Goal: Task Accomplishment & Management: Manage account settings

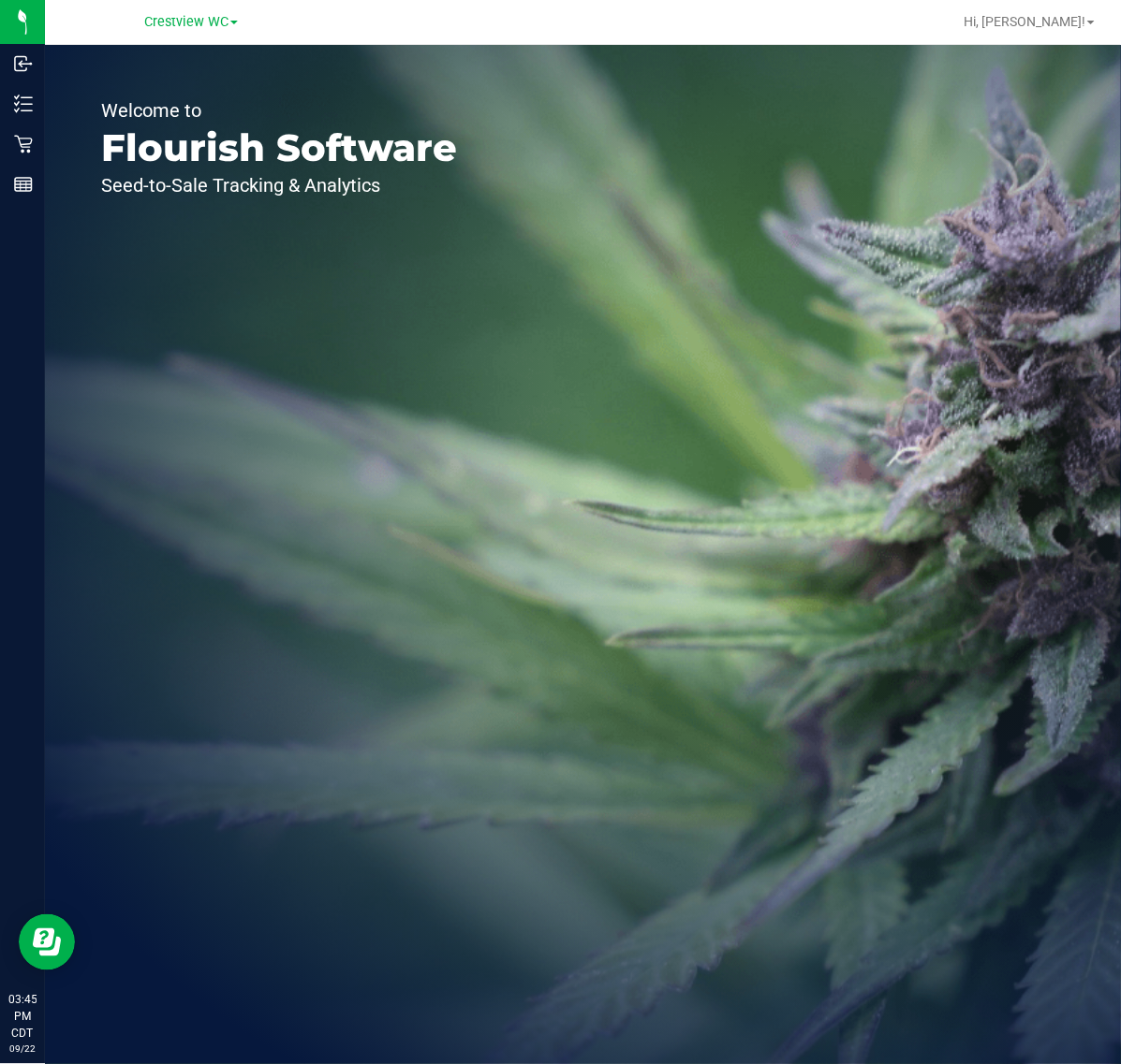
click at [7, 145] on div "Retail" at bounding box center [25, 144] width 40 height 38
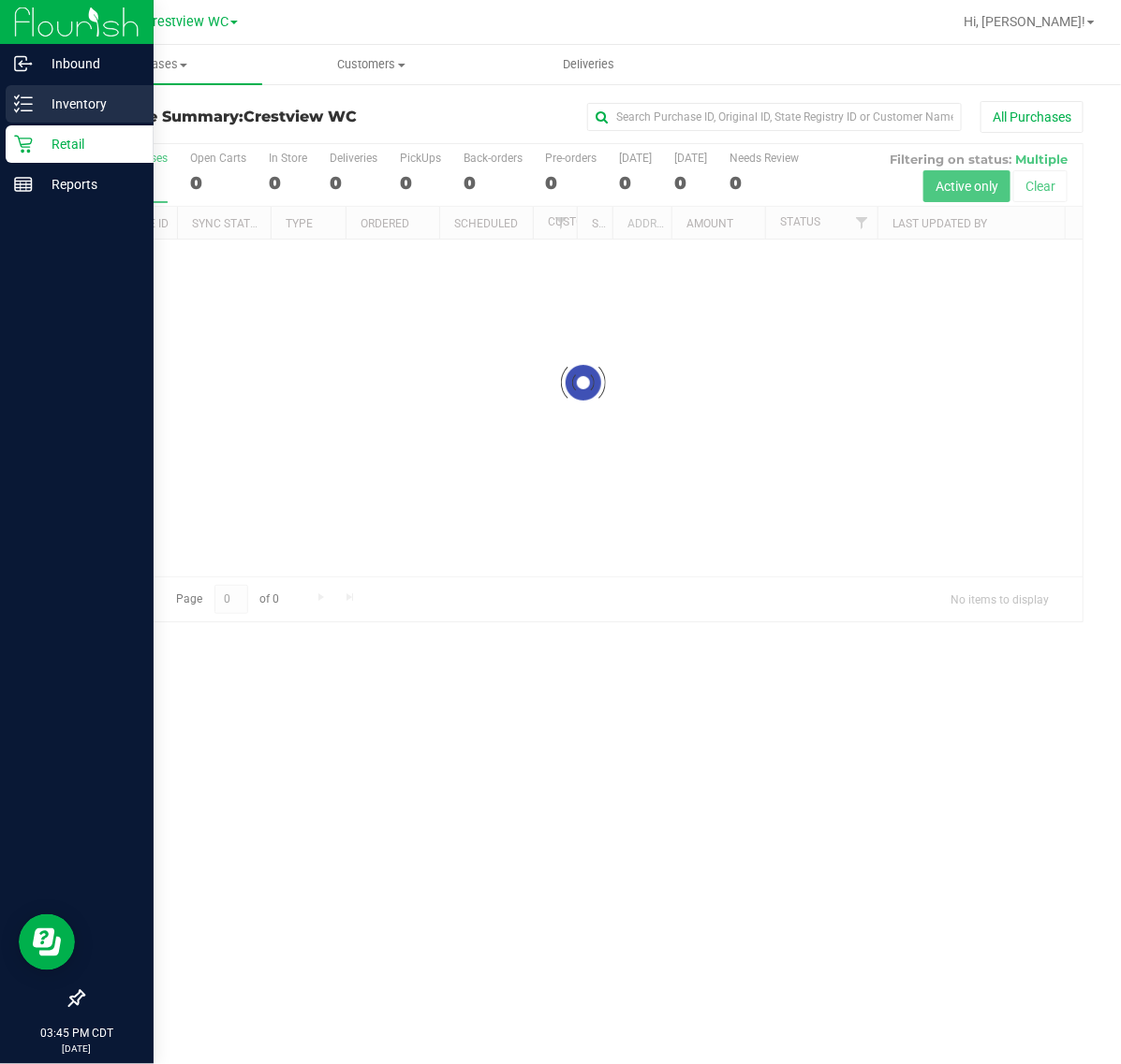
click at [112, 92] on p "Inventory" at bounding box center [89, 104] width 112 height 23
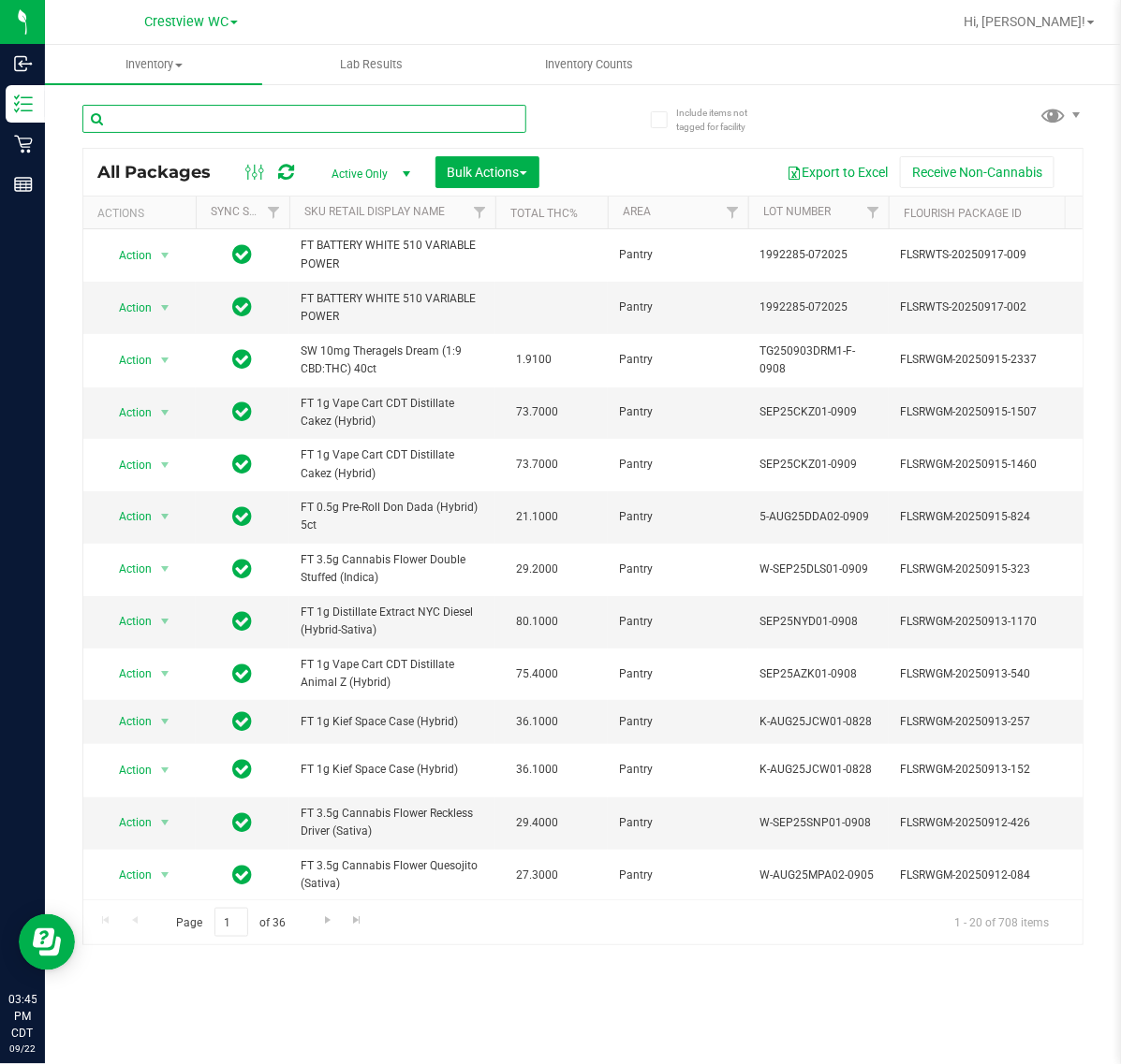
click at [368, 112] on input "text" at bounding box center [303, 119] width 444 height 28
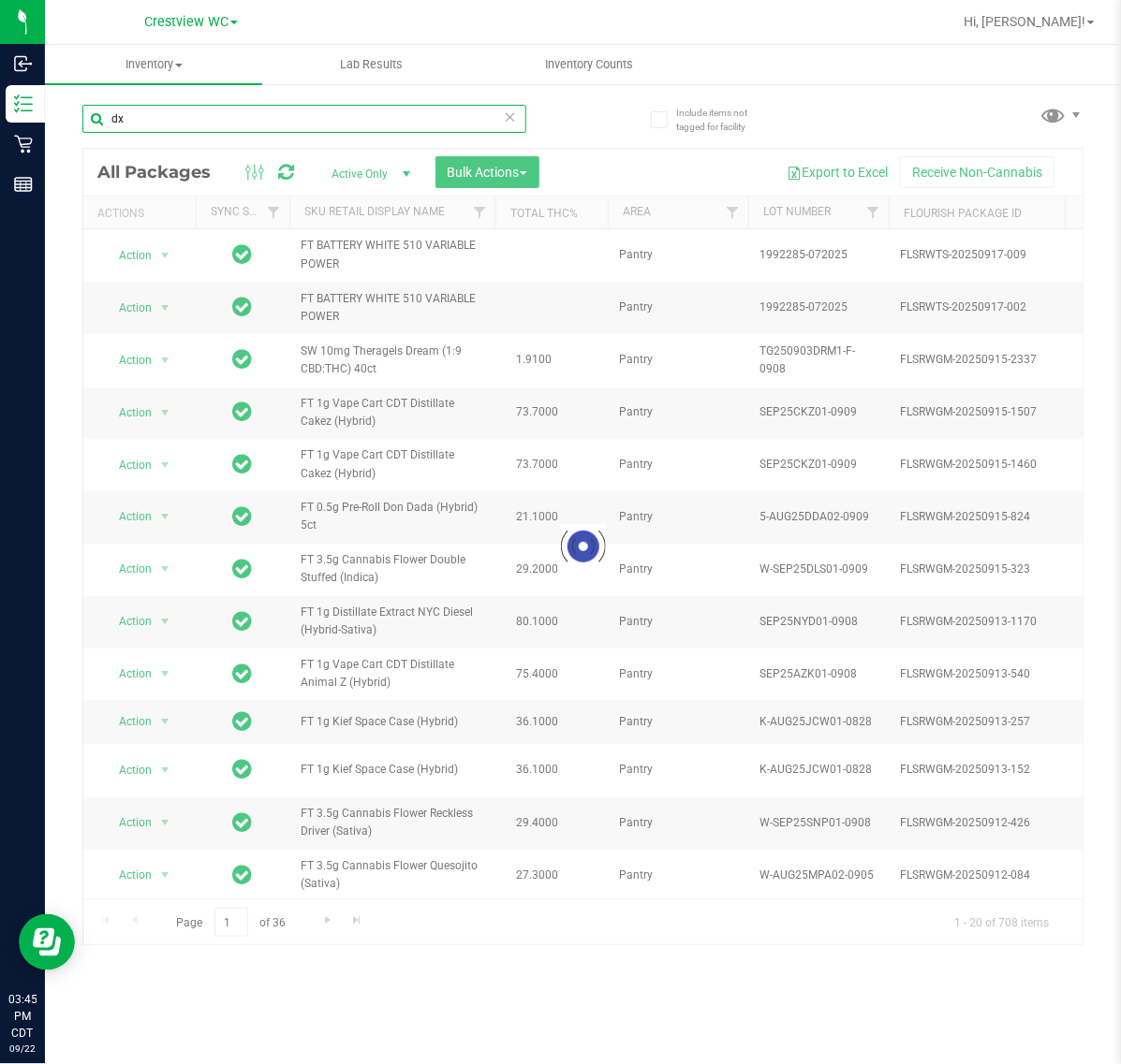
type input "d"
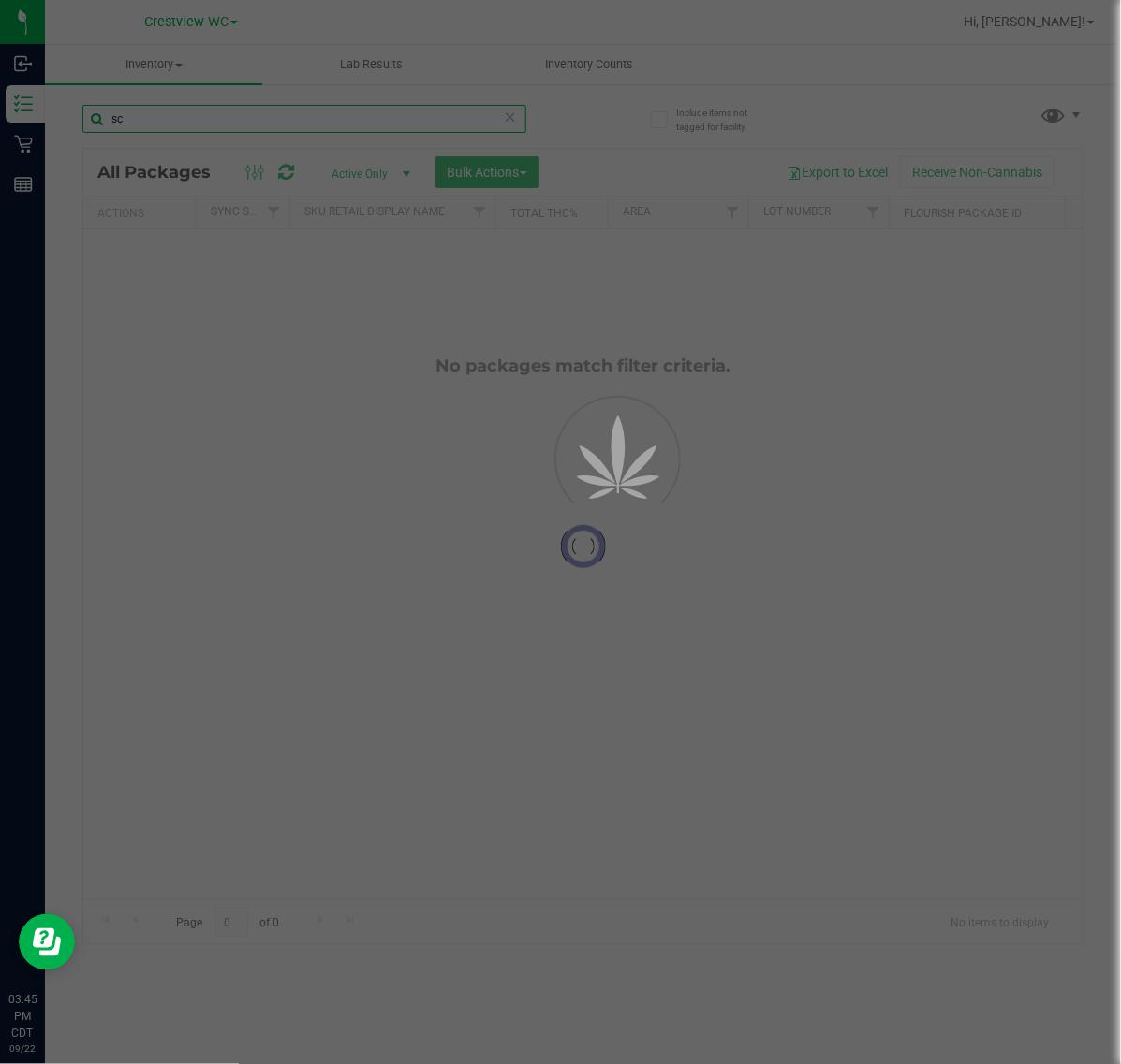
type input "s"
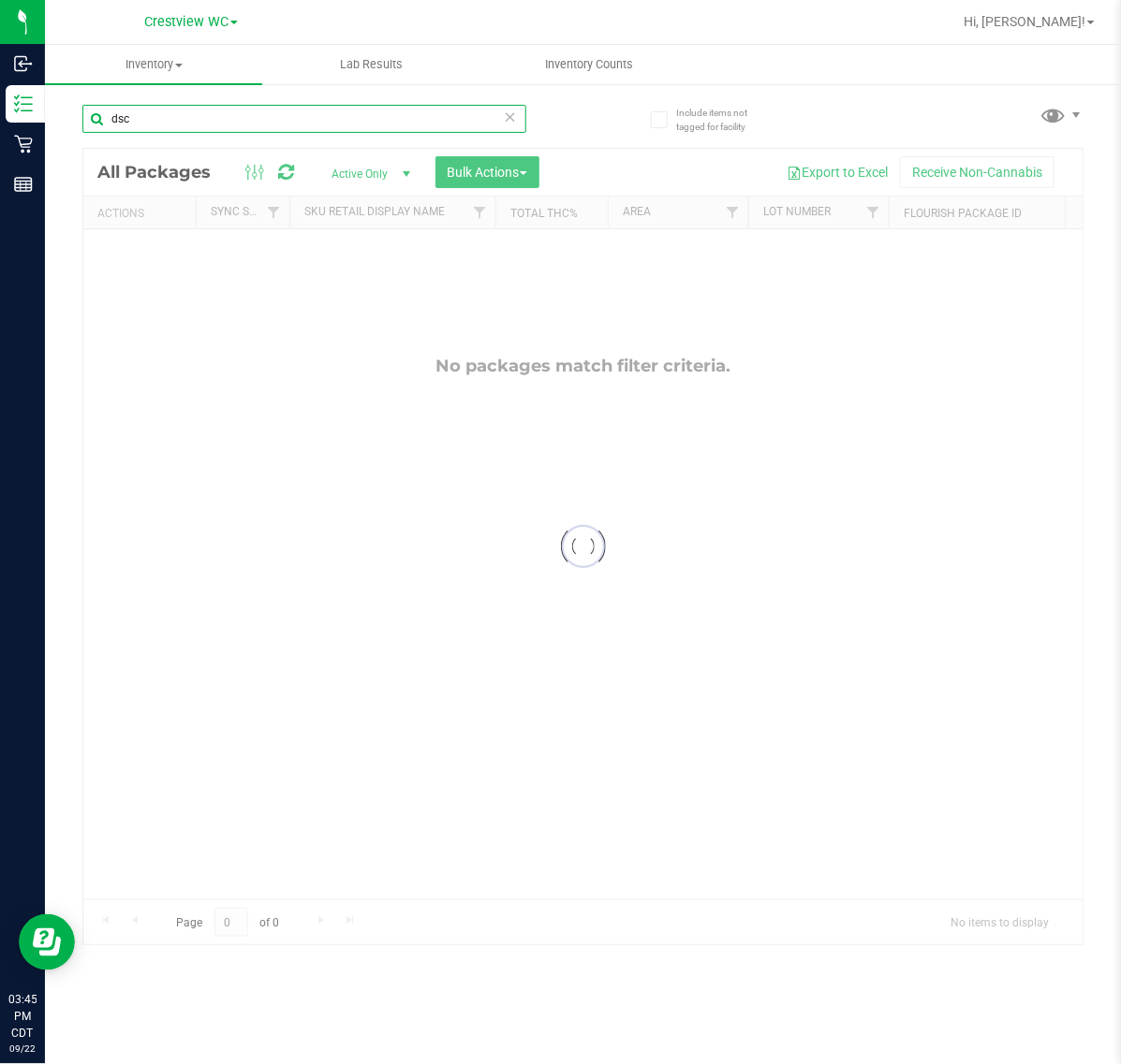
type input "dsc"
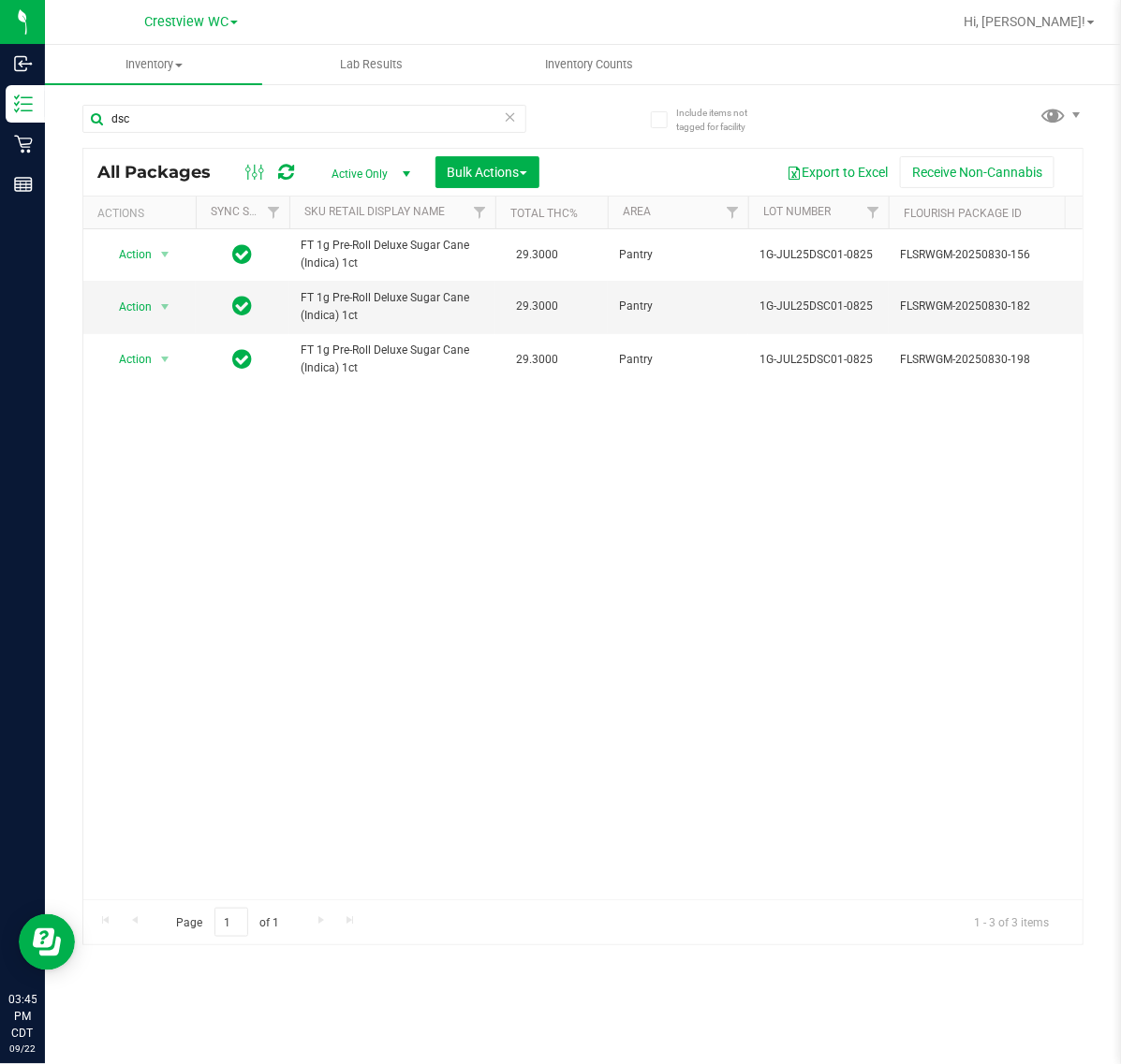
click at [507, 120] on icon at bounding box center [511, 116] width 13 height 23
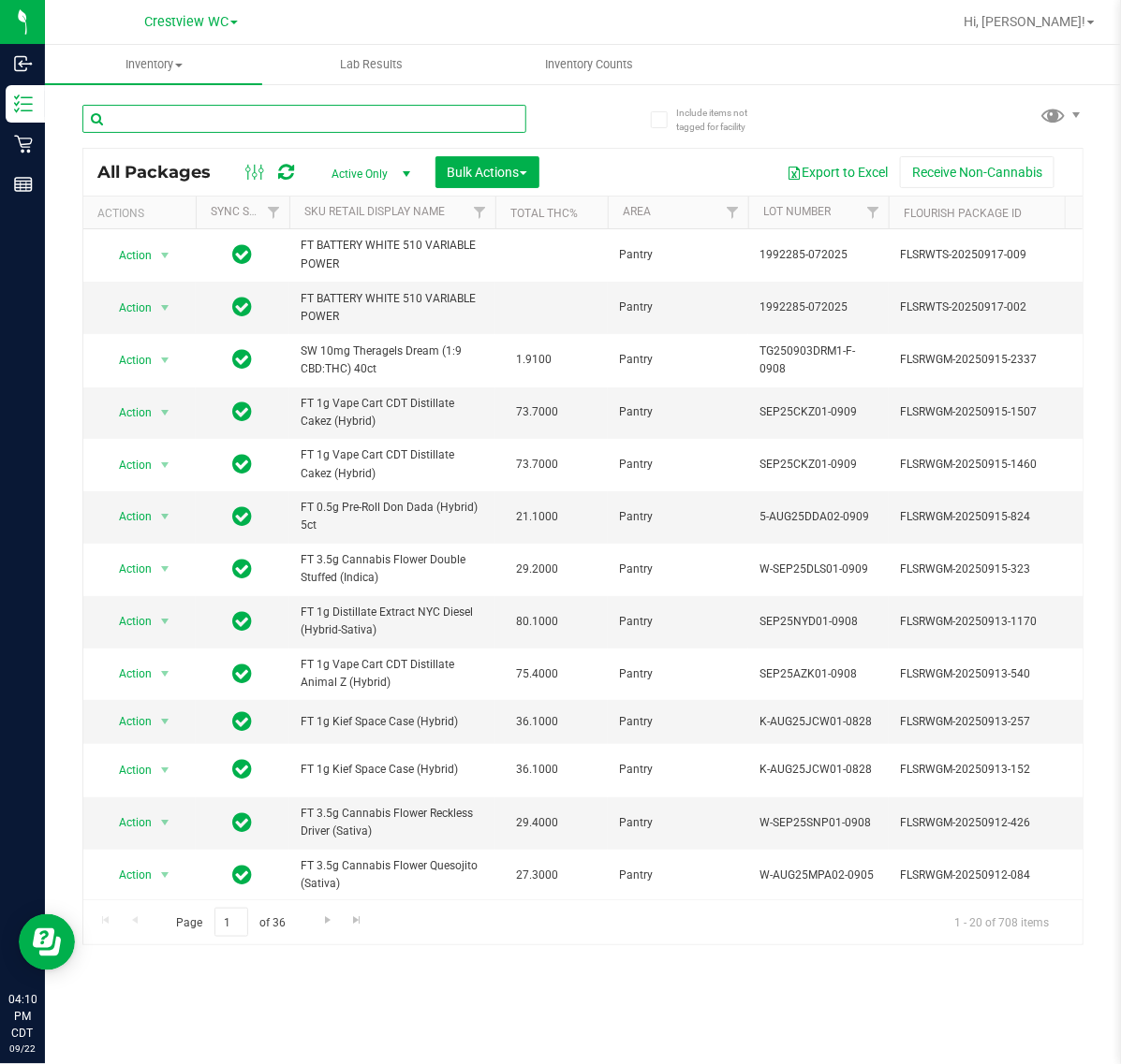
click at [287, 112] on input "text" at bounding box center [303, 119] width 444 height 28
type input "t17"
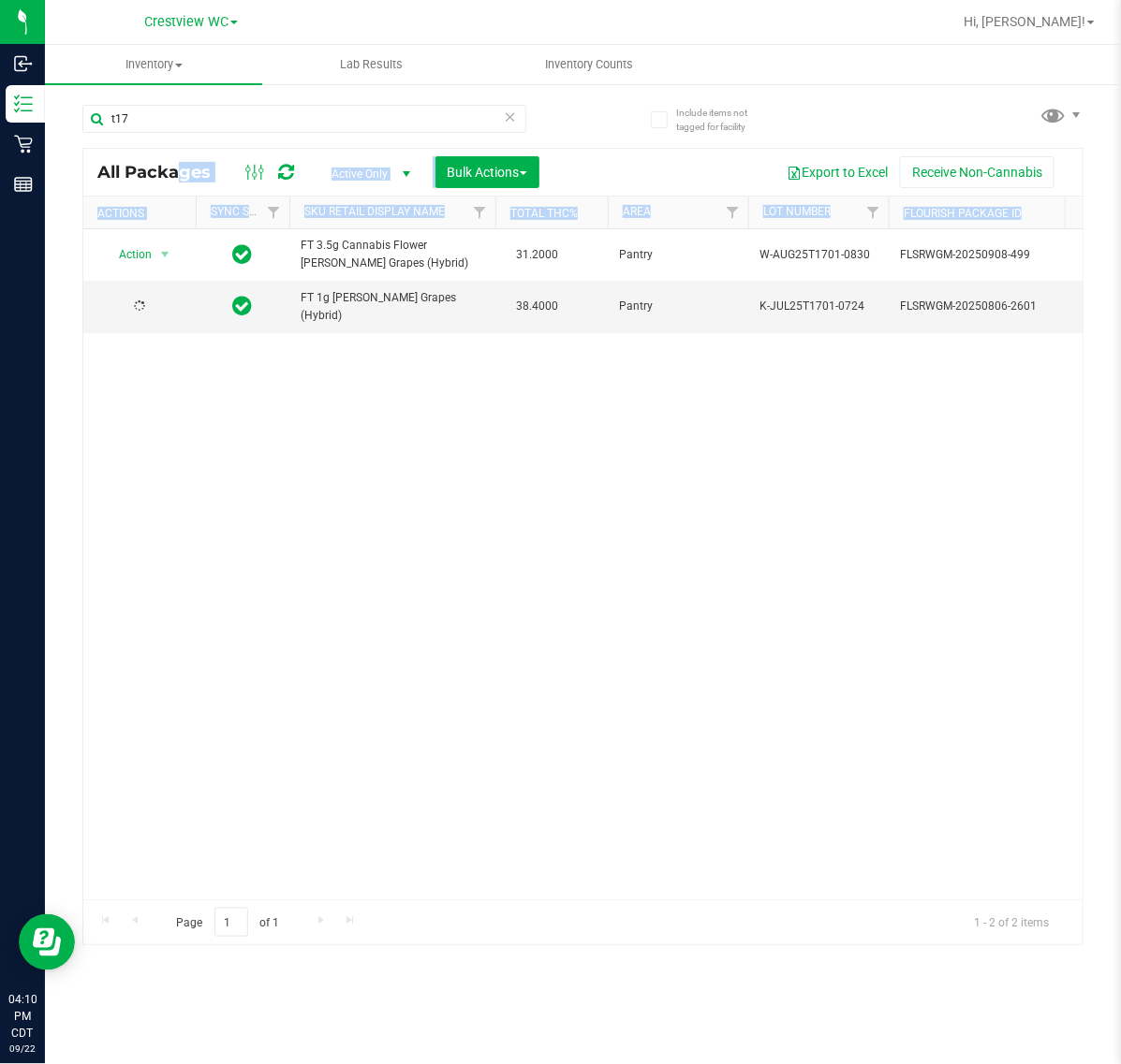
drag, startPoint x: 202, startPoint y: 892, endPoint x: 318, endPoint y: 892, distance: 116.0
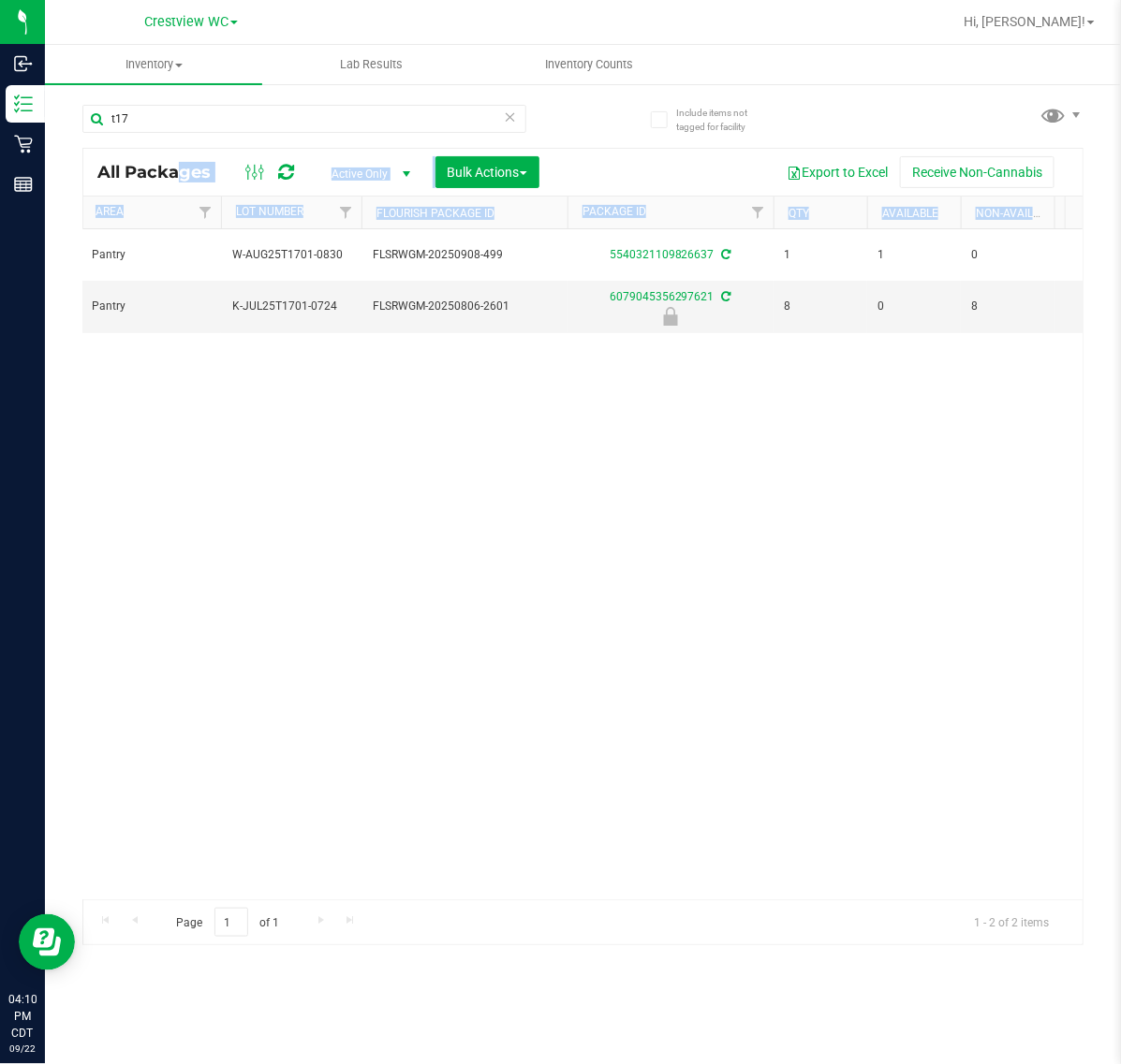
scroll to position [0, 674]
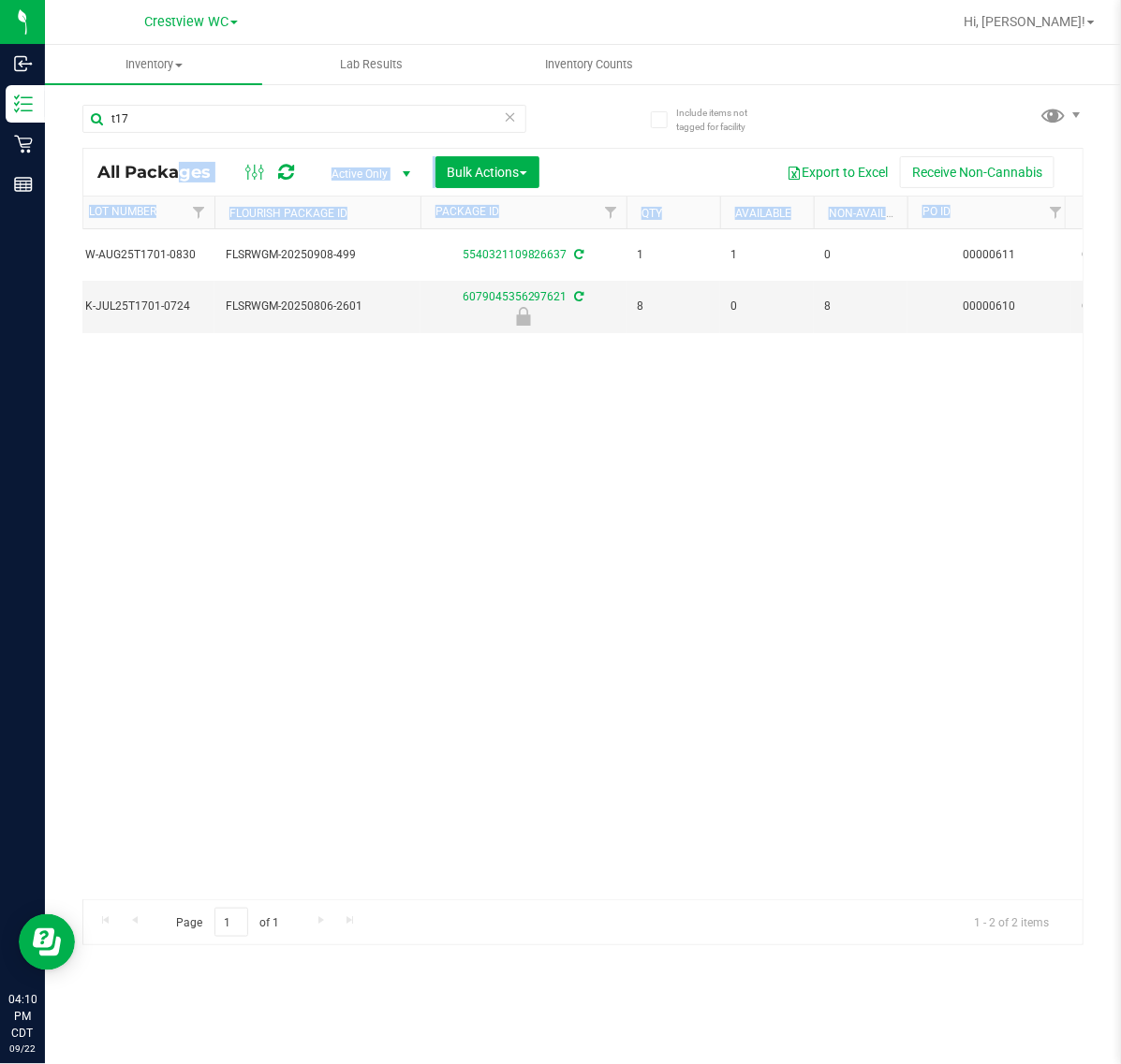
click at [426, 765] on div "Action Action Create package Edit attributes Global inventory Locate package Lo…" at bounding box center [582, 564] width 999 height 670
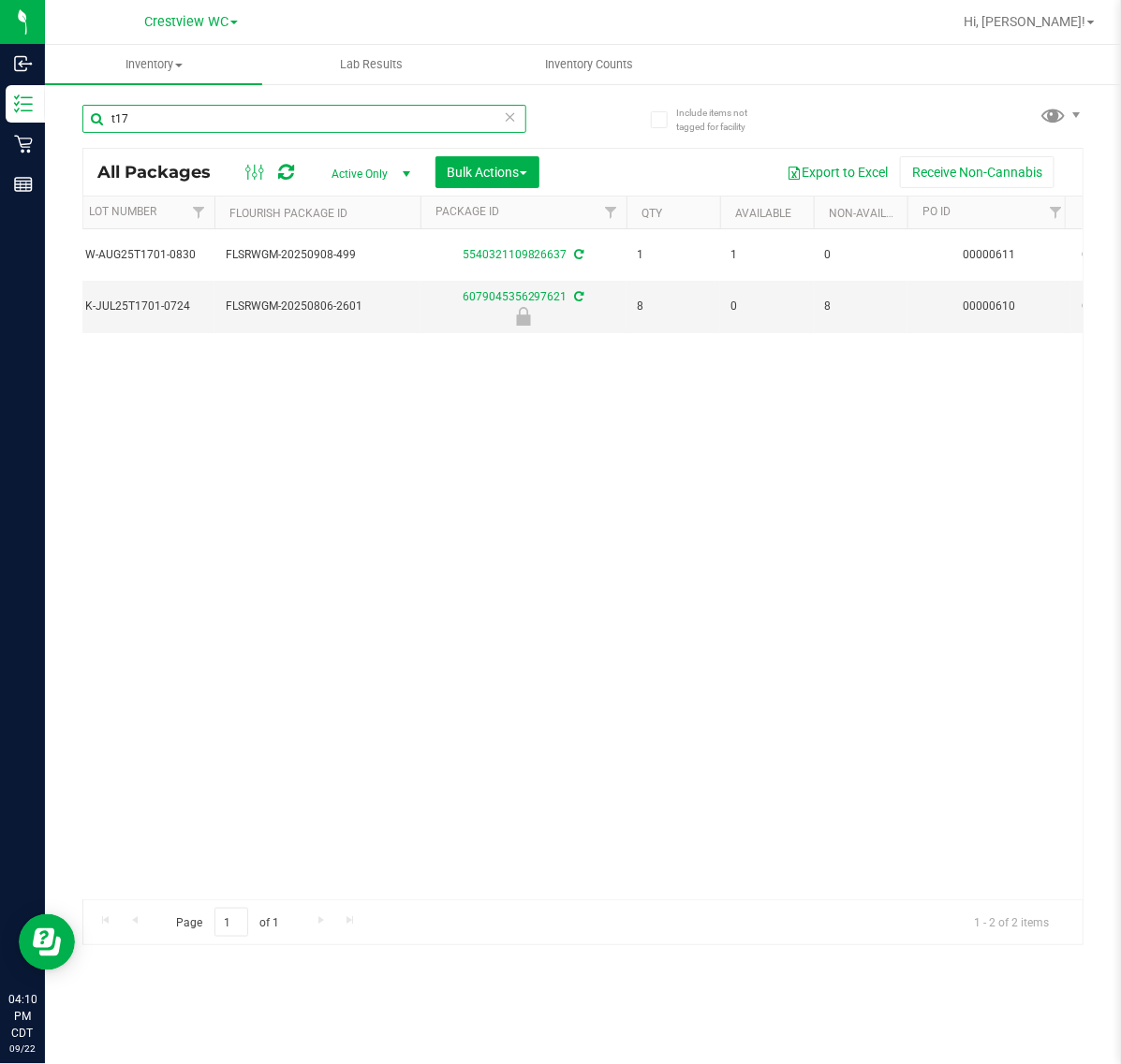
drag, startPoint x: 316, startPoint y: 107, endPoint x: -252, endPoint y: 141, distance: 569.0
click at [0, 141] on html "Inbound Inventory Retail Reports 04:10 PM CDT 09/22/2025 09/22 Crestview WC Hi,…" at bounding box center [560, 532] width 1121 height 1064
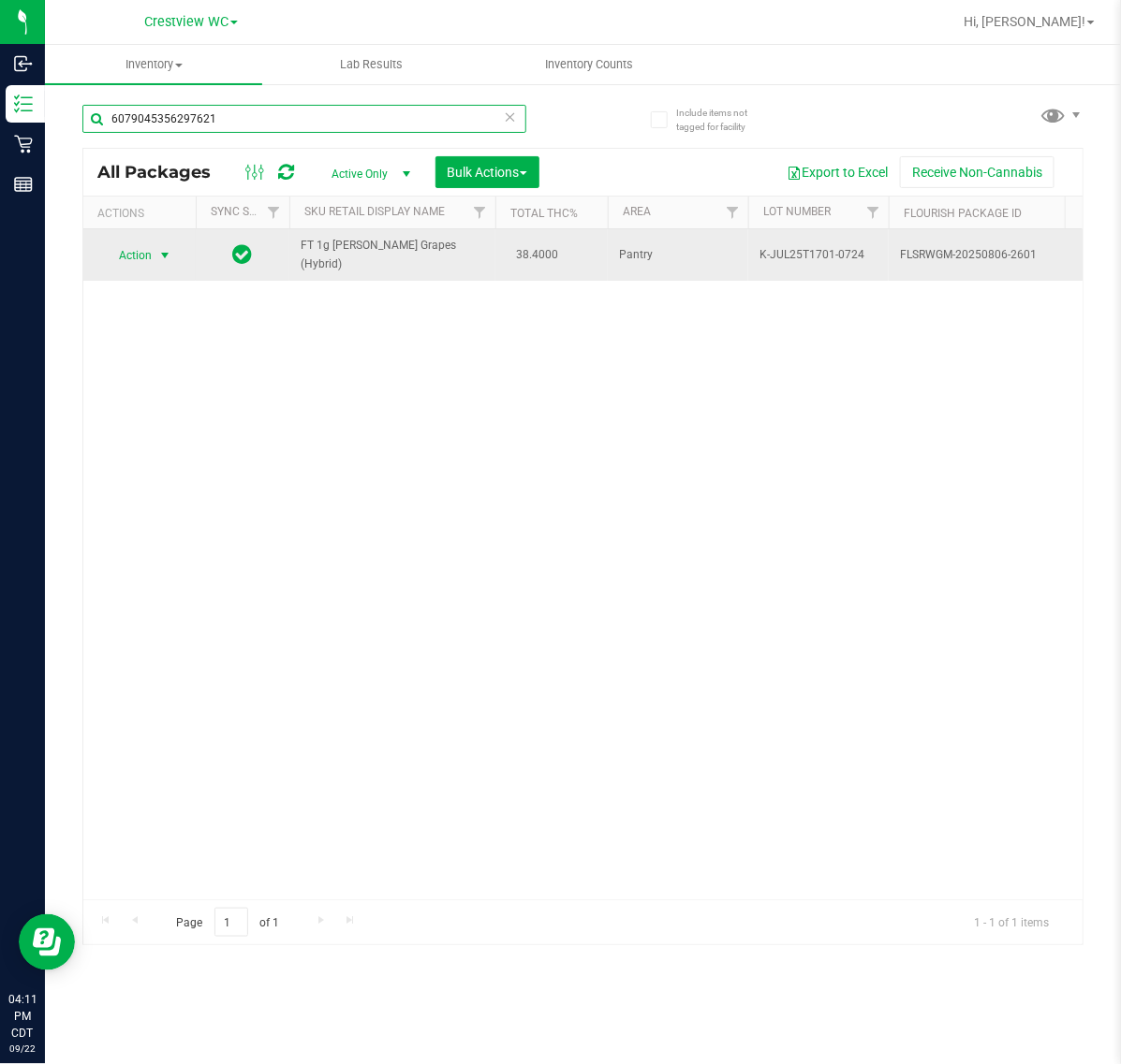
type input "6079045356297621"
click at [146, 248] on span "Action" at bounding box center [127, 255] width 51 height 26
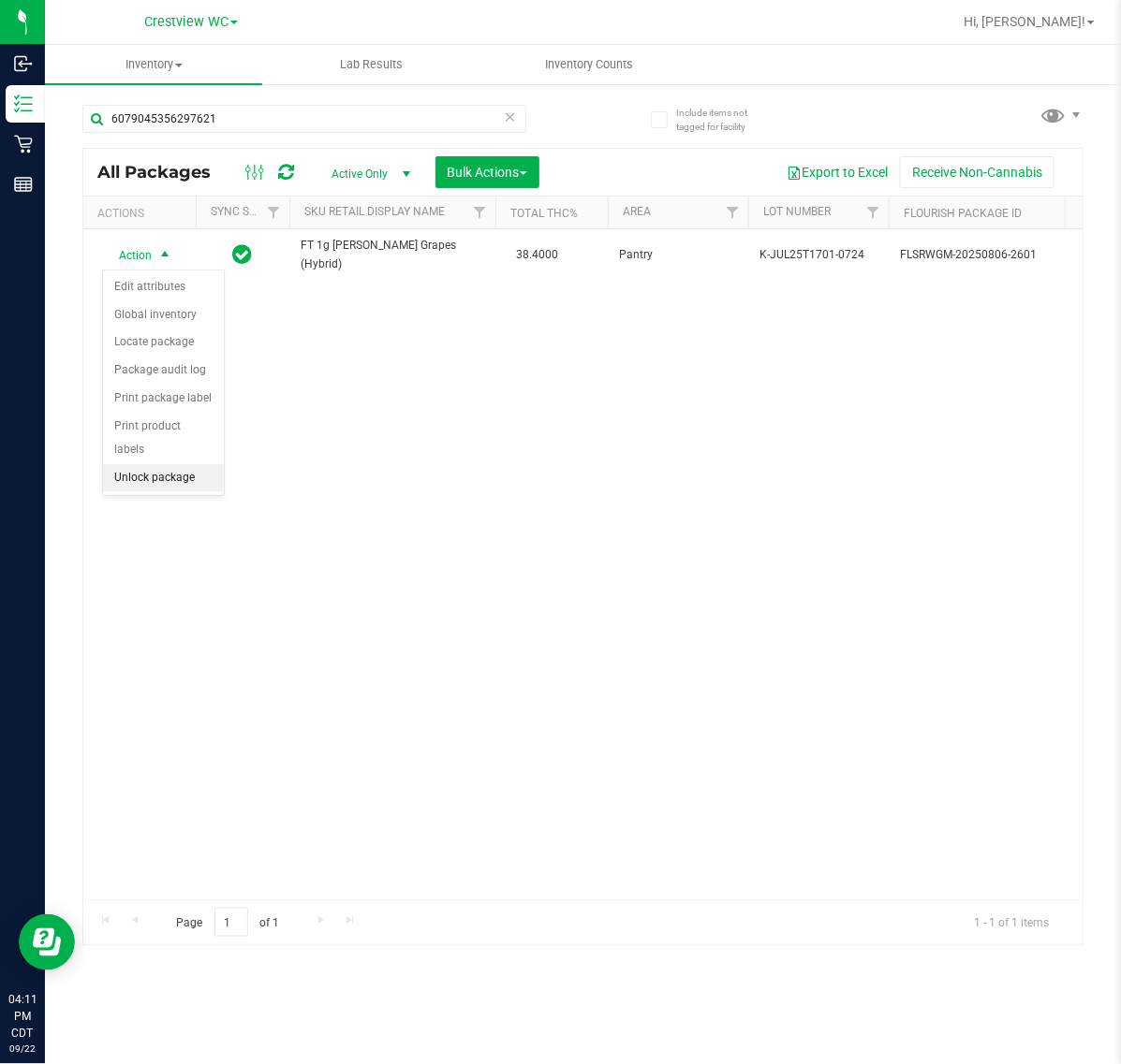
click at [140, 464] on li "Unlock package" at bounding box center [163, 478] width 121 height 28
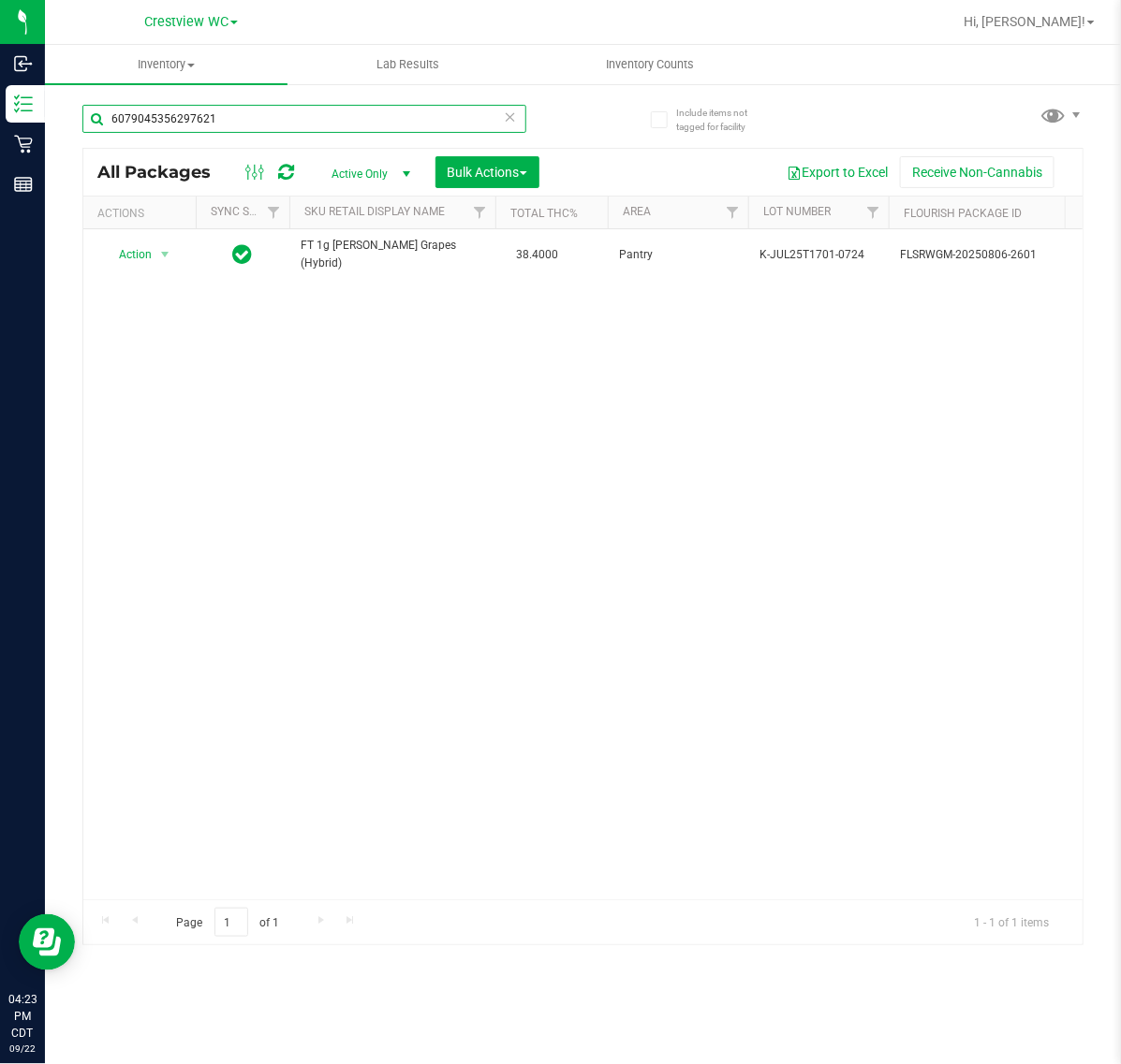
drag, startPoint x: 276, startPoint y: 129, endPoint x: -1126, endPoint y: 220, distance: 1405.0
click at [0, 220] on html "Inbound Inventory Retail Reports 04:23 PM CDT 09/22/2025 09/22 Crestview WC Hi,…" at bounding box center [560, 532] width 1121 height 1064
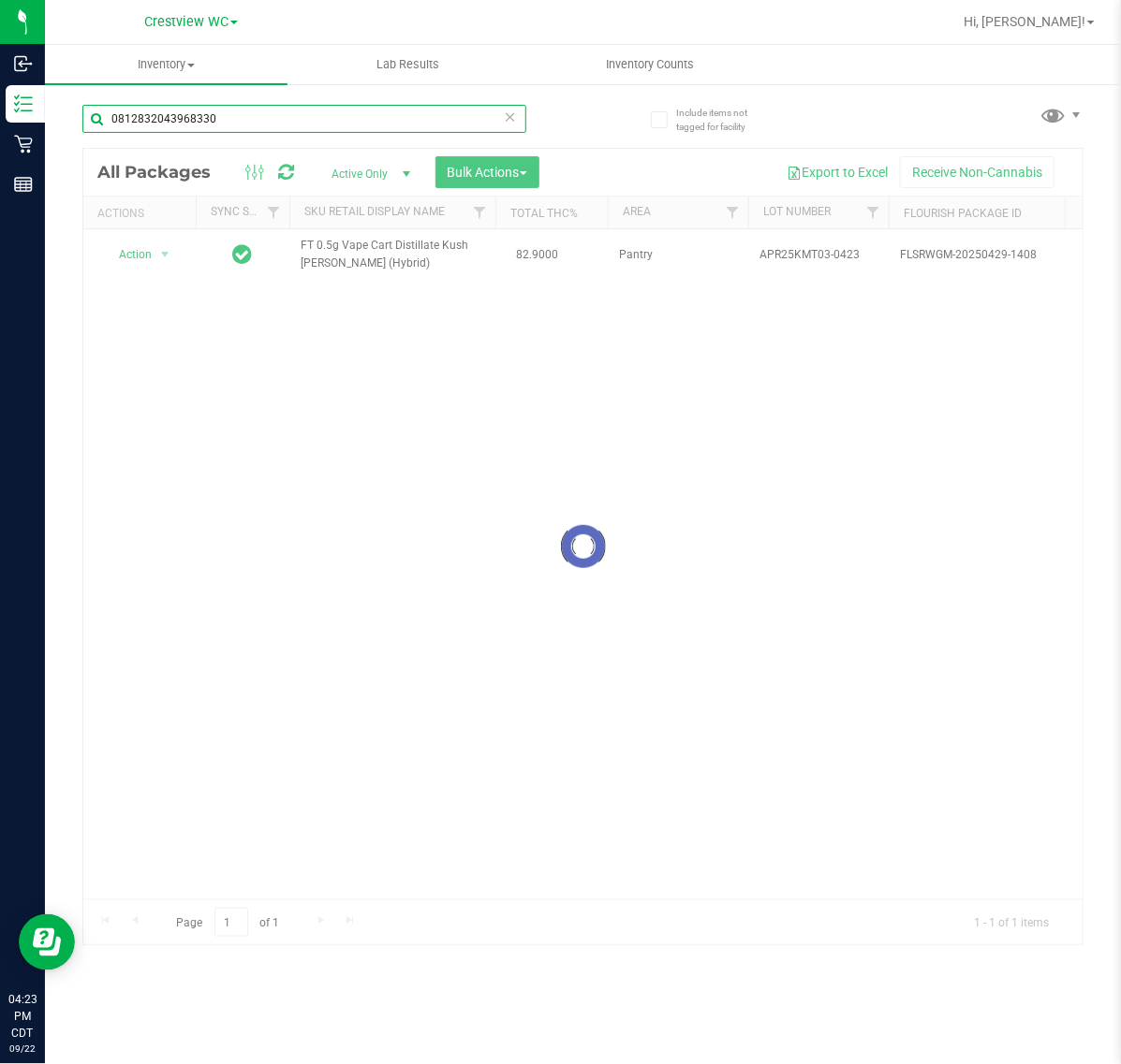
type input "0812832043968330"
click at [145, 262] on div at bounding box center [582, 546] width 999 height 796
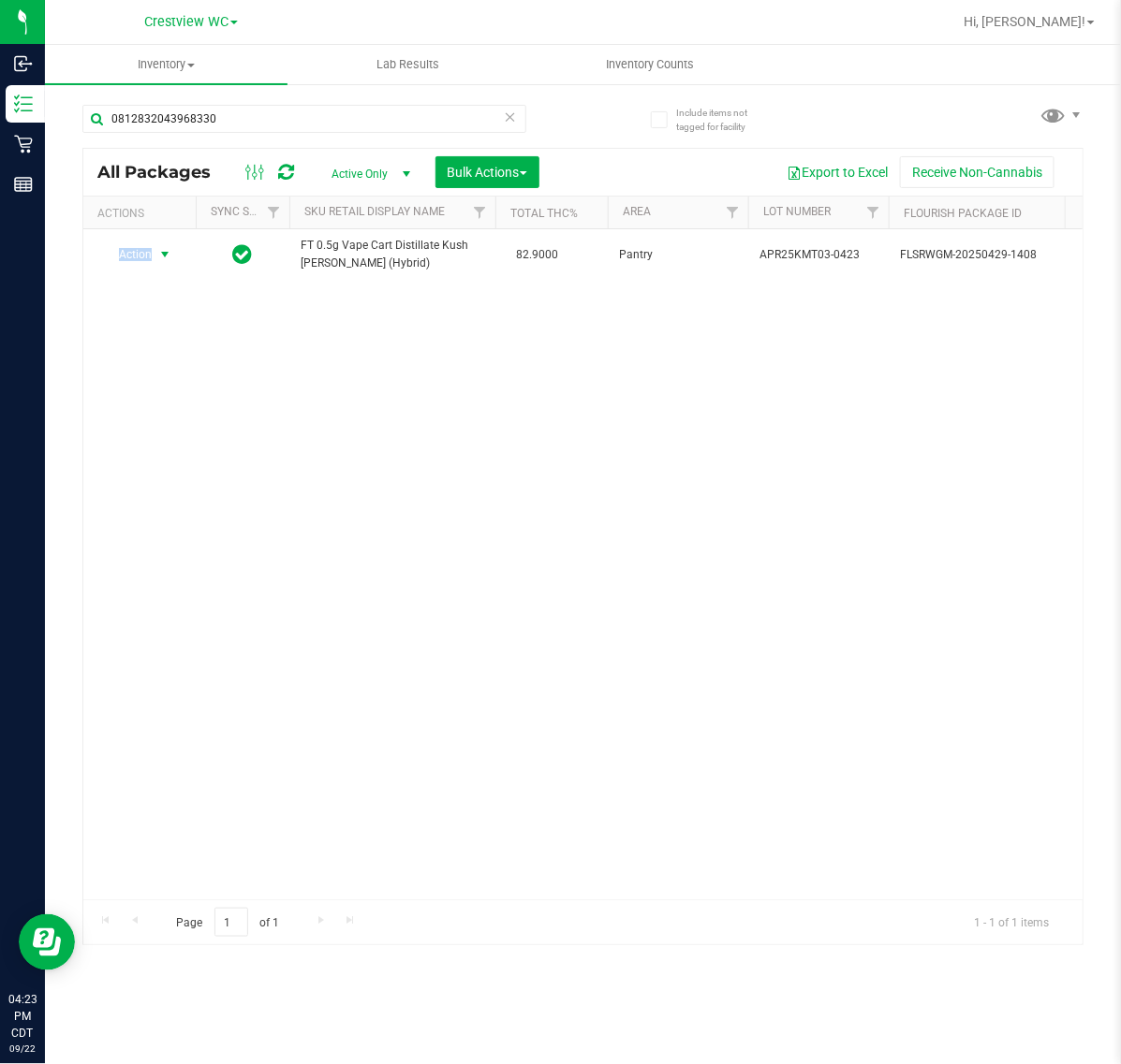
click at [145, 250] on span "Action" at bounding box center [127, 254] width 51 height 26
click at [186, 459] on li "Print package label" at bounding box center [175, 454] width 145 height 28
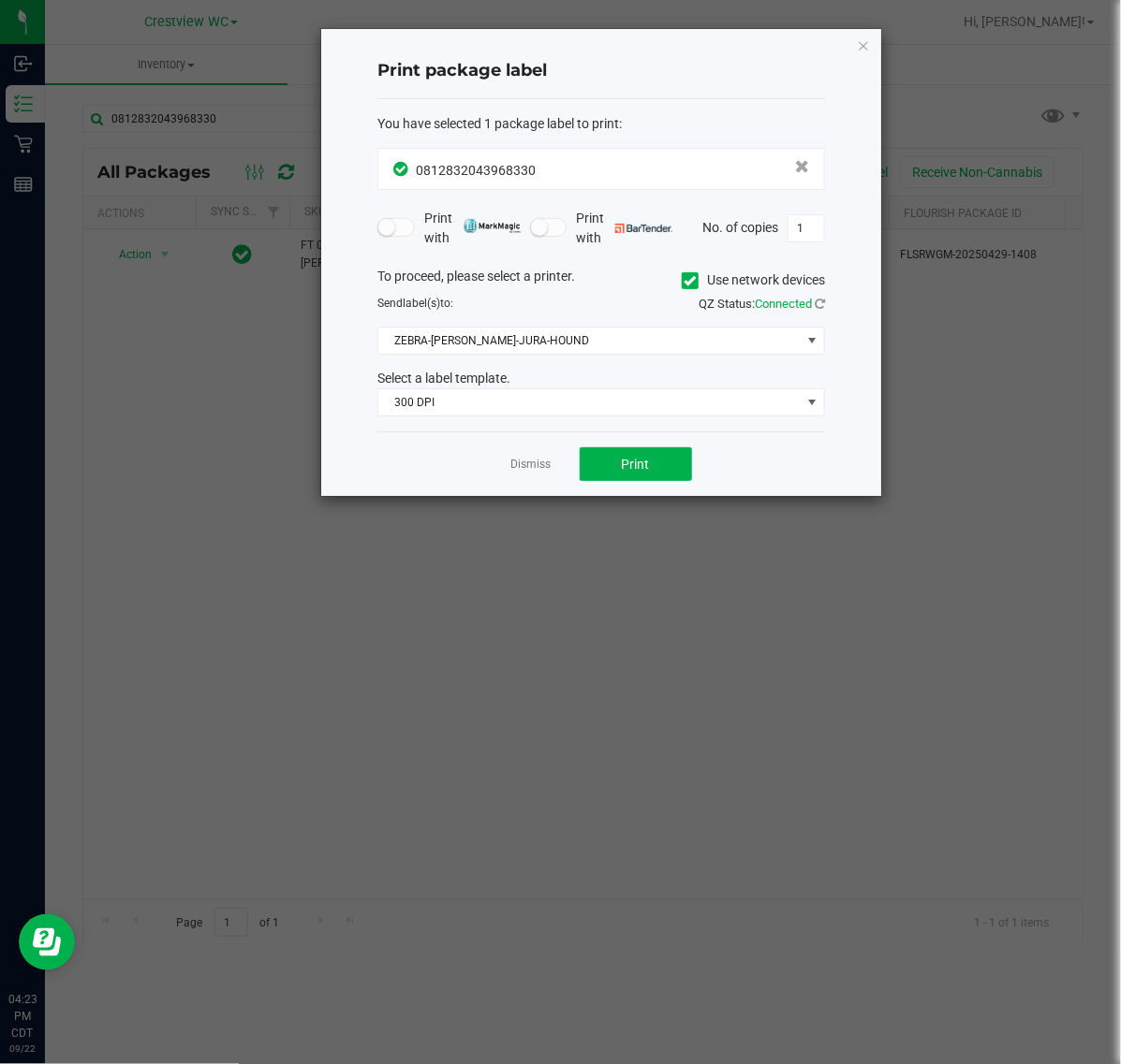
click at [559, 381] on div "Select a label template." at bounding box center [601, 379] width 476 height 20
click at [516, 419] on div "You have selected 1 package label to print : 0812832043968330 Print with Print …" at bounding box center [600, 266] width 447 height 333
click at [512, 405] on span "300 DPI" at bounding box center [589, 402] width 422 height 26
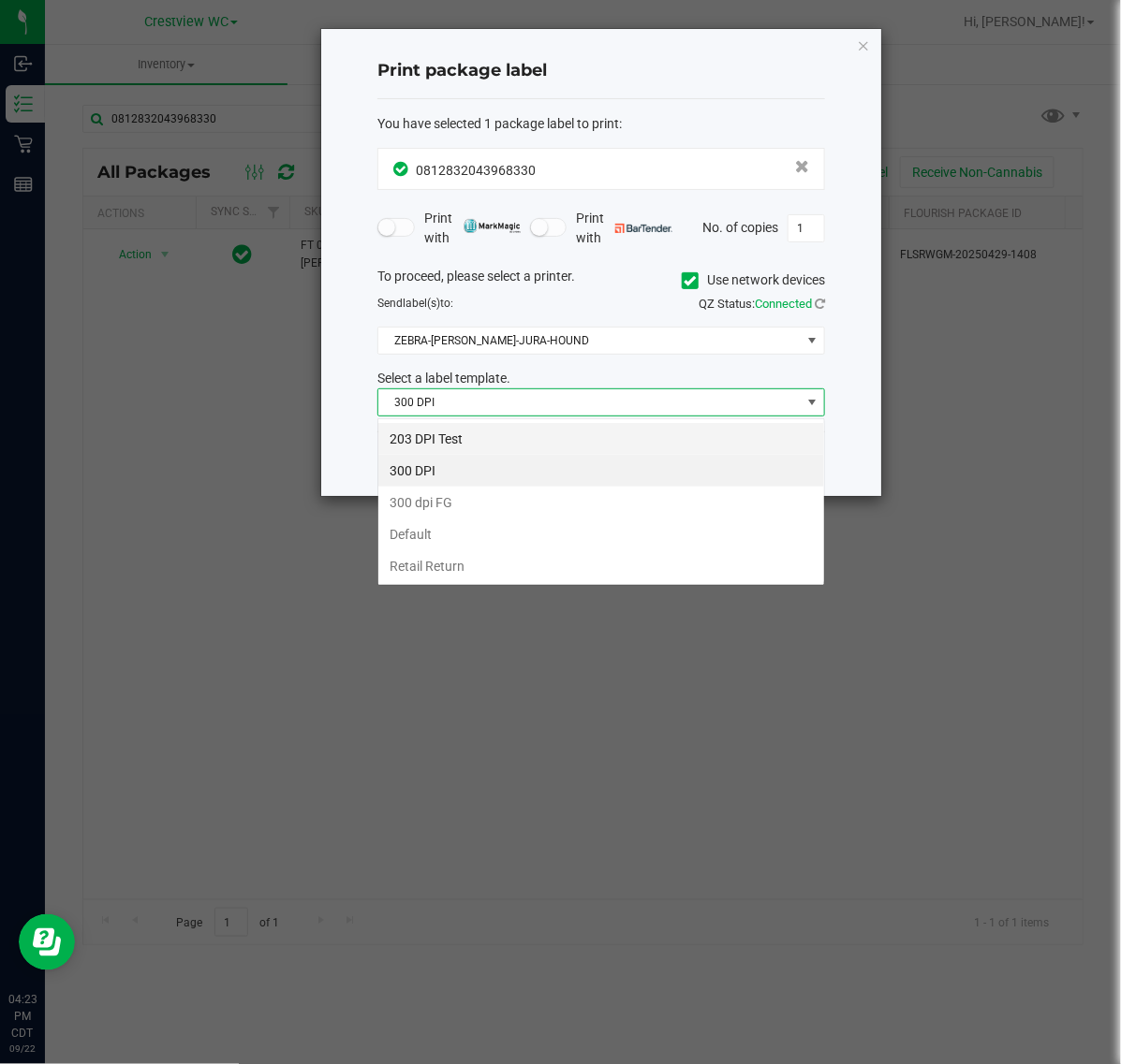
scroll to position [29, 447]
click at [494, 433] on li "203 DPI Test" at bounding box center [600, 439] width 446 height 32
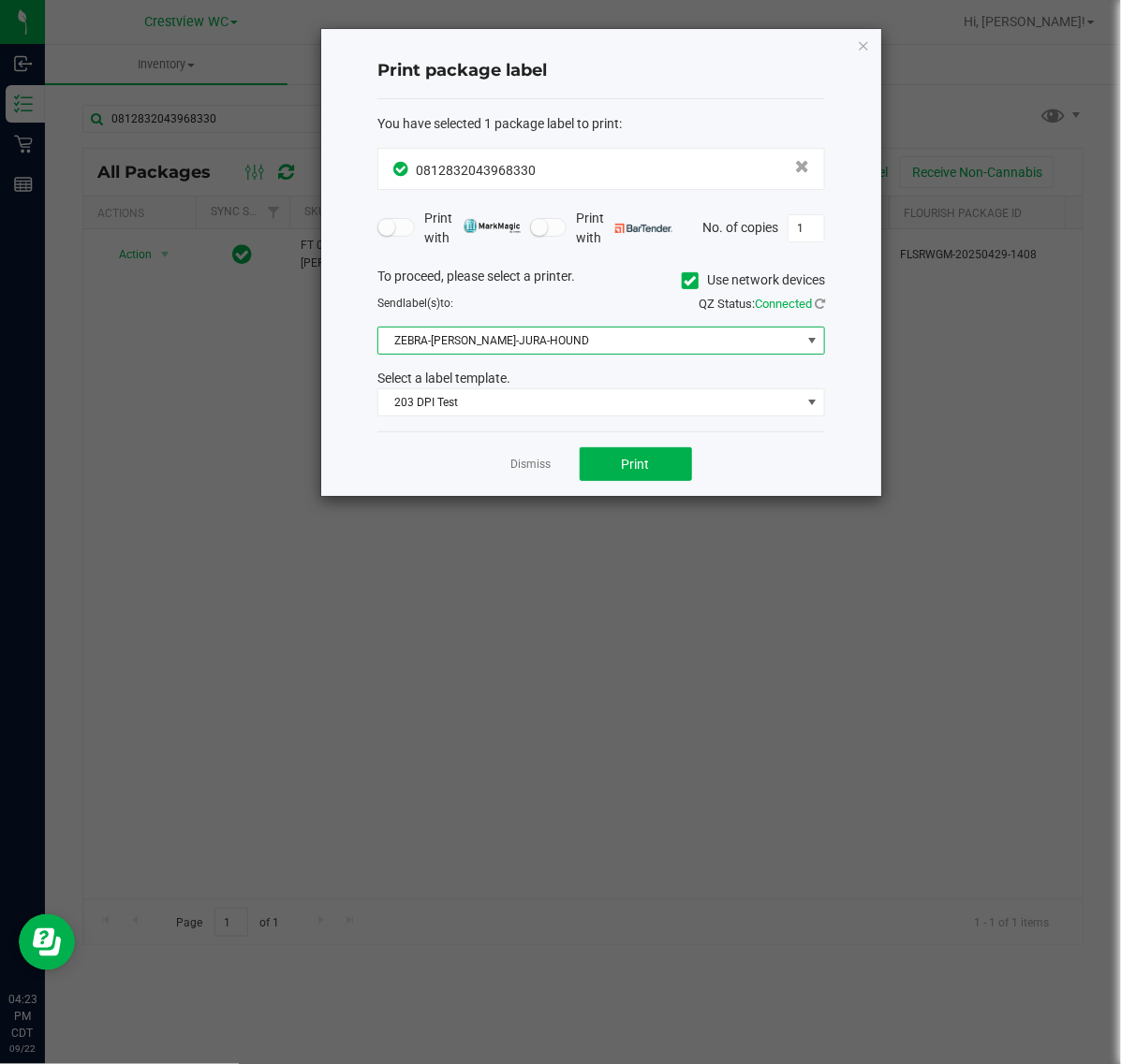
click at [526, 347] on span "ZEBRA-[PERSON_NAME]-JURA-HOUND" at bounding box center [589, 341] width 422 height 26
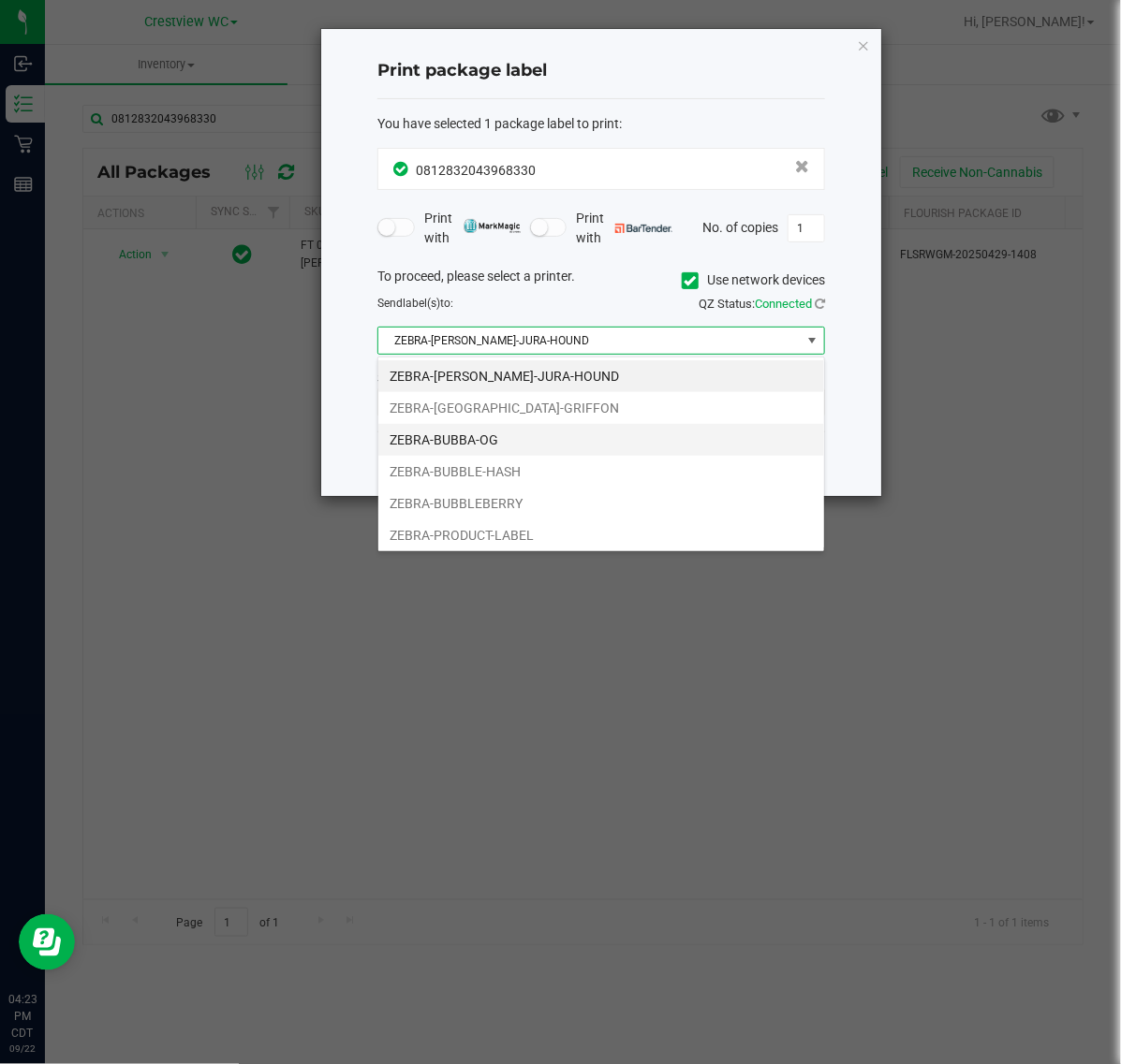
click at [506, 435] on li "ZEBRA-BUBBA-OG" at bounding box center [600, 440] width 446 height 32
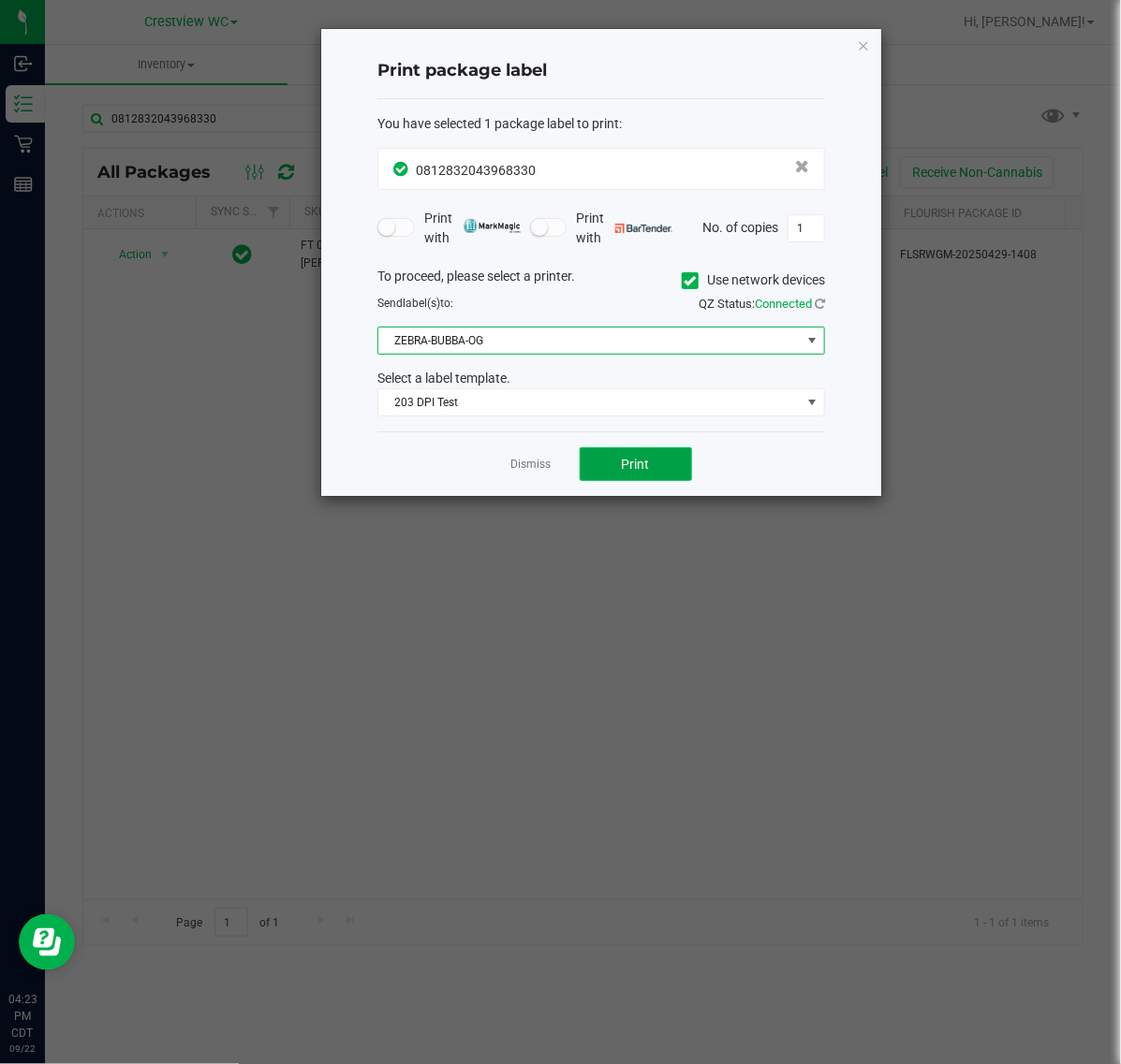
click at [637, 480] on button "Print" at bounding box center [635, 464] width 112 height 34
click at [543, 473] on link "Dismiss" at bounding box center [531, 464] width 41 height 16
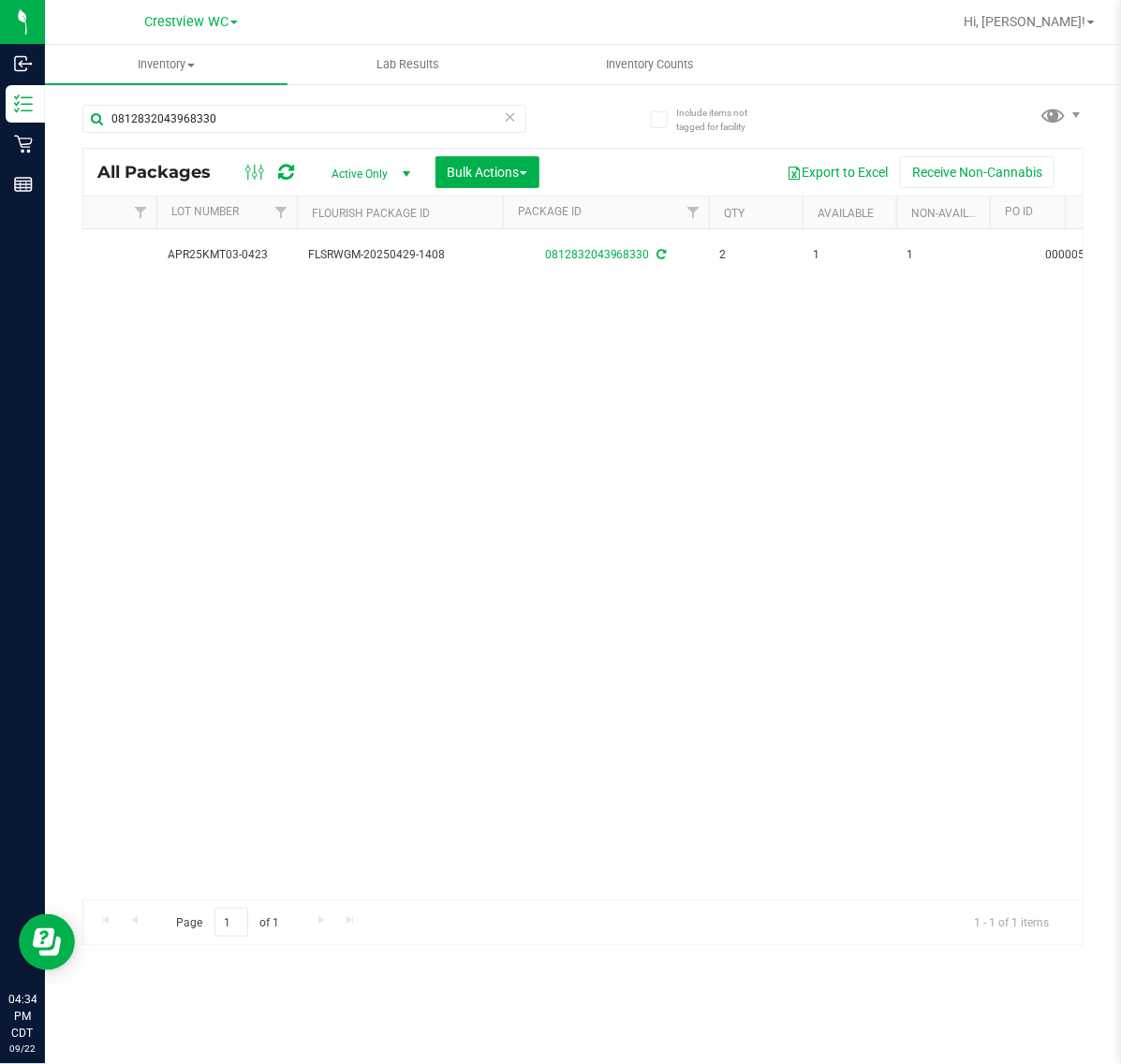
scroll to position [0, 604]
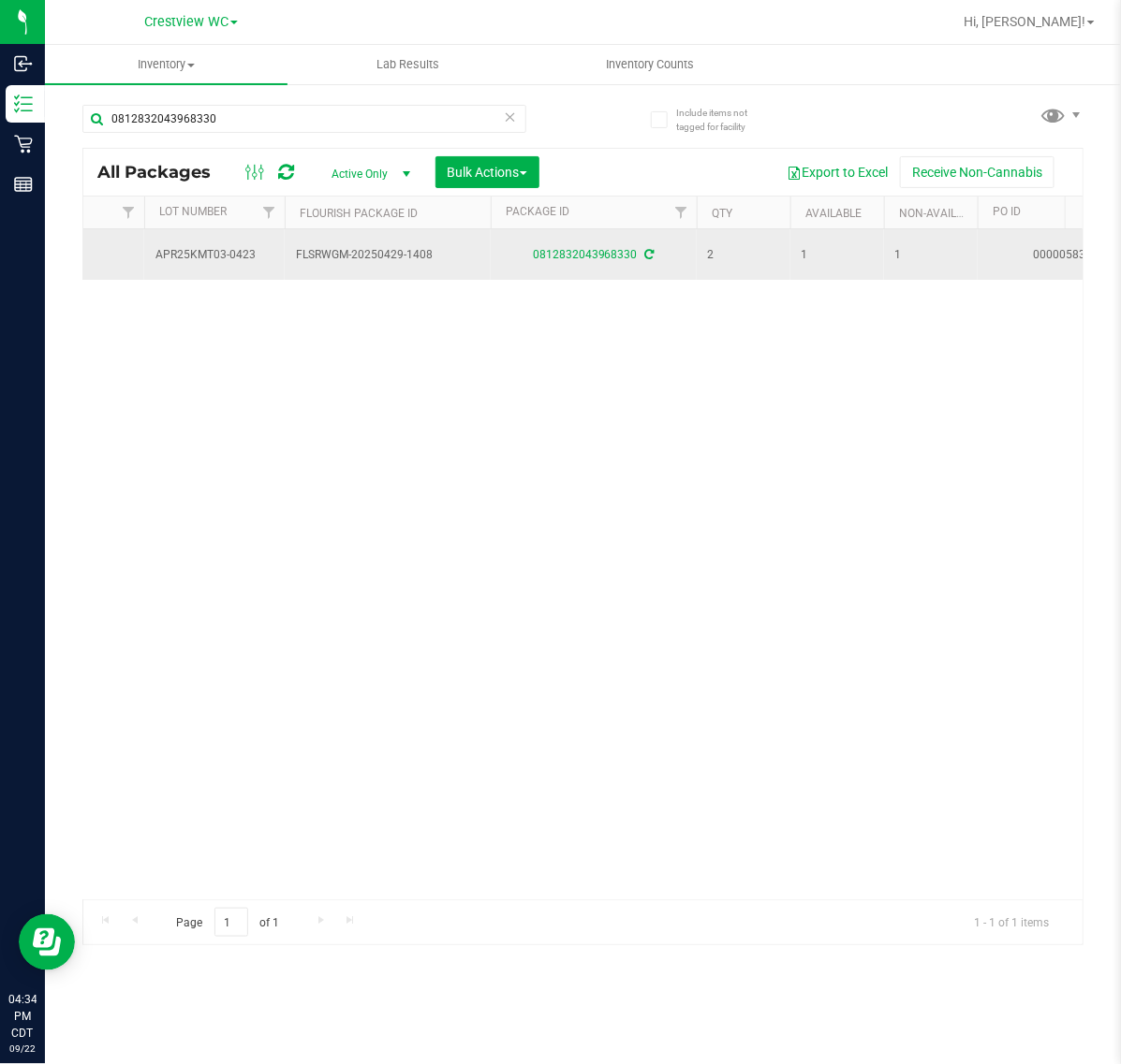
drag, startPoint x: 464, startPoint y: 252, endPoint x: 301, endPoint y: 267, distance: 163.7
click at [301, 267] on td "FLSRWGM-20250429-1408" at bounding box center [387, 254] width 206 height 51
copy span "FLSRWGM-20250429-1408"
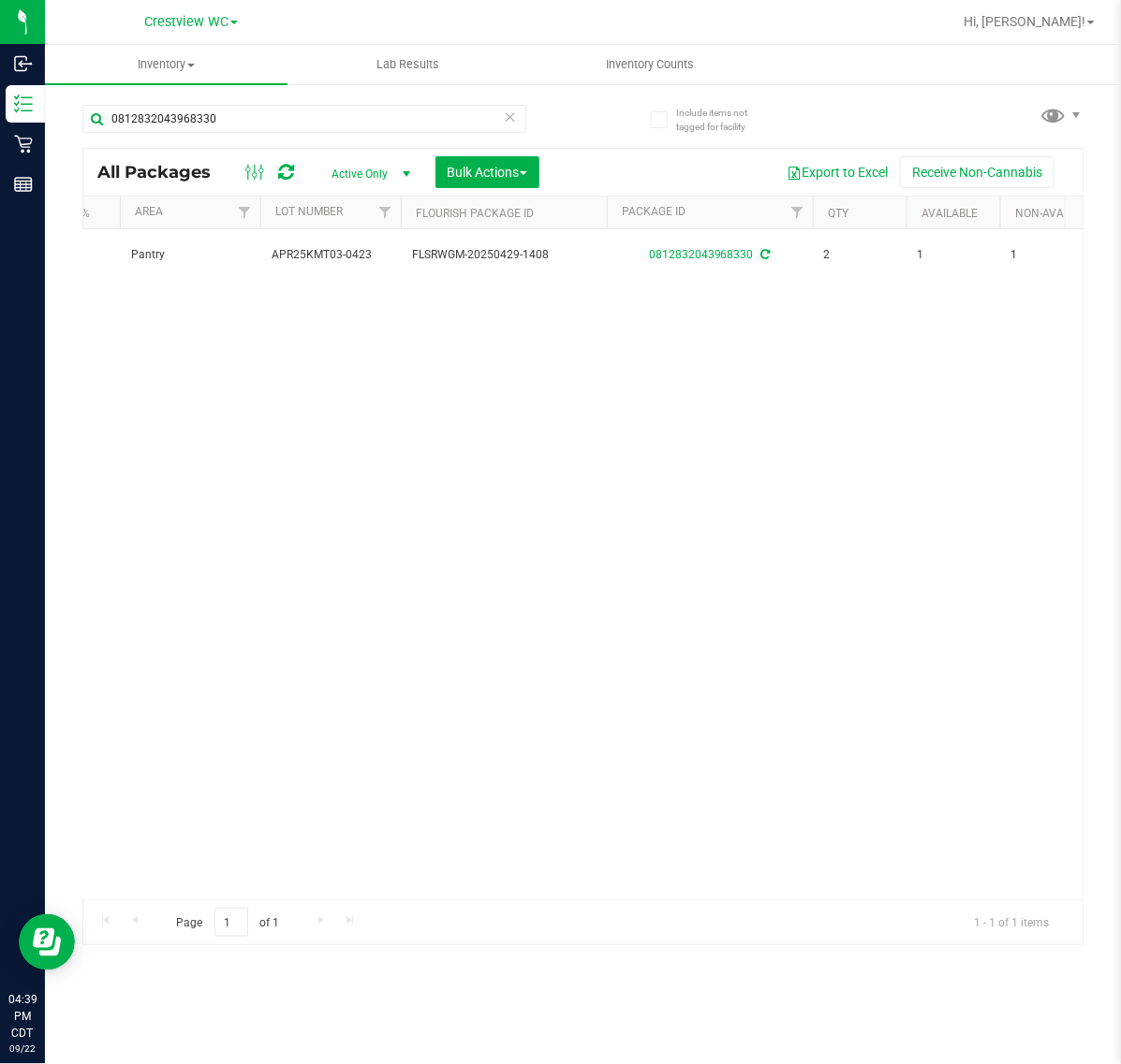
scroll to position [0, 487]
click at [306, 302] on div "Action Action Create package Edit attributes Global inventory Locate package Lo…" at bounding box center [582, 564] width 999 height 670
click at [689, 312] on div "Action Action Create package Edit attributes Global inventory Locate package Lo…" at bounding box center [582, 564] width 999 height 670
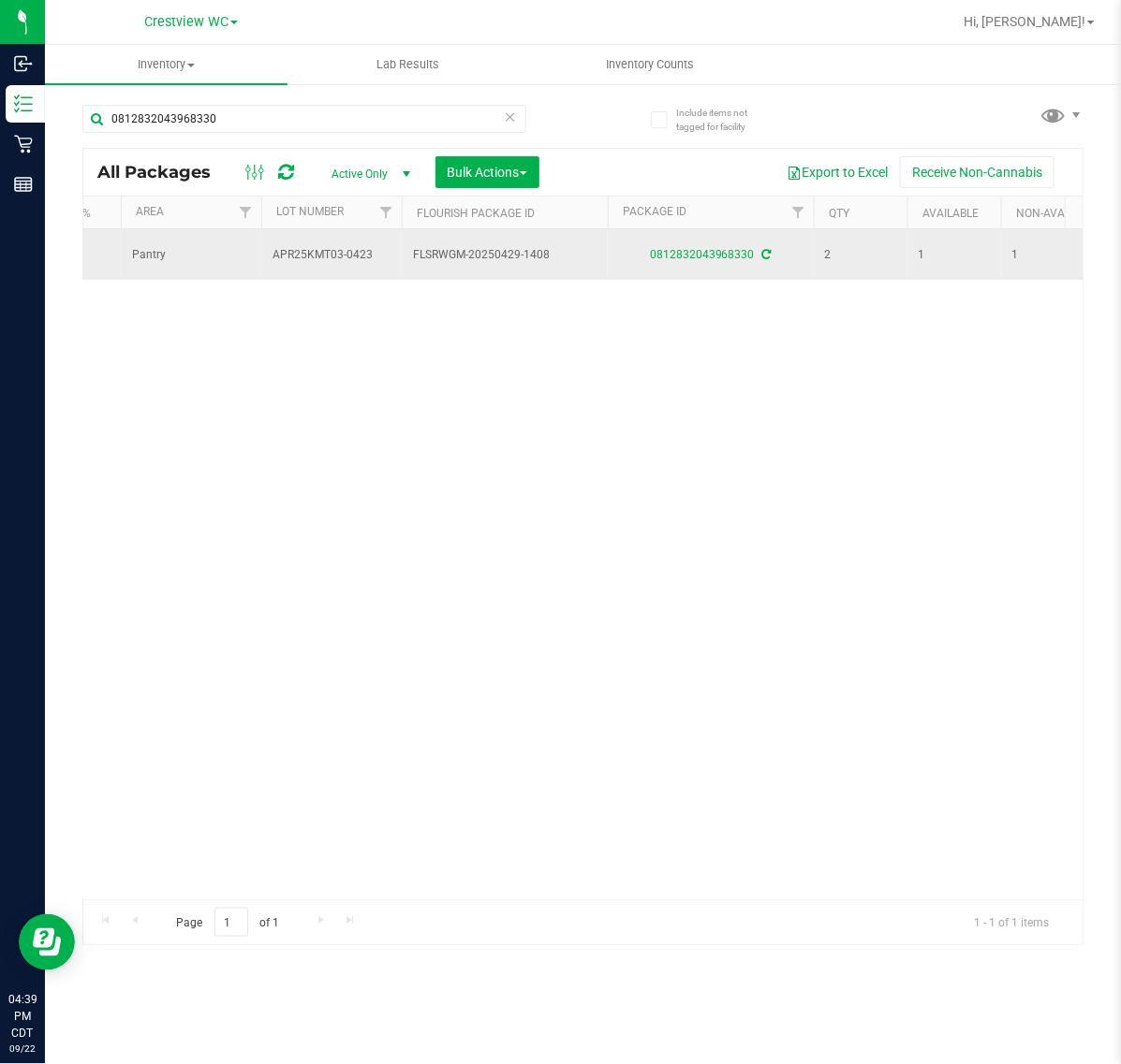
drag, startPoint x: 642, startPoint y: 262, endPoint x: 752, endPoint y: 262, distance: 110.0
click at [752, 262] on div "0812832043968330" at bounding box center [710, 254] width 212 height 18
copy link "0812832043968330"
drag, startPoint x: 381, startPoint y: 250, endPoint x: 263, endPoint y: 259, distance: 118.3
click at [263, 259] on td "APR25KMT03-0423" at bounding box center [331, 254] width 140 height 51
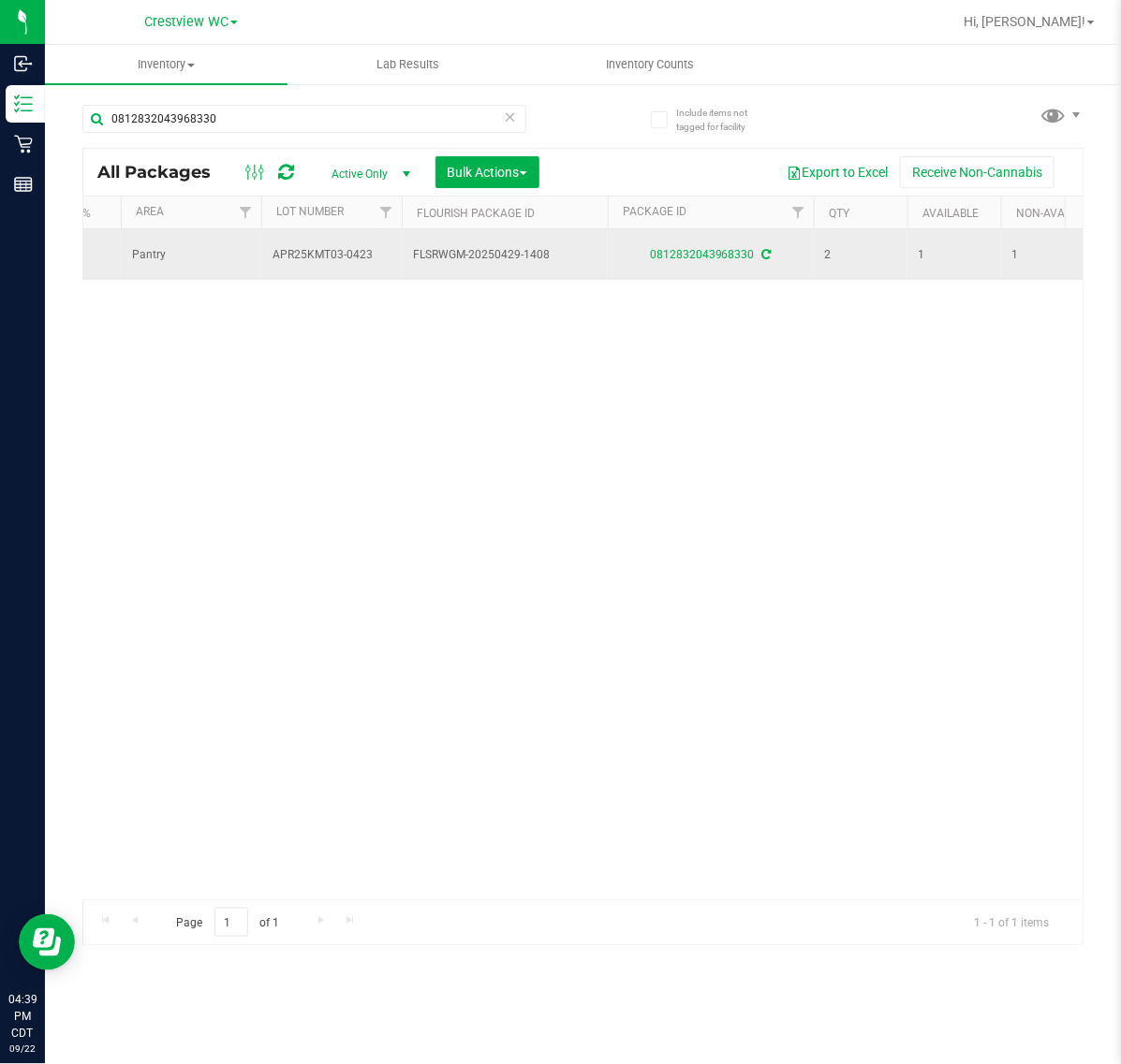
copy span "APR25KMT03-0423"
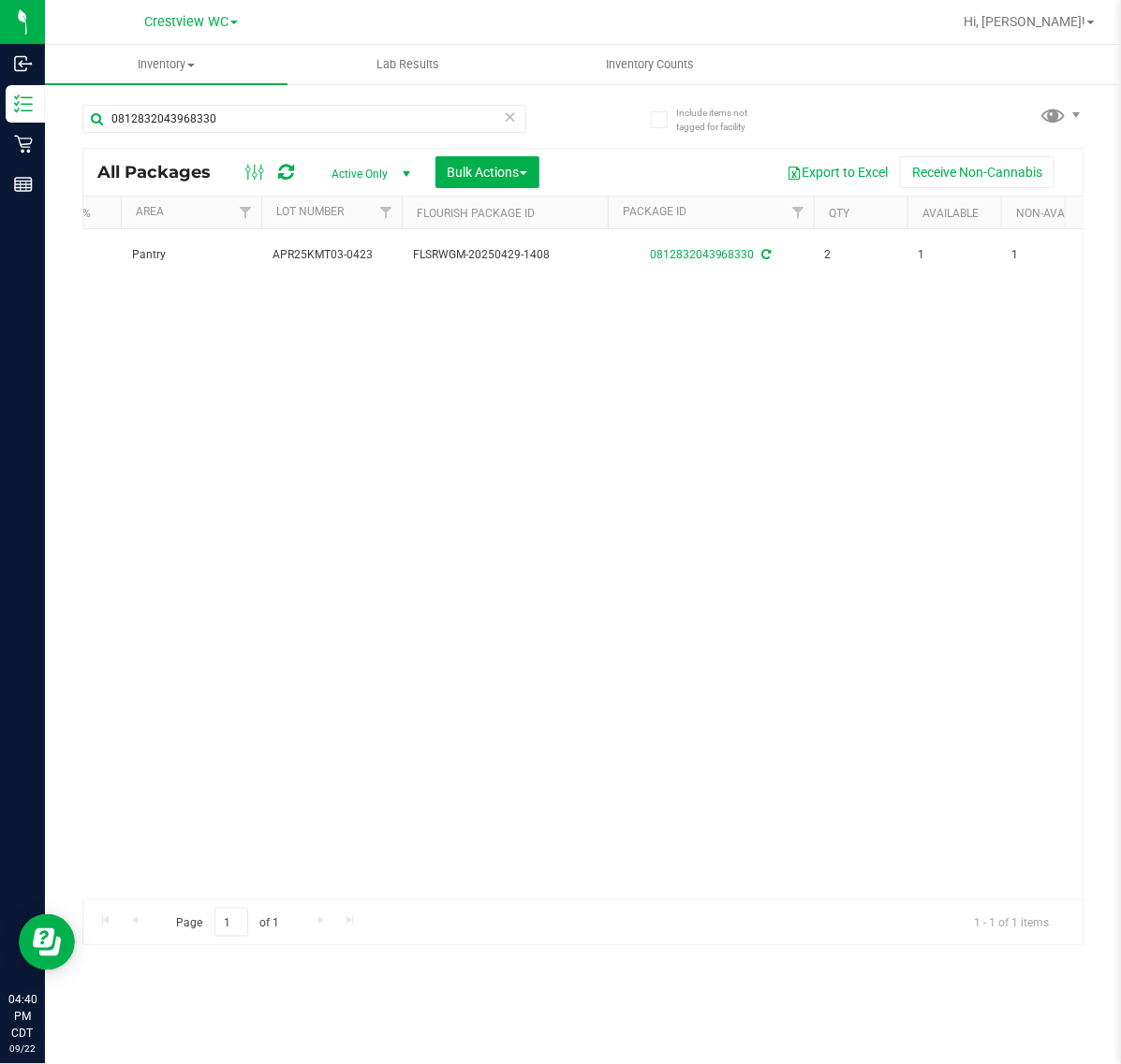
drag, startPoint x: 689, startPoint y: 254, endPoint x: 611, endPoint y: 325, distance: 105.5
click at [595, 395] on div "Action Action Create package Edit attributes Global inventory Locate package Lo…" at bounding box center [582, 564] width 999 height 670
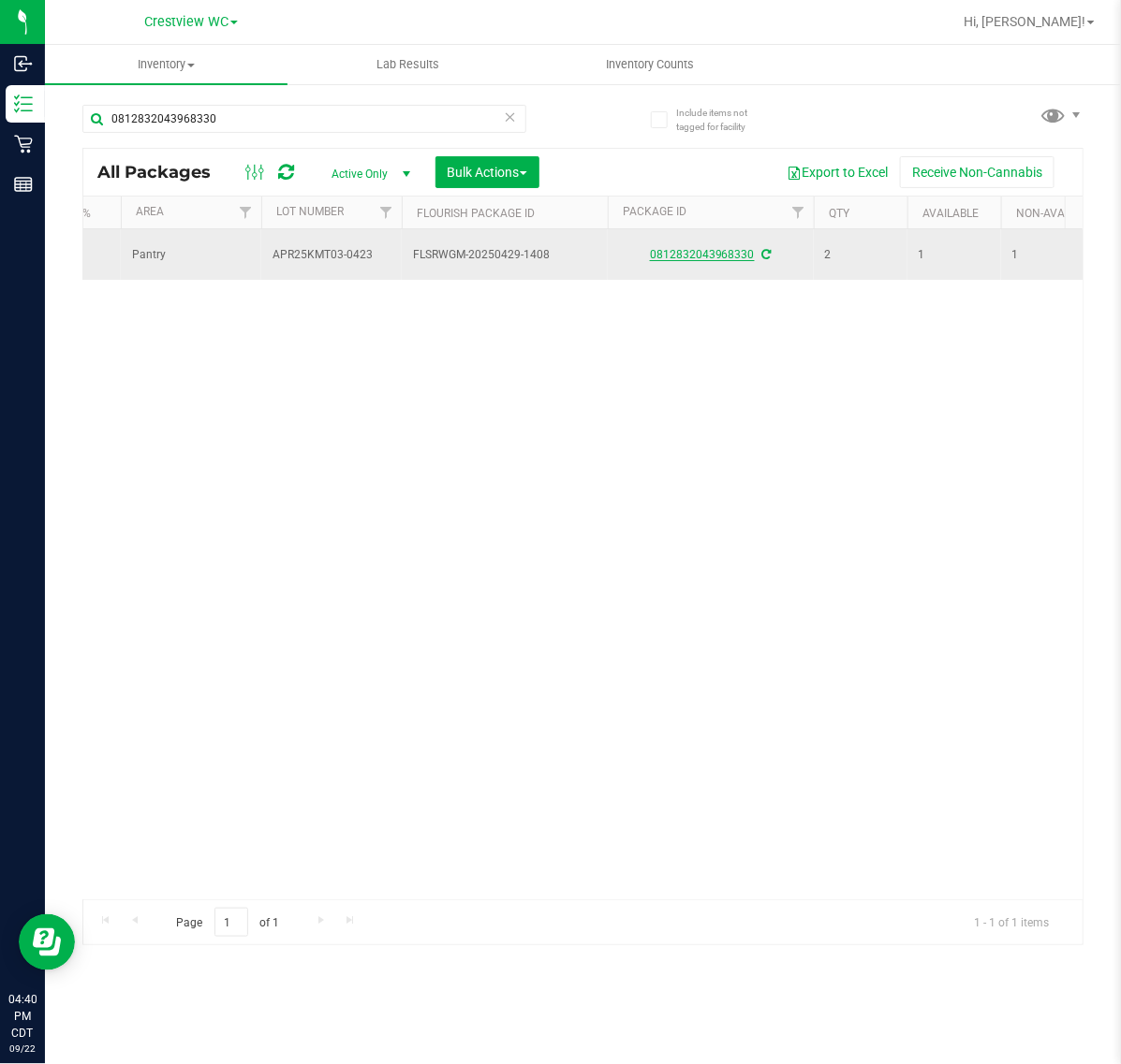
drag, startPoint x: 651, startPoint y: 255, endPoint x: 754, endPoint y: 260, distance: 103.1
click at [754, 260] on div "0812832043968330" at bounding box center [710, 254] width 212 height 18
copy link "0812832043968330"
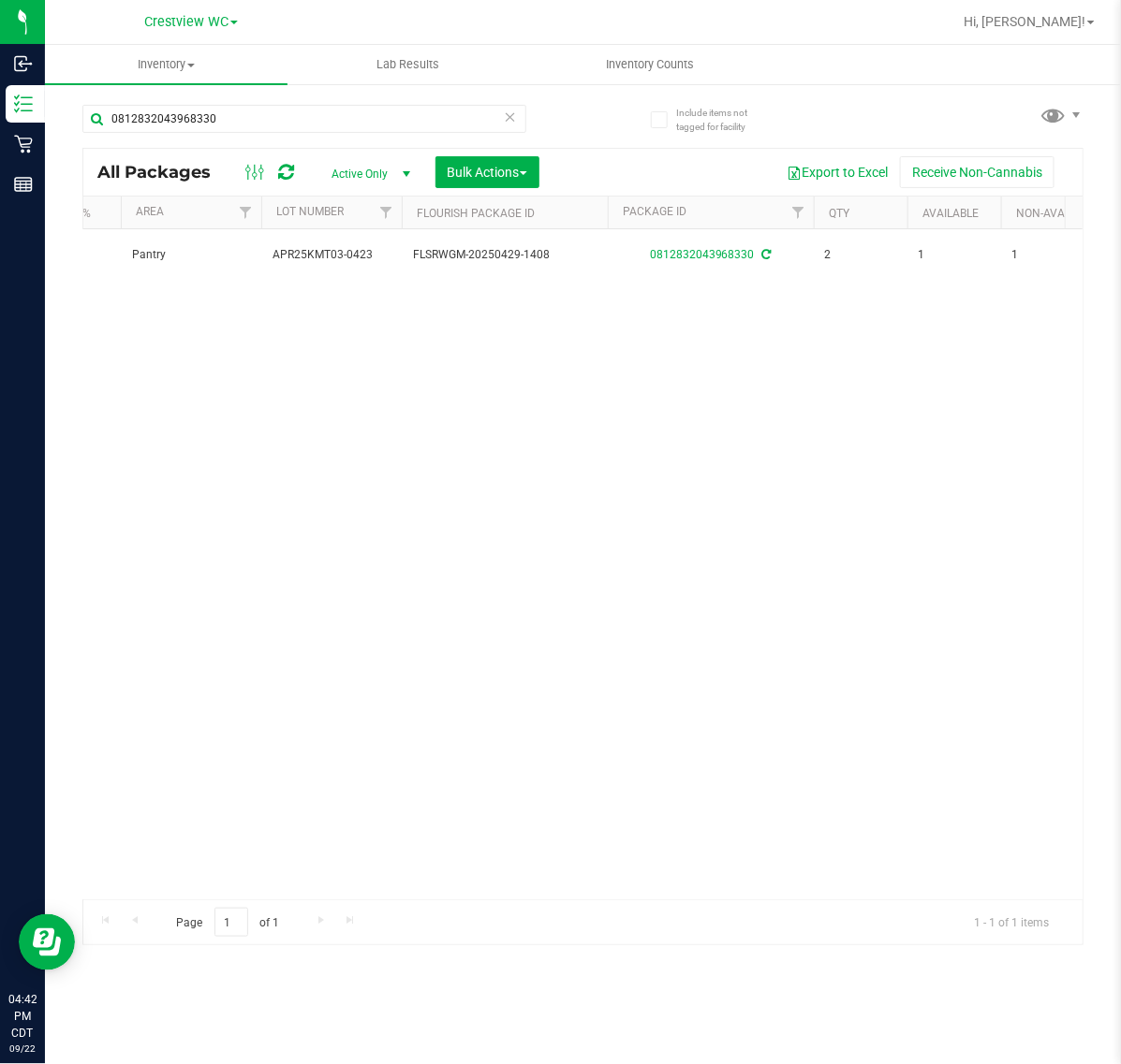
click at [679, 595] on div "Action Action Create package Edit attributes Global inventory Locate package Lo…" at bounding box center [582, 564] width 999 height 670
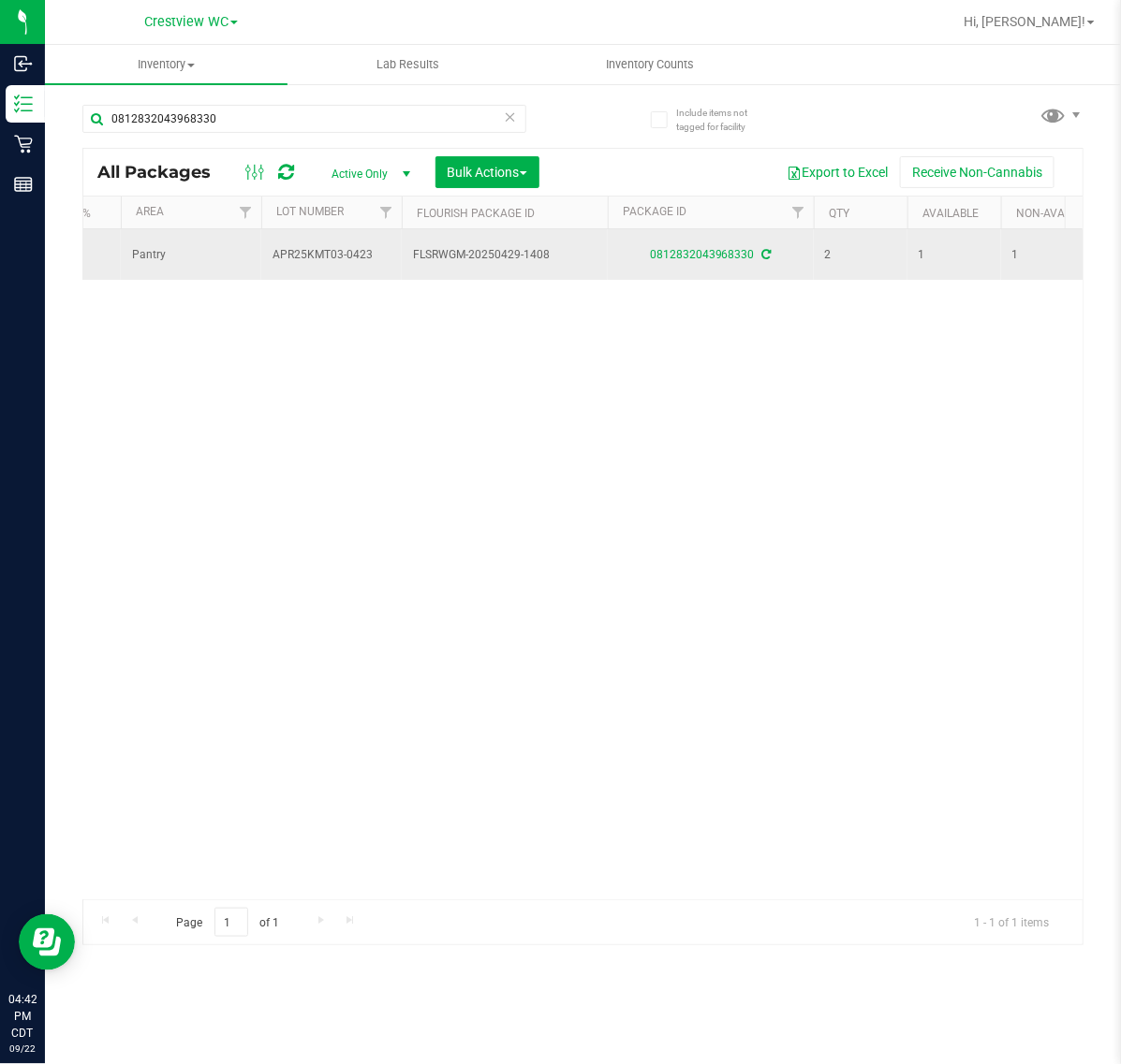
drag, startPoint x: 282, startPoint y: 259, endPoint x: 379, endPoint y: 269, distance: 97.5
click at [379, 269] on td "APR25KMT03-0423" at bounding box center [331, 254] width 140 height 51
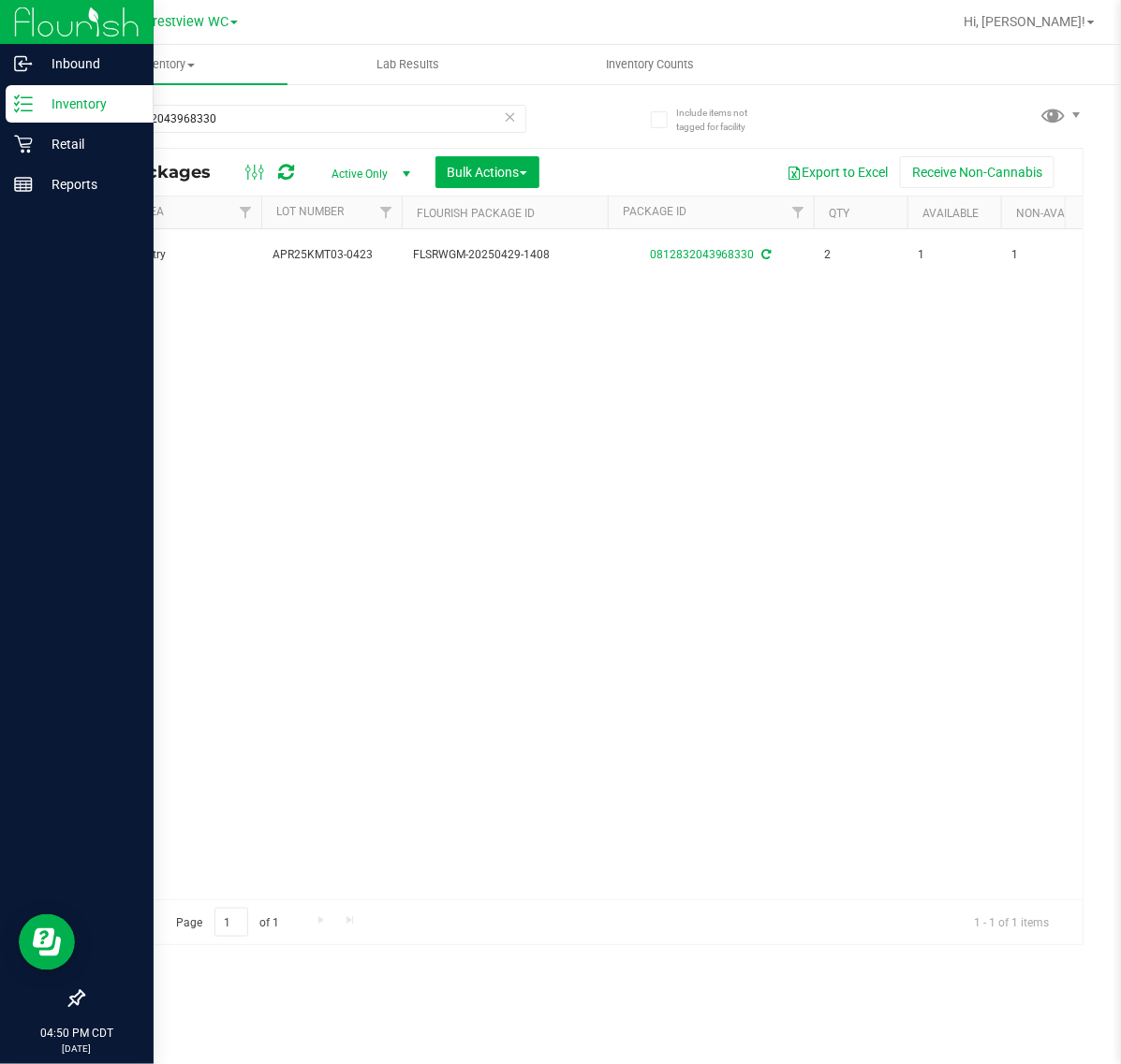
click at [43, 105] on p "Inventory" at bounding box center [89, 104] width 112 height 23
click at [110, 105] on p "Inventory" at bounding box center [89, 104] width 112 height 23
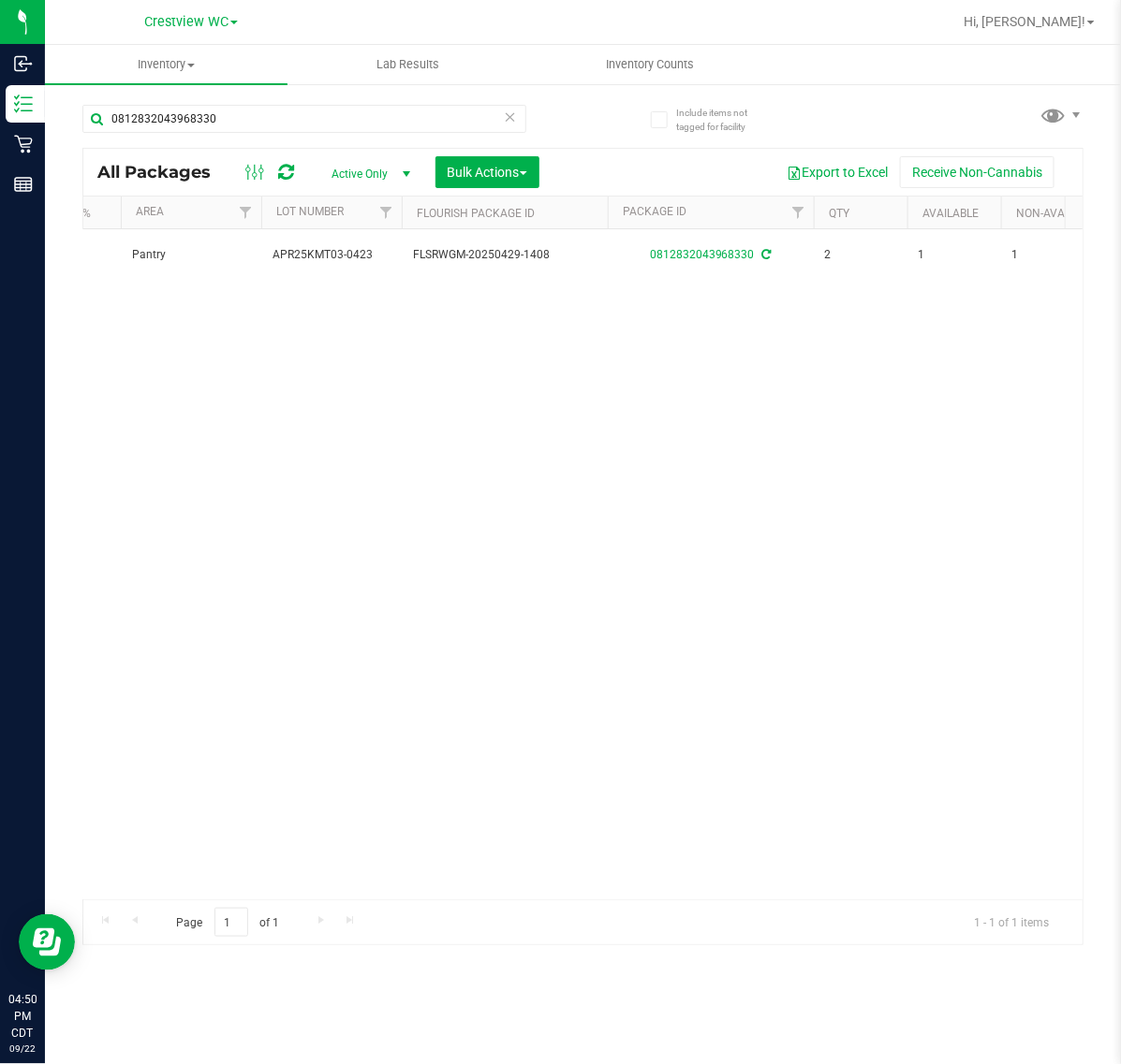
click at [504, 118] on icon at bounding box center [511, 116] width 13 height 23
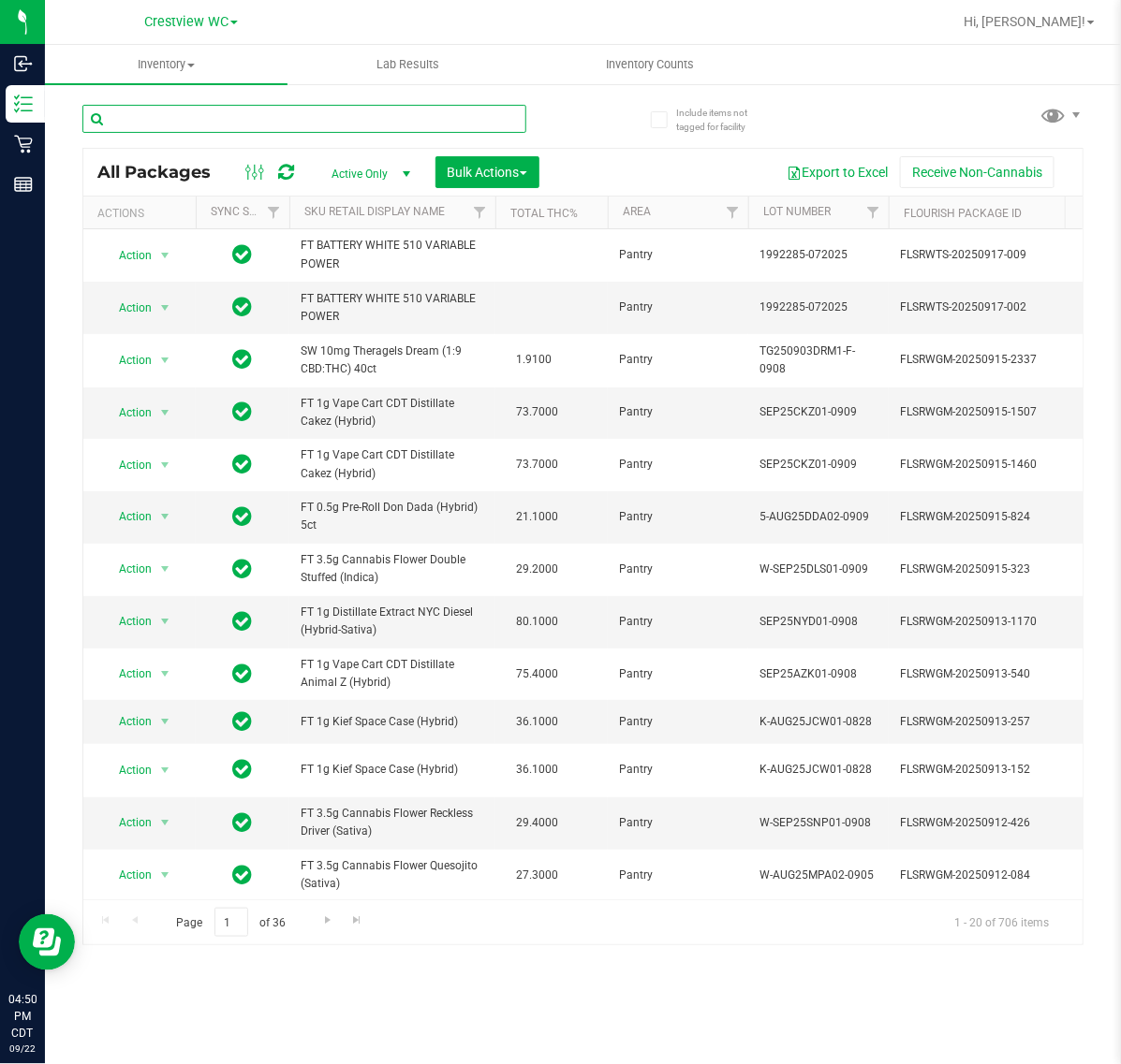
click at [291, 115] on input "text" at bounding box center [303, 119] width 444 height 28
type input "count"
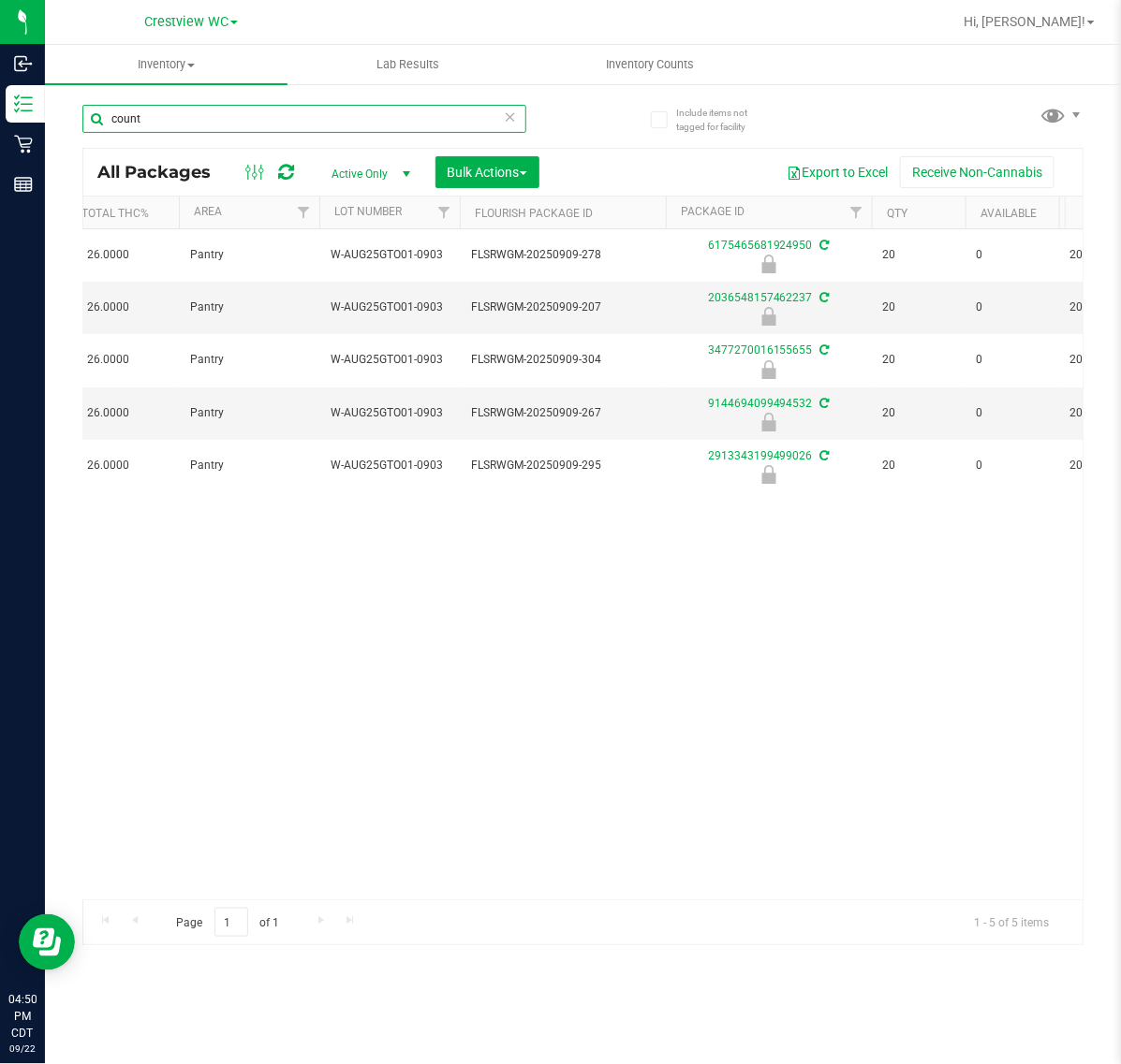
scroll to position [0, 466]
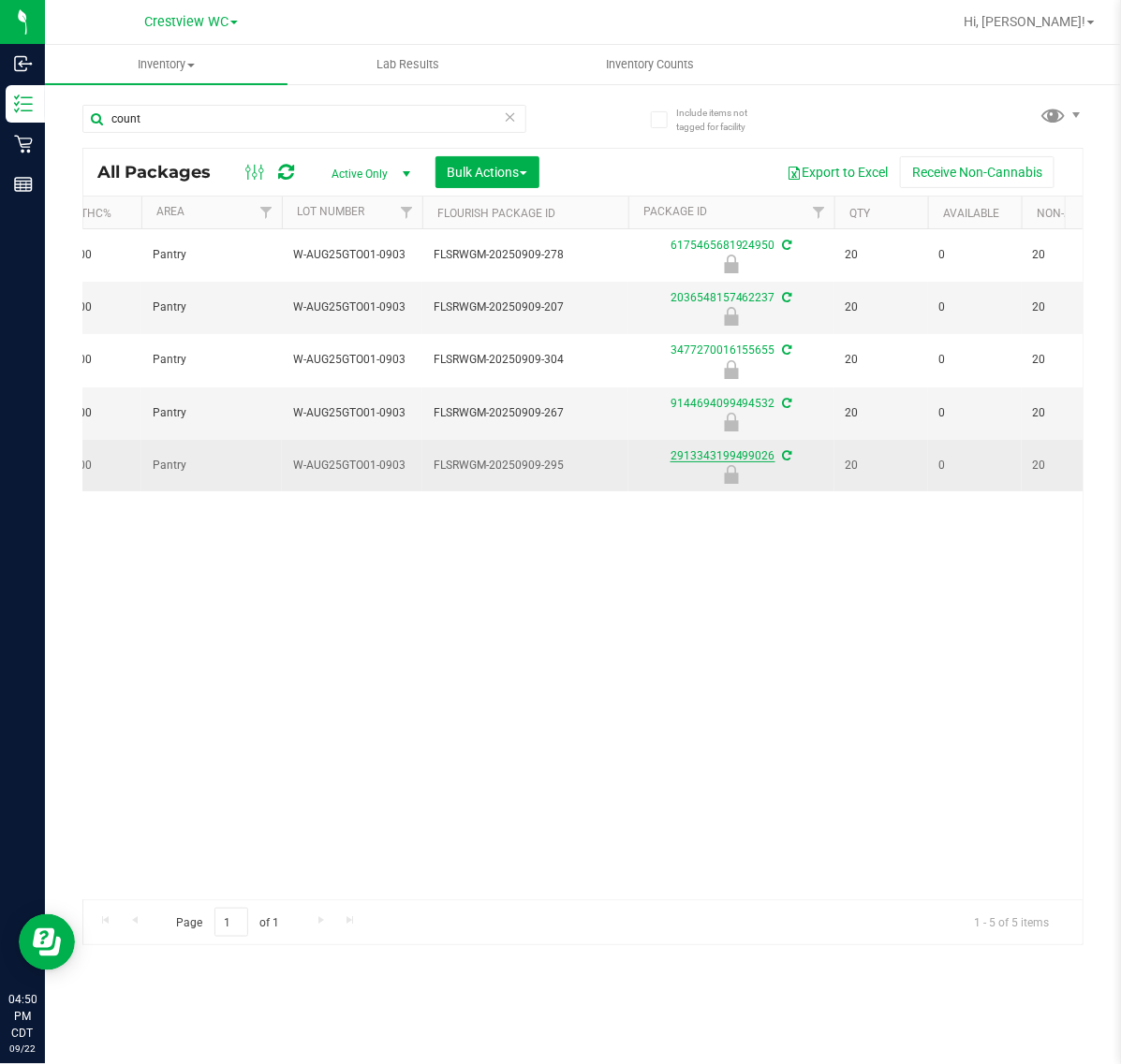
click at [700, 460] on link "2913343199499026" at bounding box center [723, 456] width 105 height 13
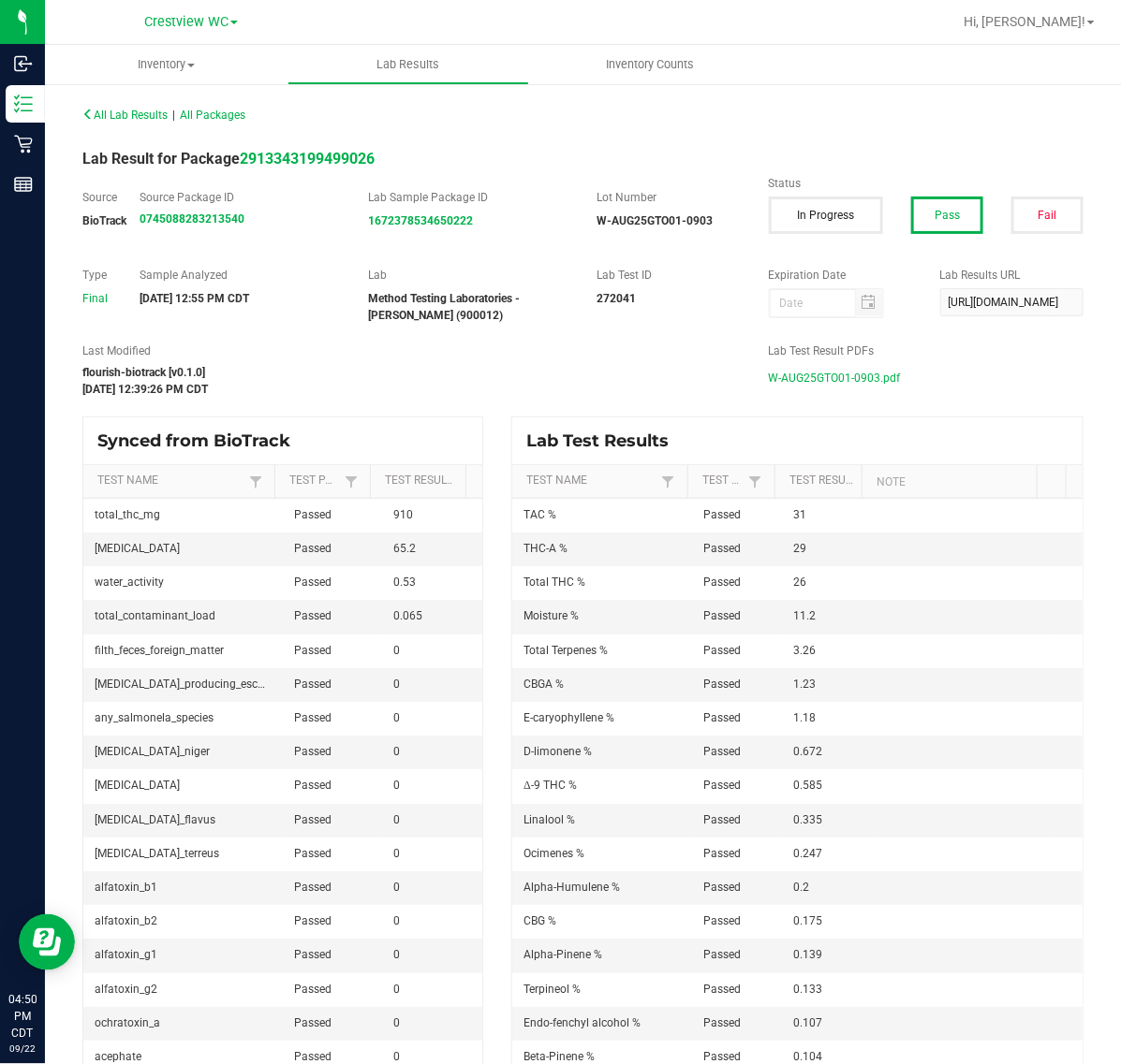
click at [806, 380] on span "W-AUG25GTO01-0903.pdf" at bounding box center [835, 379] width 132 height 28
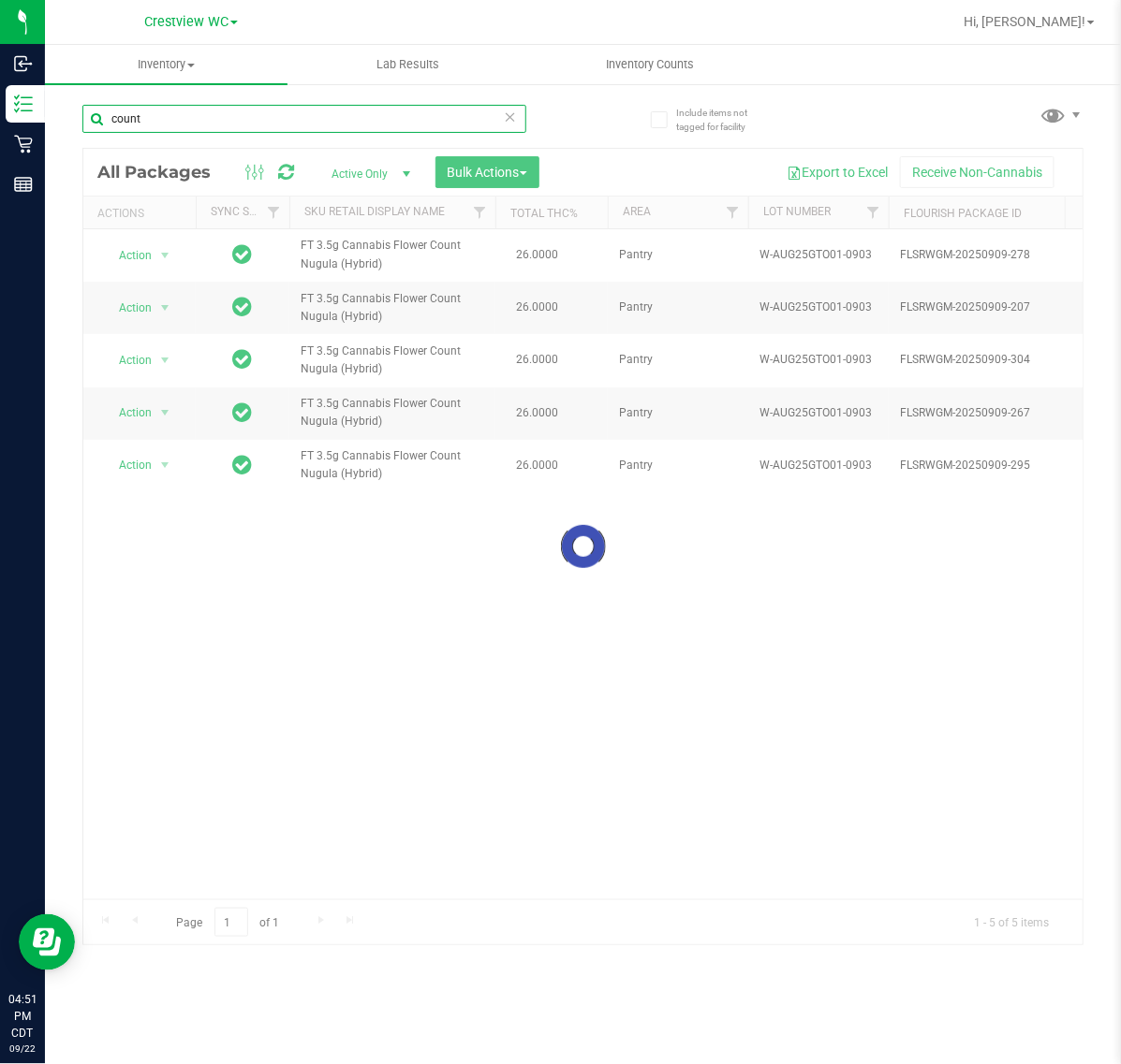
click at [312, 131] on input "count" at bounding box center [303, 119] width 444 height 28
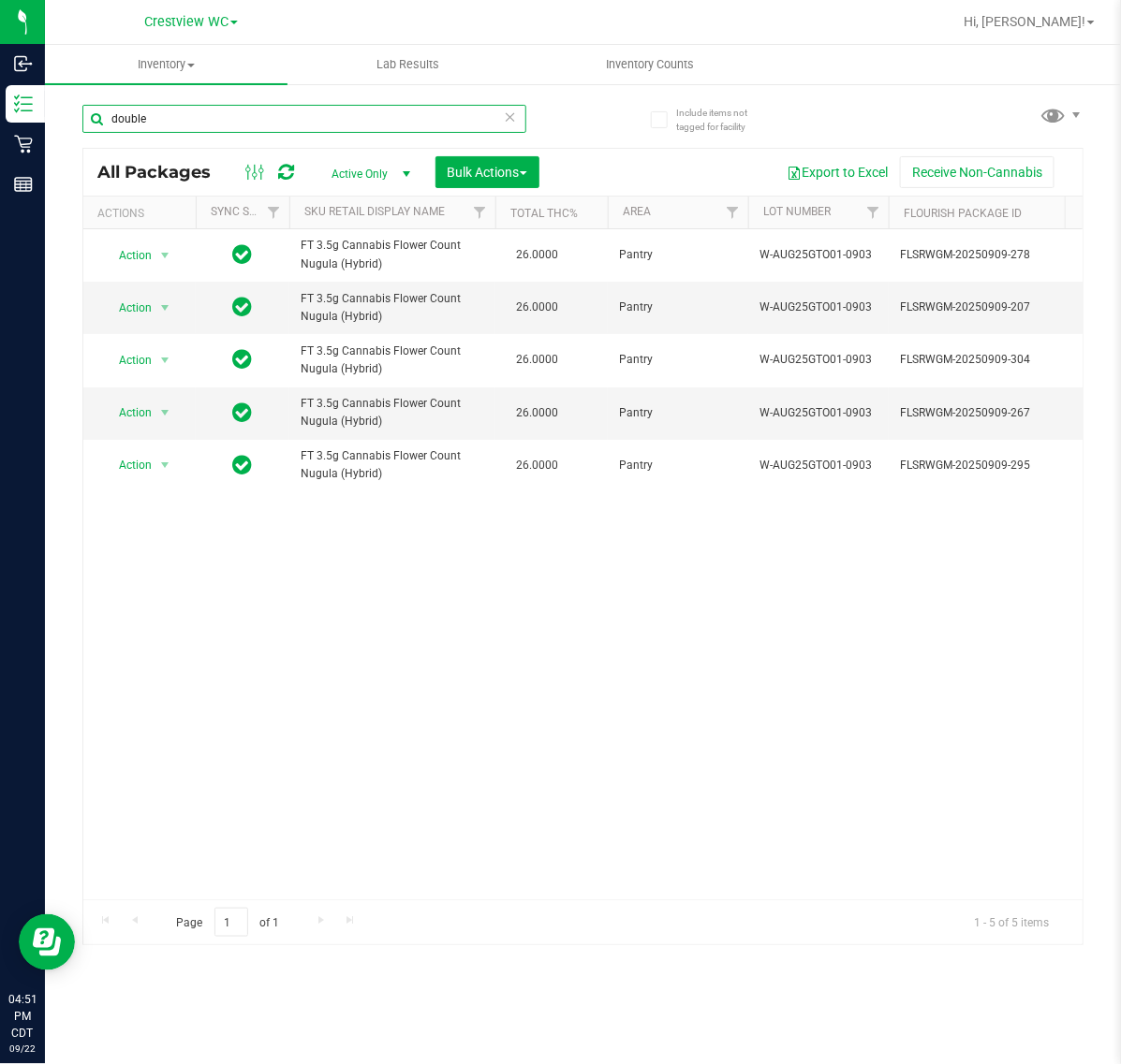
type input "double"
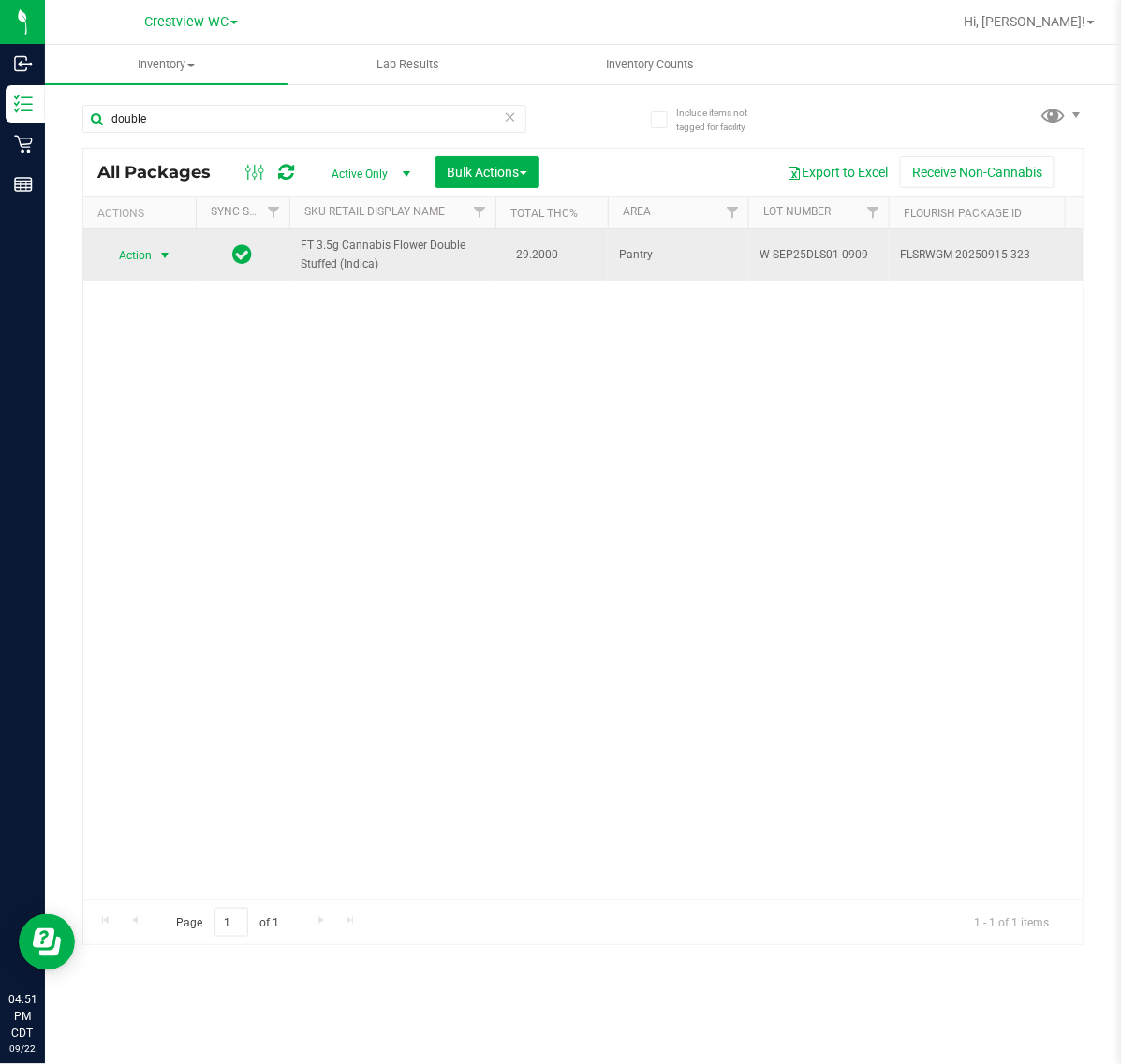
click at [166, 263] on span "select" at bounding box center [165, 255] width 15 height 15
click at [639, 269] on td "Pantry" at bounding box center [677, 254] width 140 height 52
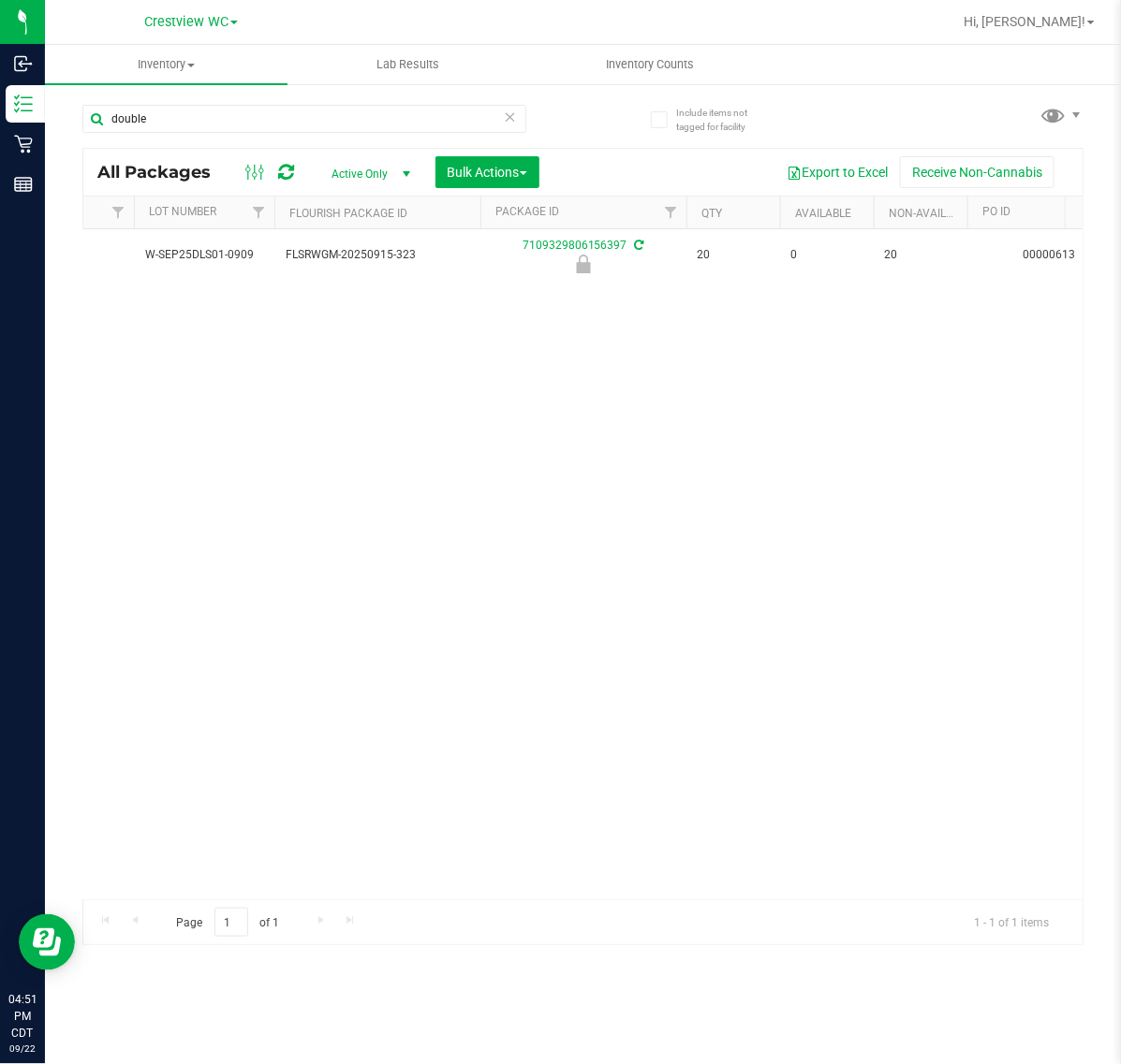
scroll to position [0, 723]
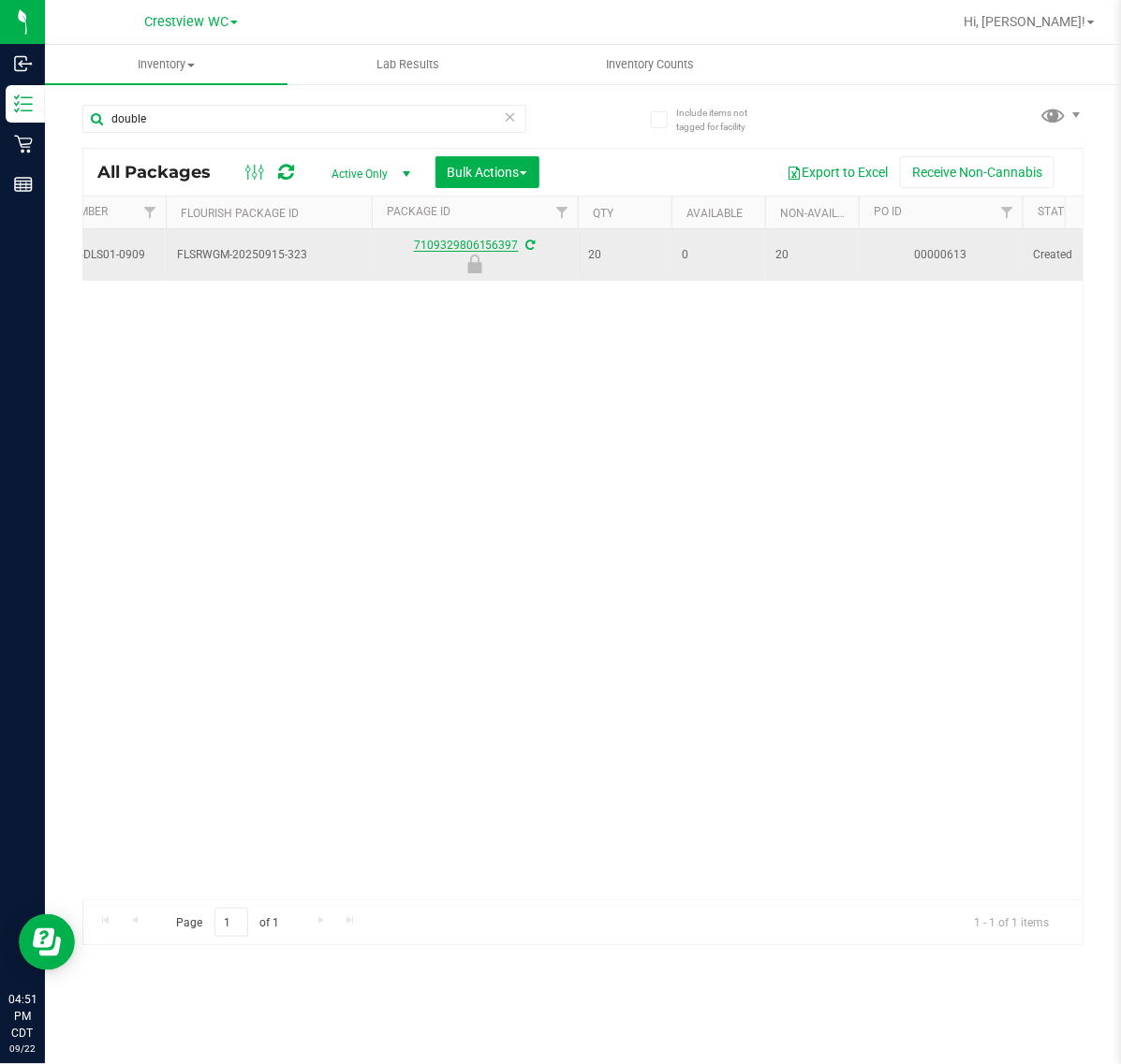
click at [460, 244] on link "7109329806156397" at bounding box center [465, 245] width 105 height 13
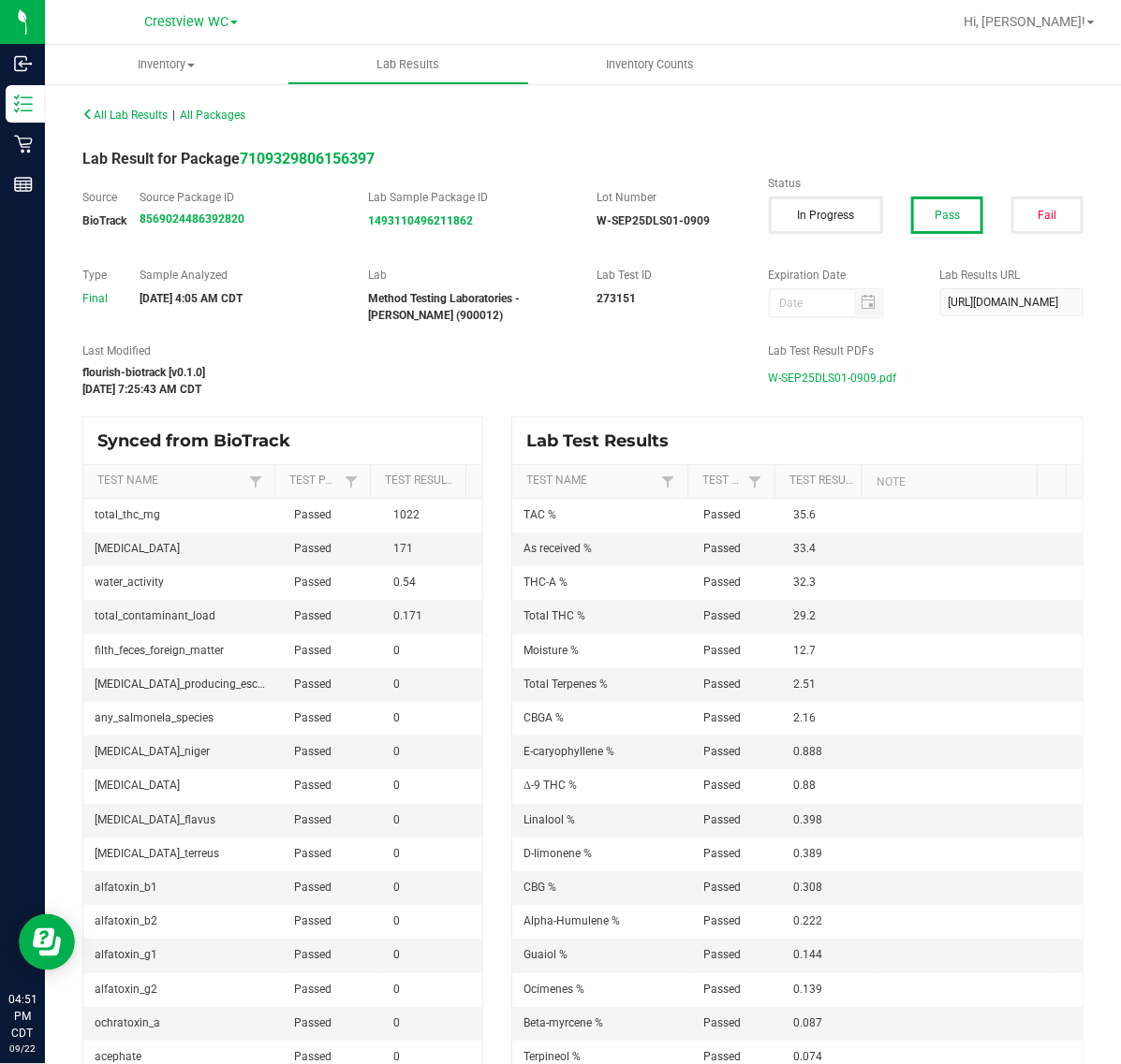
click at [785, 376] on span "W-SEP25DLS01-0909.pdf" at bounding box center [833, 379] width 128 height 28
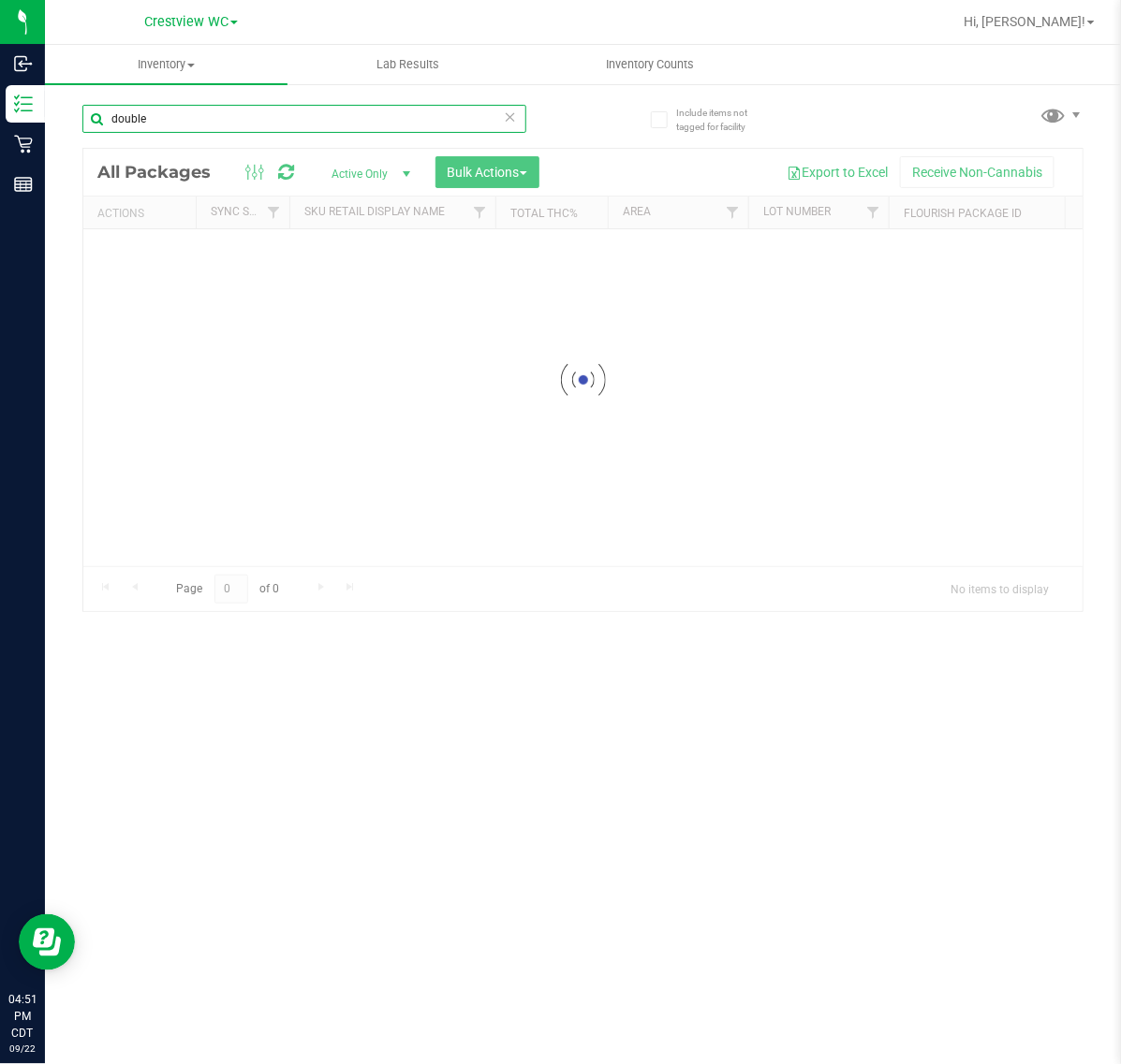
click at [82, 145] on div "Inventory All packages All inventory Waste log Create inventory Lab Results Inv…" at bounding box center [583, 555] width 1076 height 1019
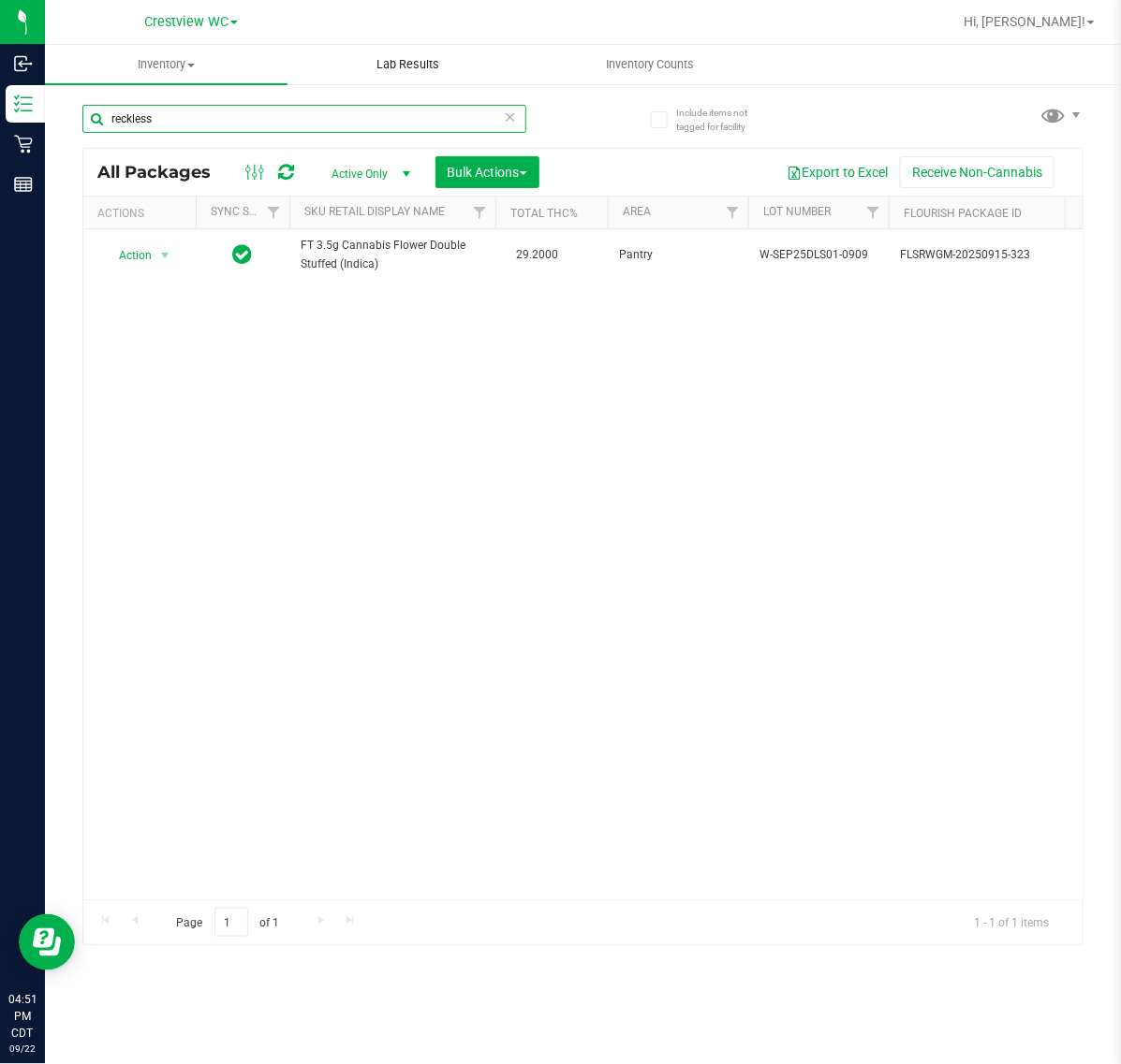
type input "reckless"
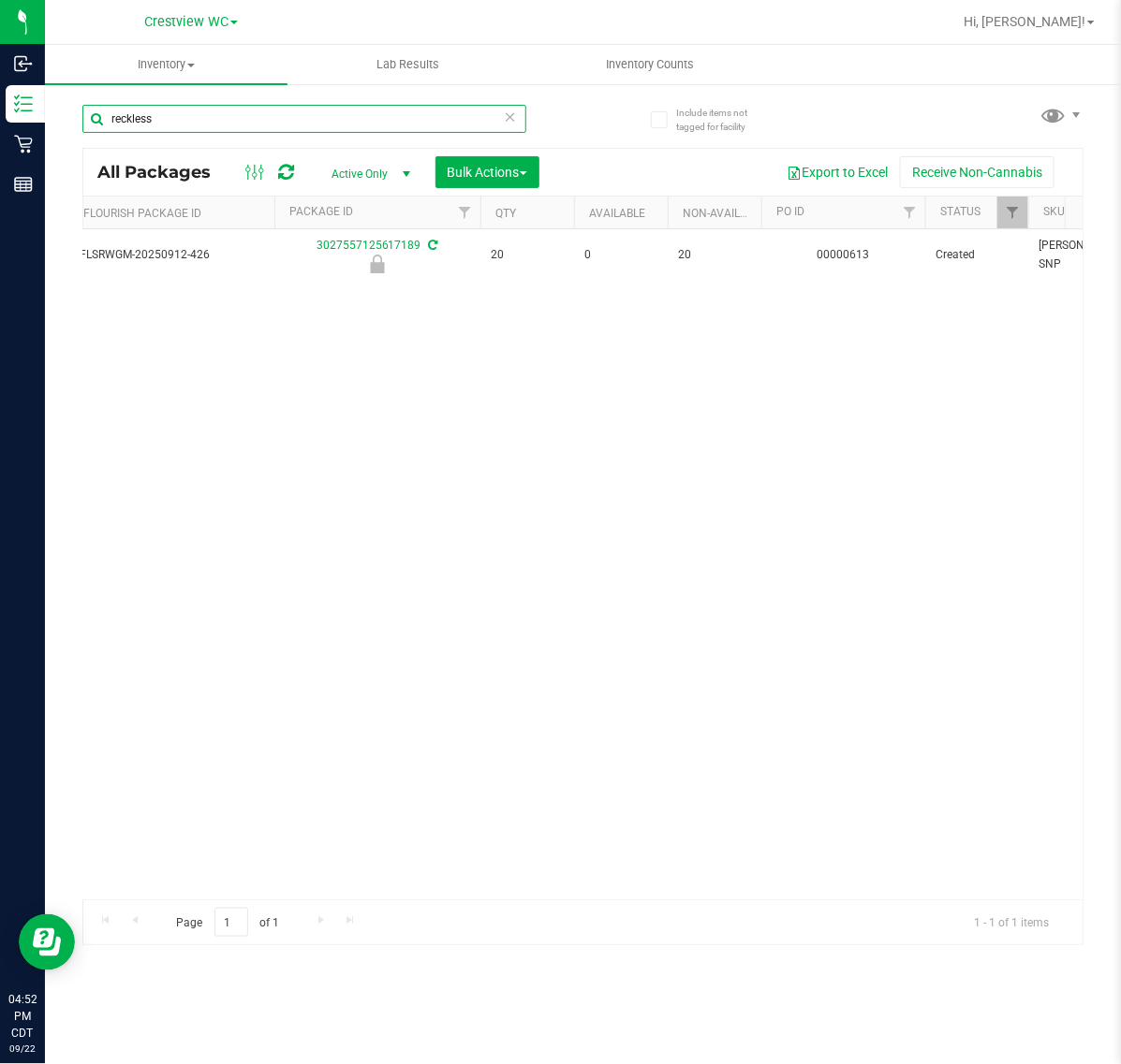
scroll to position [0, 924]
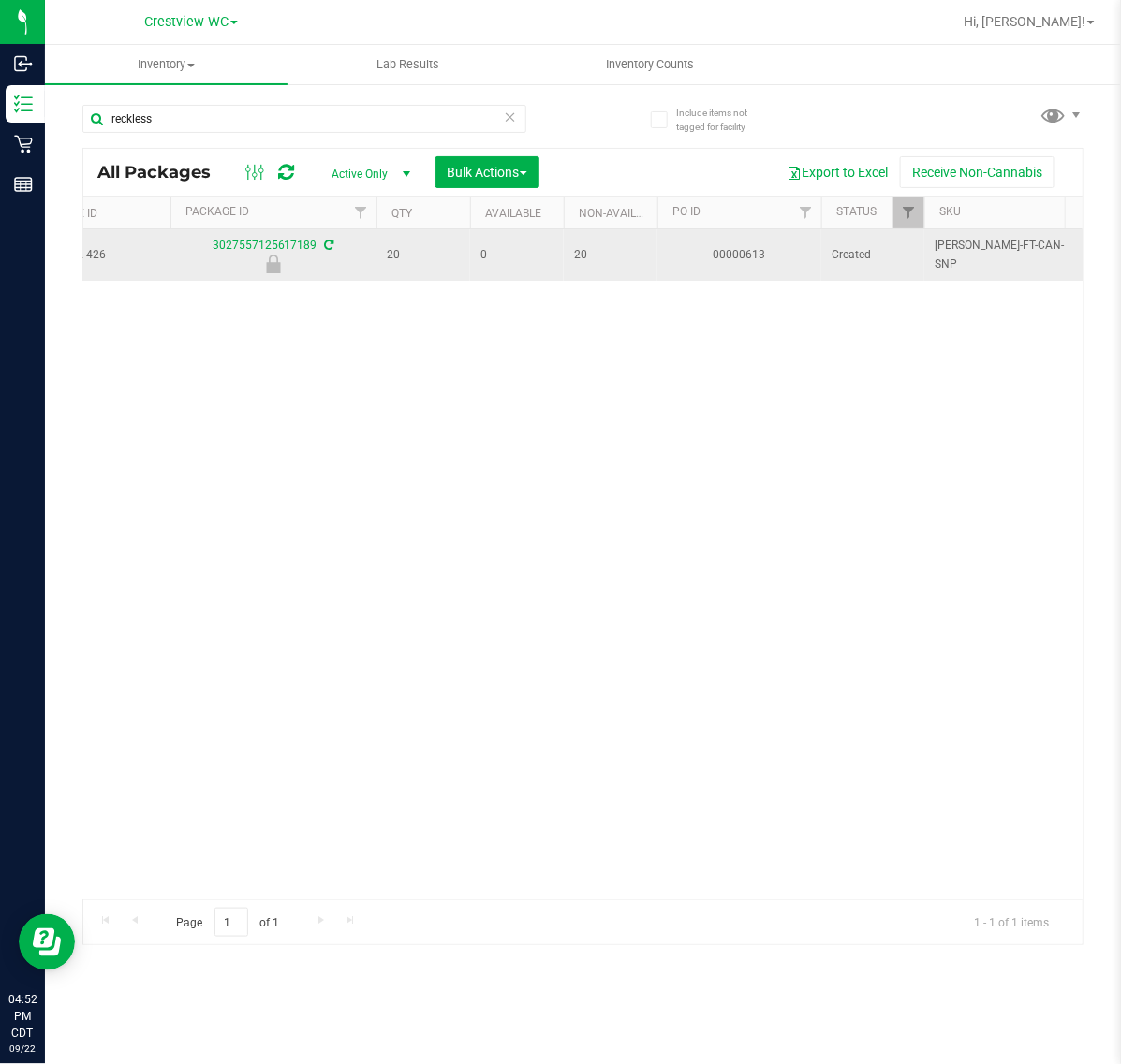
click at [286, 238] on div "3027557125617189" at bounding box center [273, 254] width 212 height 37
click at [286, 243] on link "3027557125617189" at bounding box center [265, 245] width 105 height 13
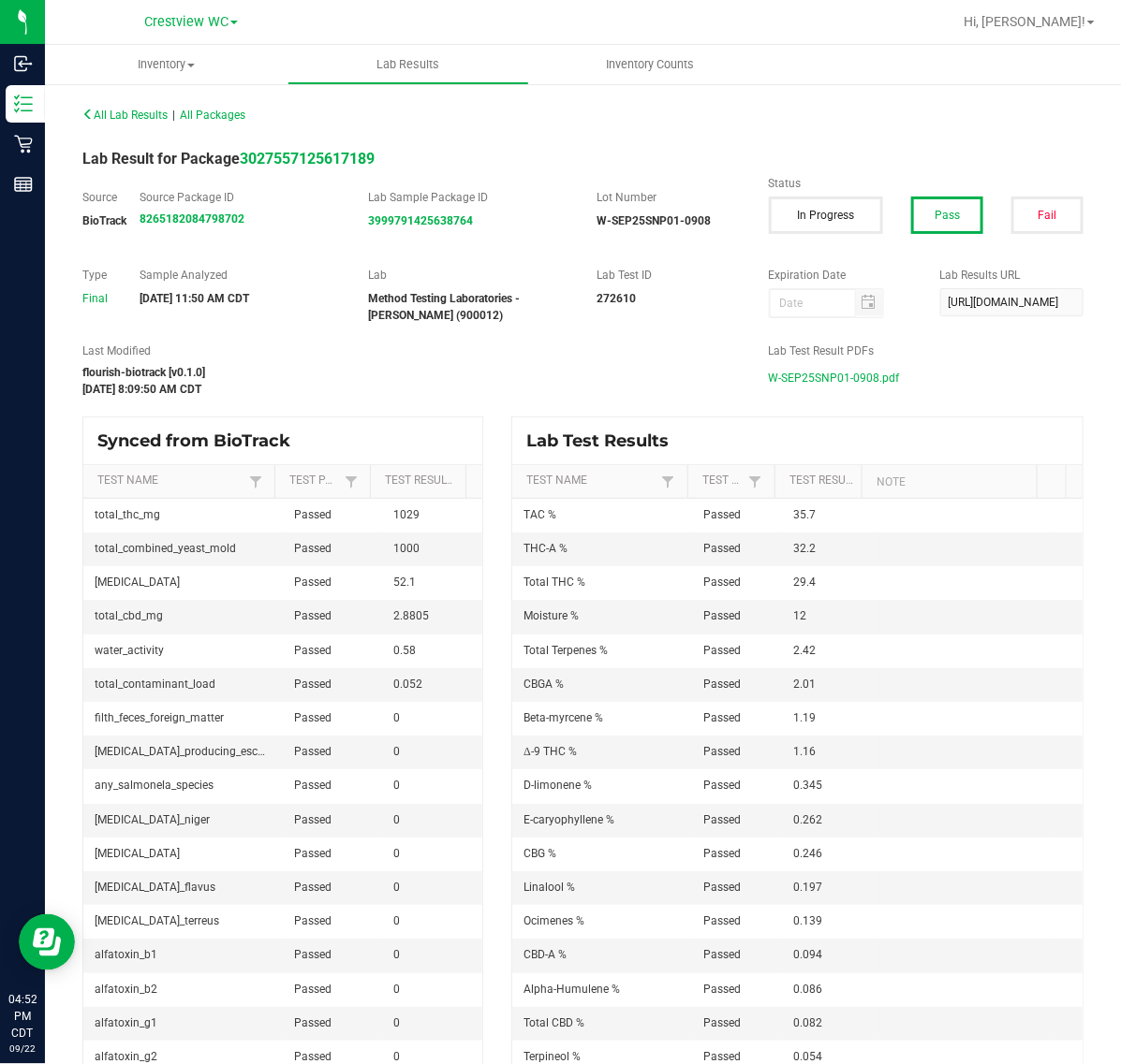
click at [847, 376] on span "W-SEP25SNP01-0908.pdf" at bounding box center [834, 379] width 131 height 28
click at [106, 108] on span "All Lab Results" at bounding box center [124, 115] width 85 height 13
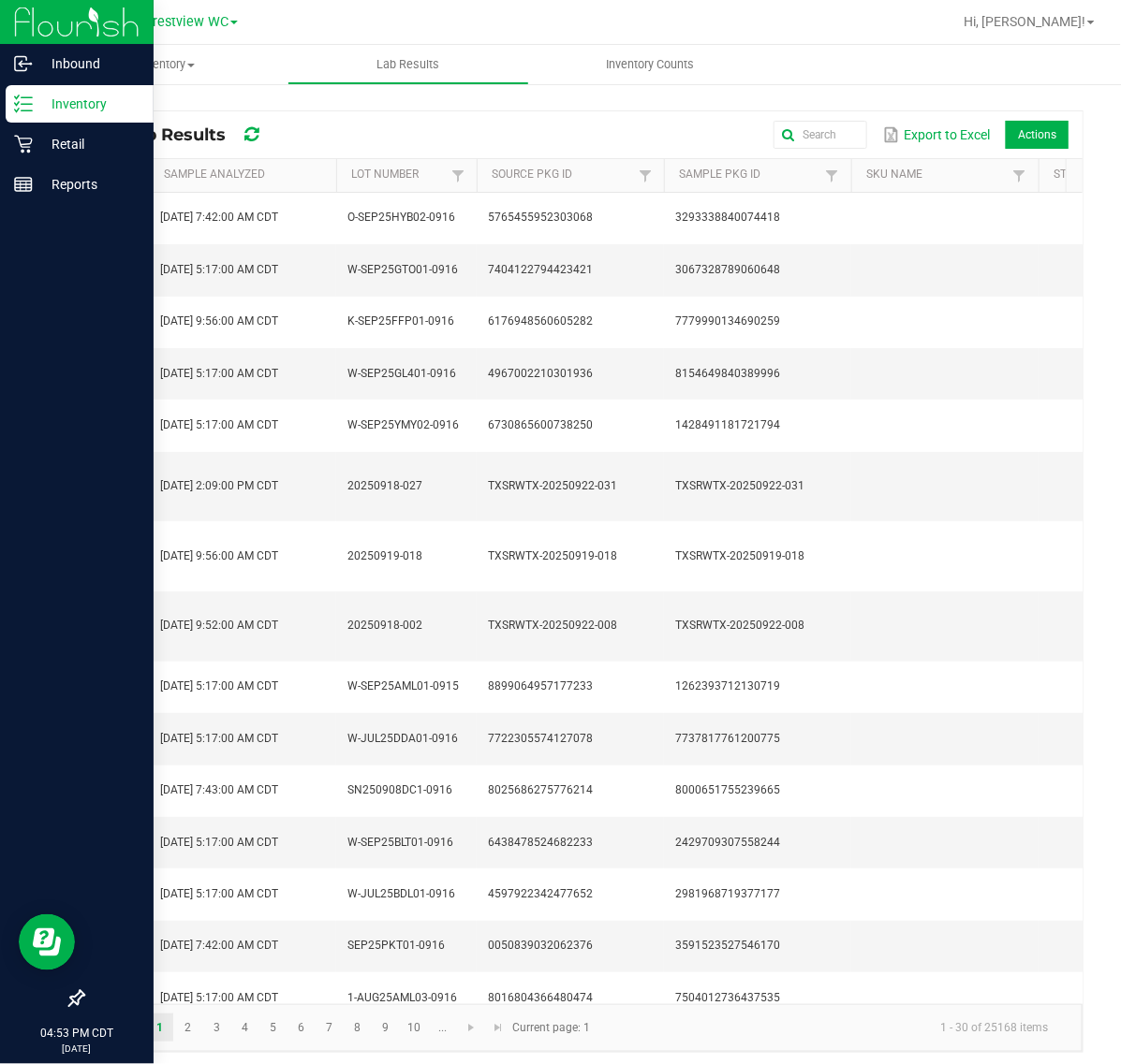
click at [34, 100] on p "Inventory" at bounding box center [89, 104] width 112 height 23
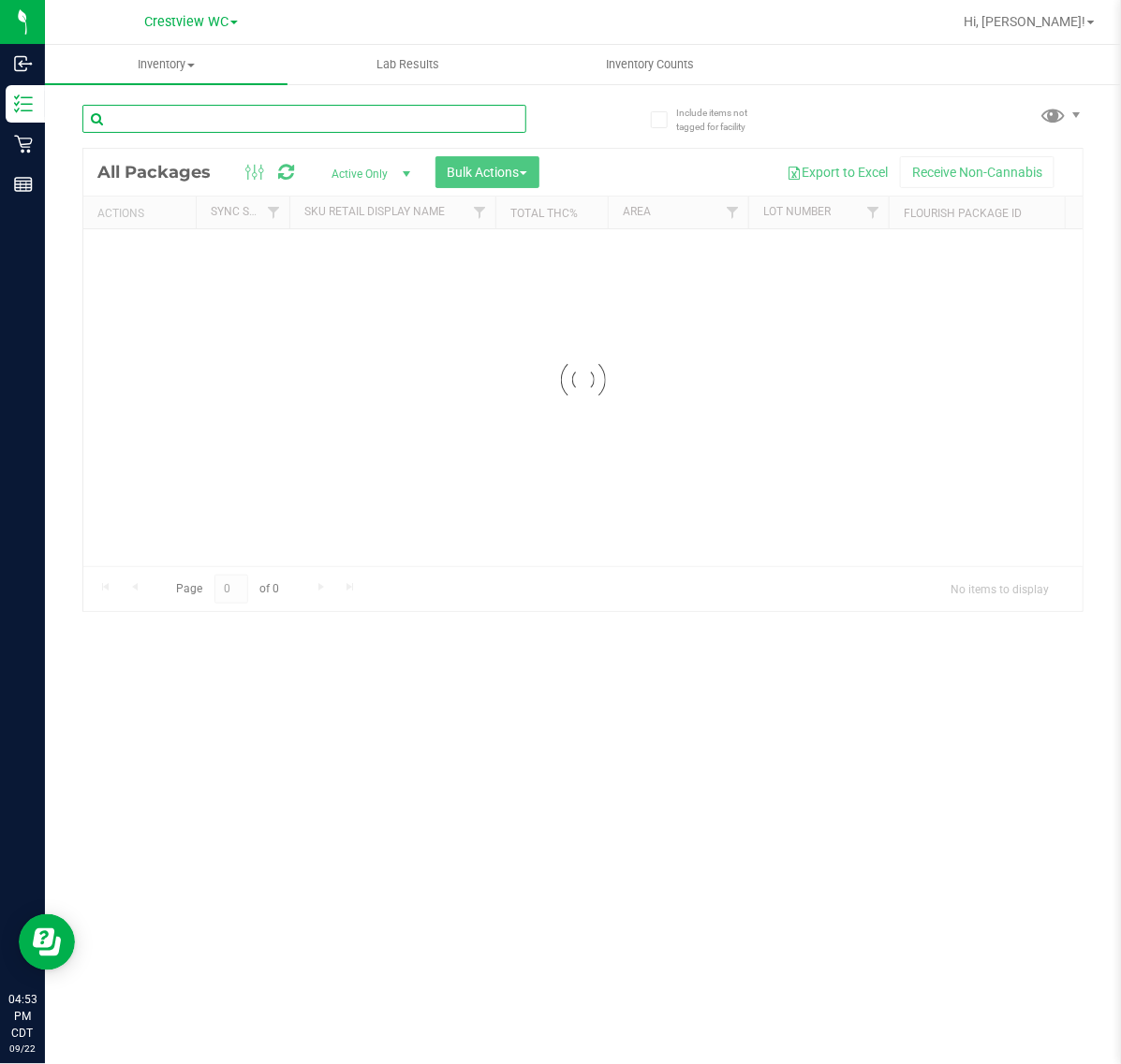
click at [252, 122] on input "text" at bounding box center [303, 119] width 444 height 28
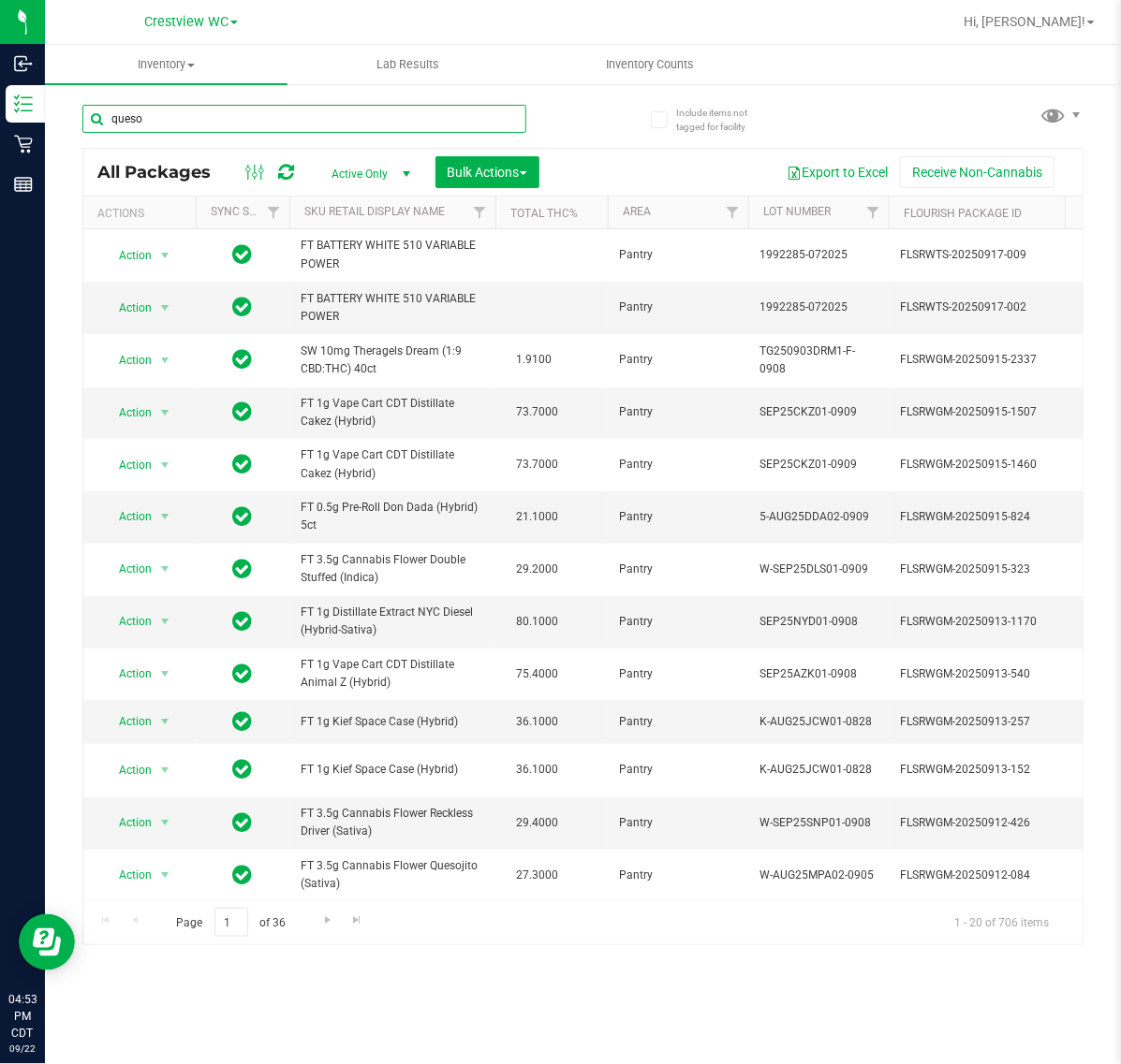
type input "queso"
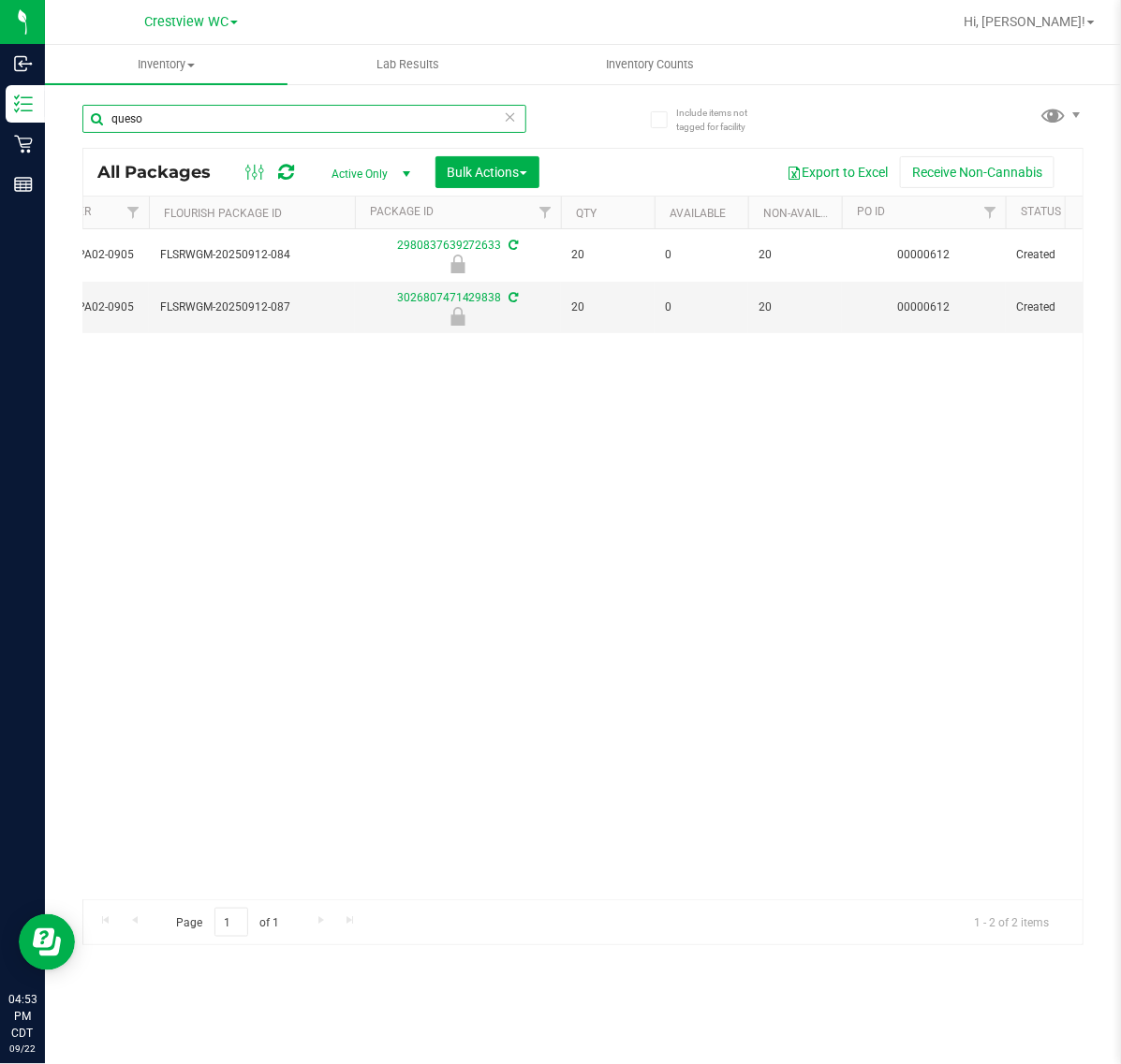
scroll to position [0, 690]
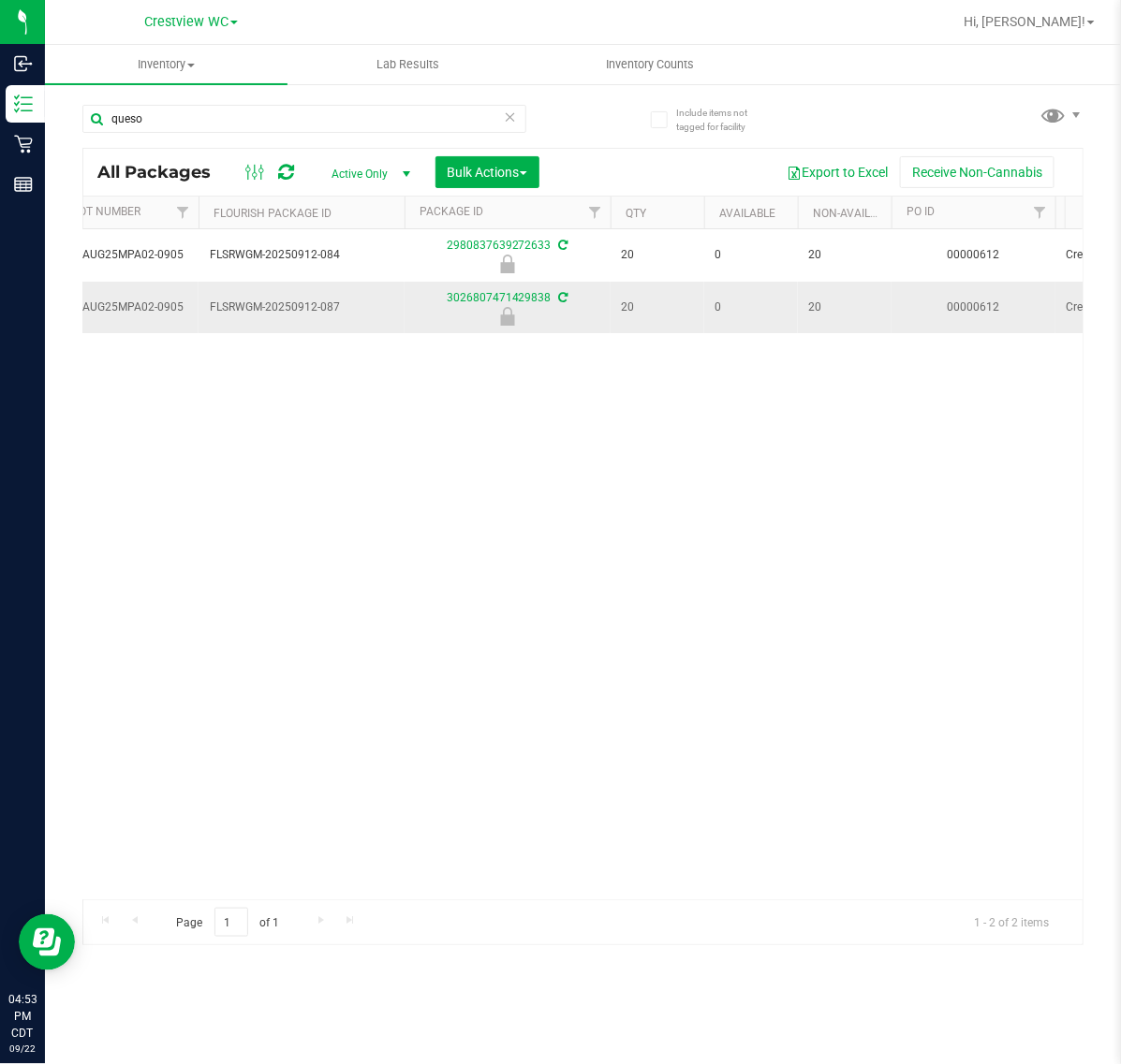
click at [515, 288] on td "3026807471429838" at bounding box center [507, 307] width 206 height 52
click at [515, 302] on link "3026807471429838" at bounding box center [498, 298] width 105 height 13
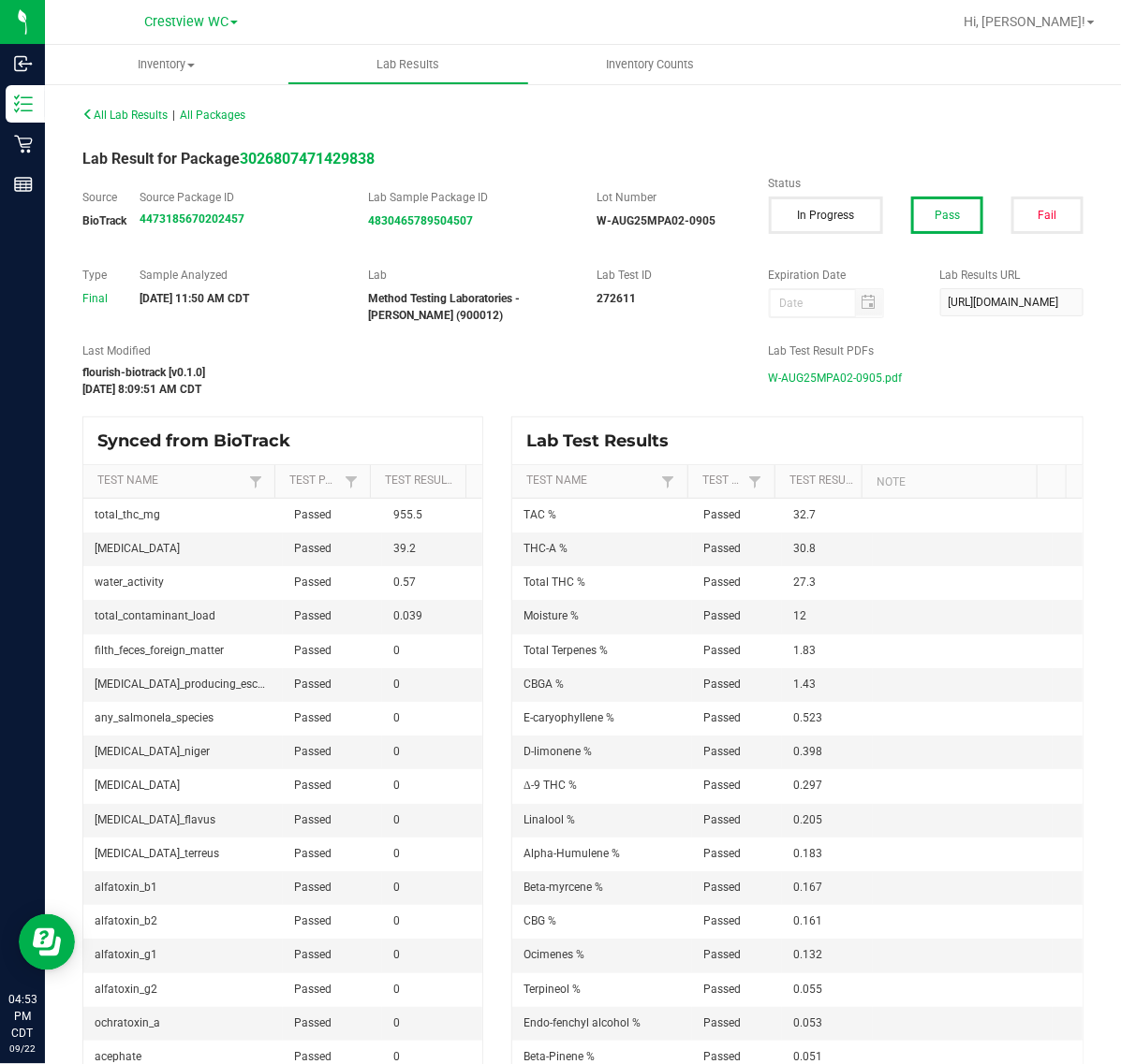
click at [831, 383] on span "W-AUG25MPA02-0905.pdf" at bounding box center [836, 379] width 134 height 28
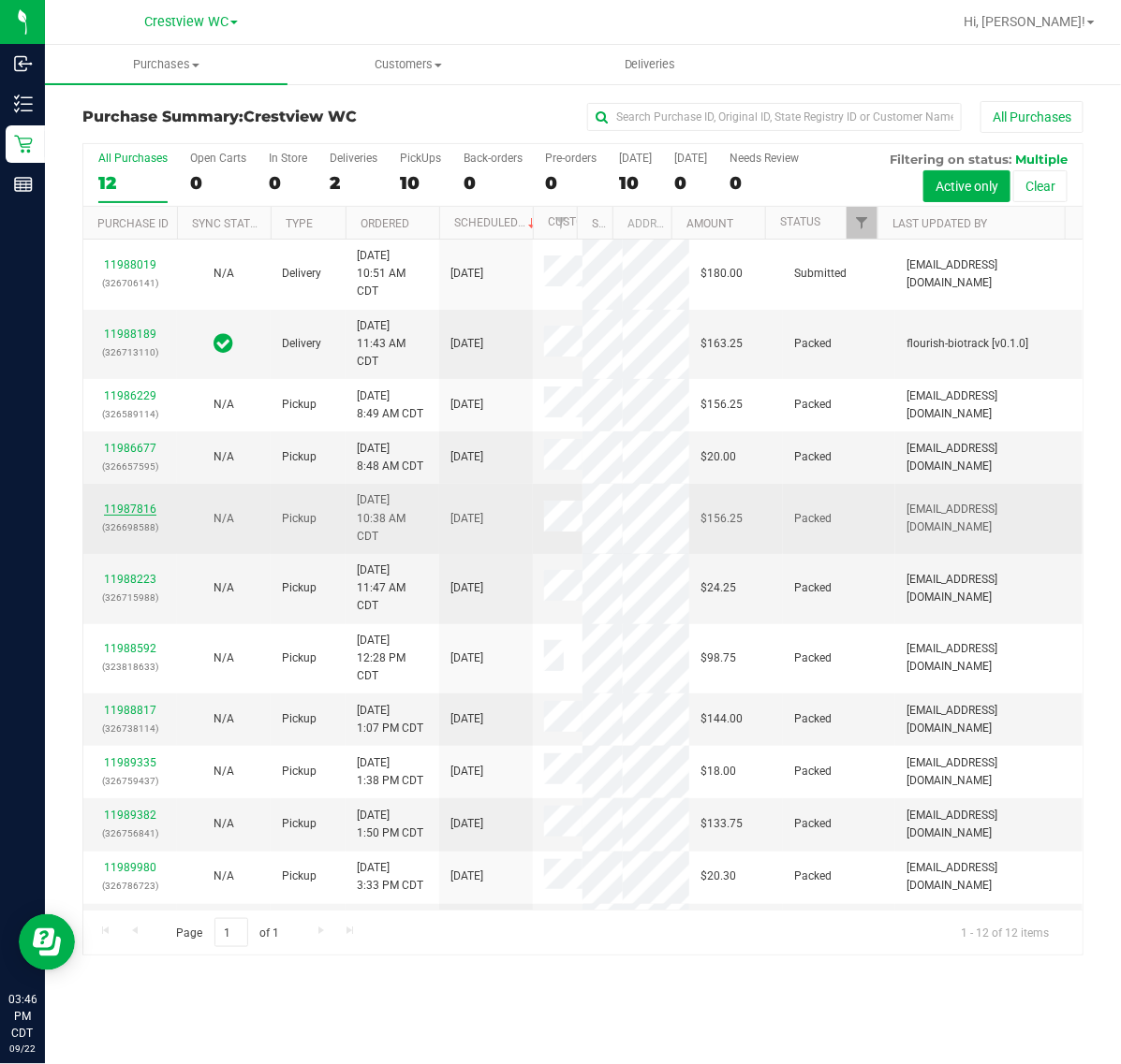
click at [114, 516] on link "11987816" at bounding box center [130, 509] width 53 height 13
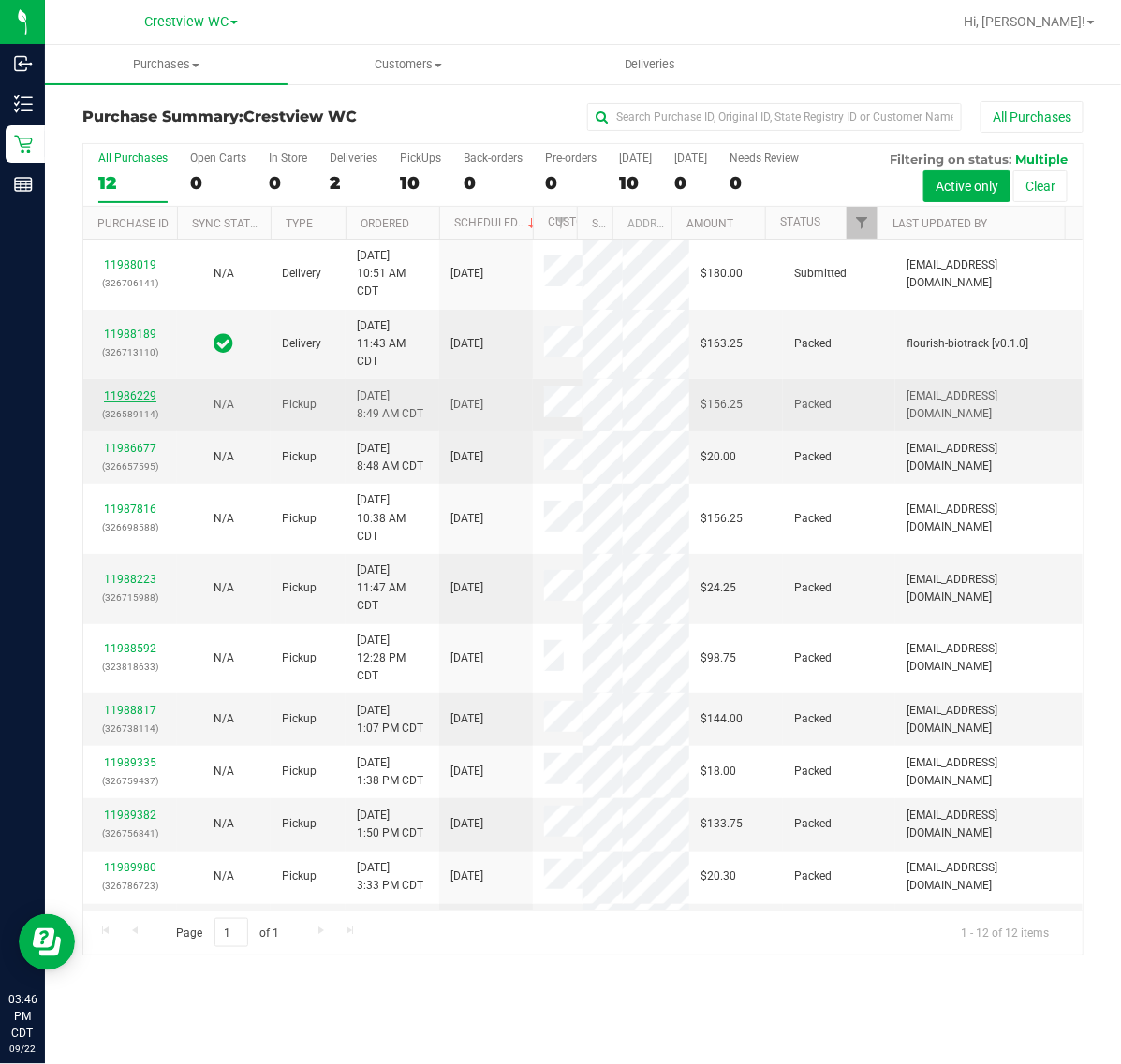
click at [124, 402] on link "11986229" at bounding box center [130, 395] width 53 height 13
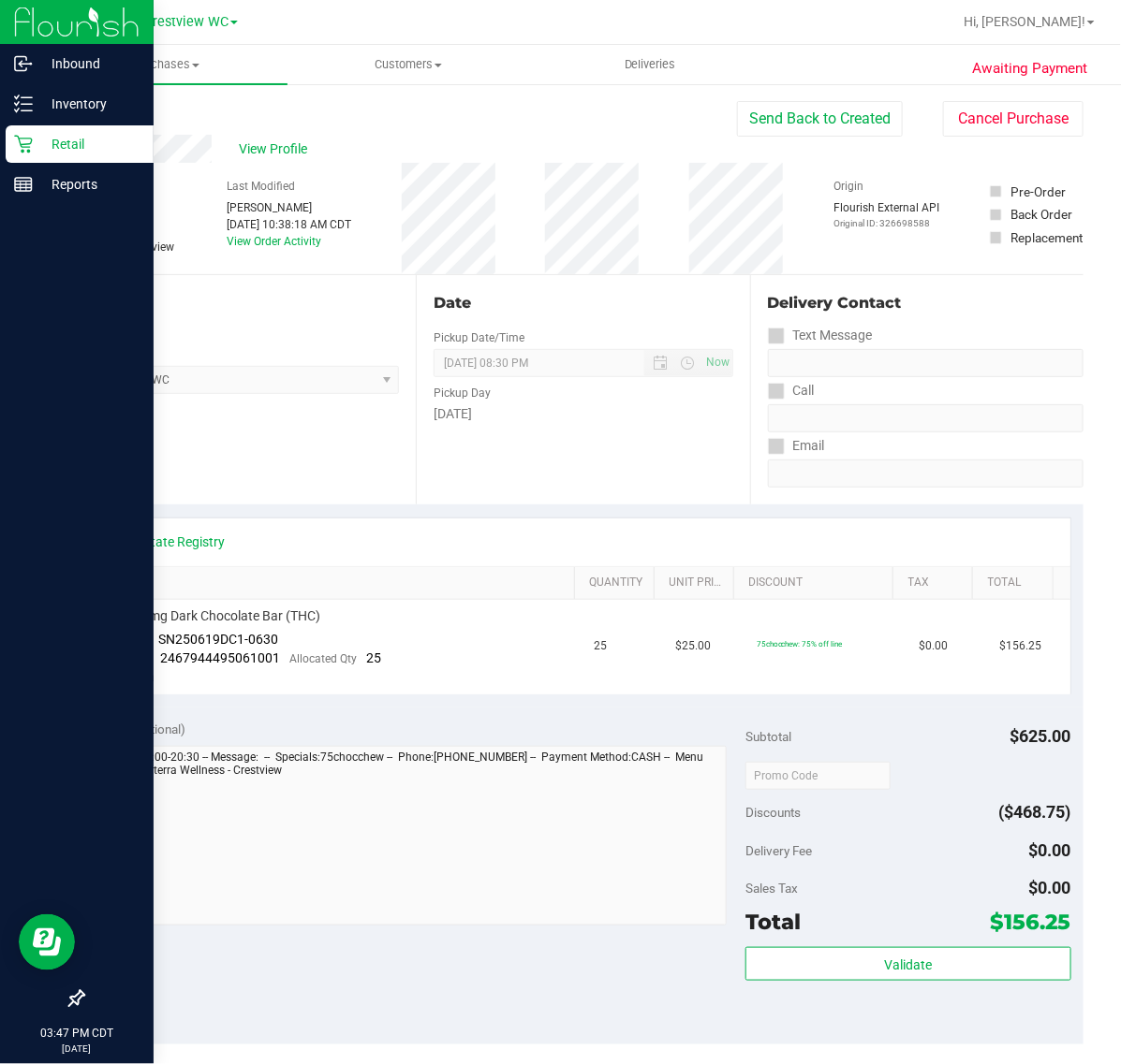
click at [133, 155] on div "View Profile" at bounding box center [409, 149] width 655 height 28
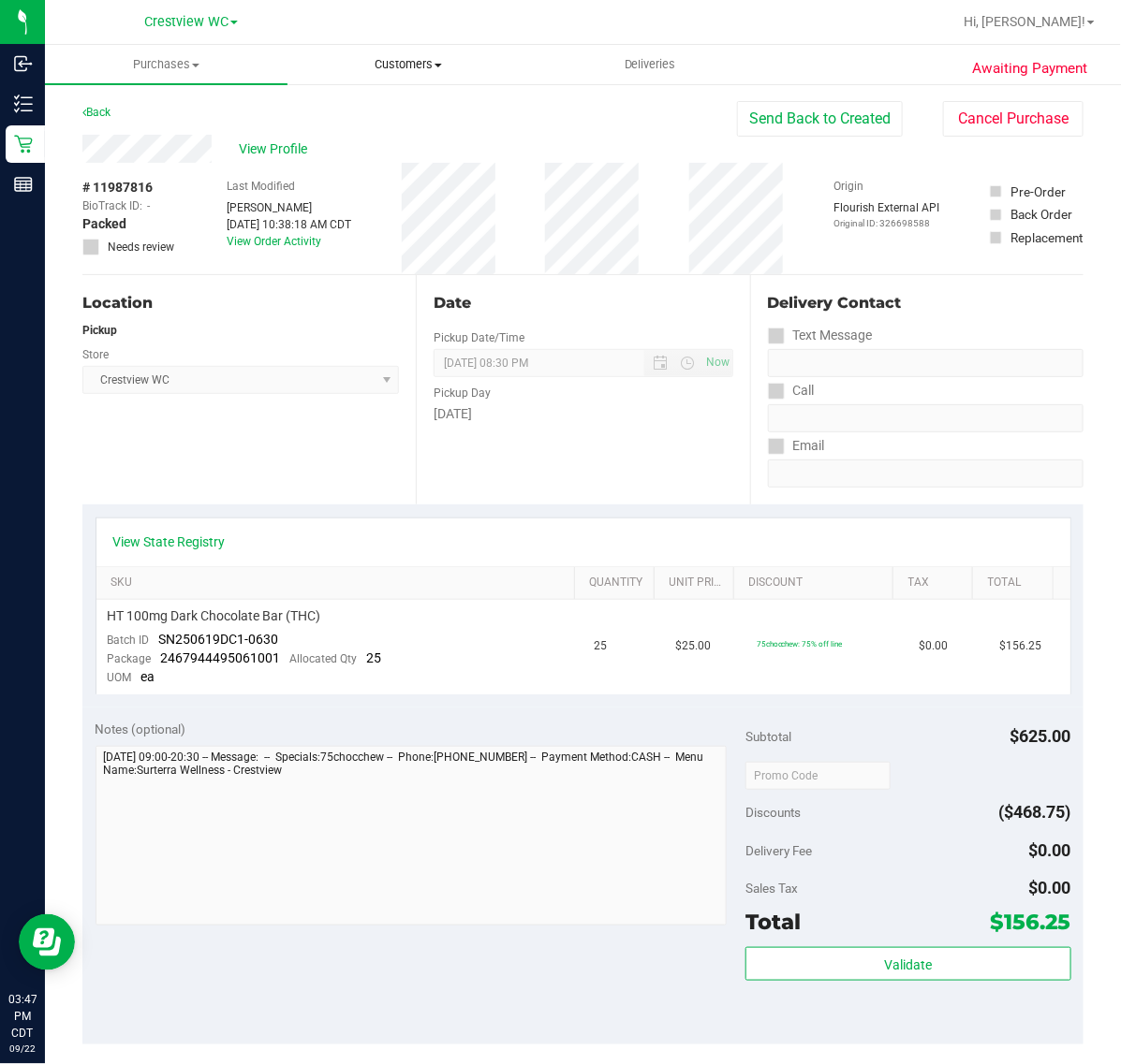
click at [376, 56] on span "Customers" at bounding box center [408, 65] width 240 height 17
click at [384, 105] on span "All customers" at bounding box center [354, 112] width 135 height 16
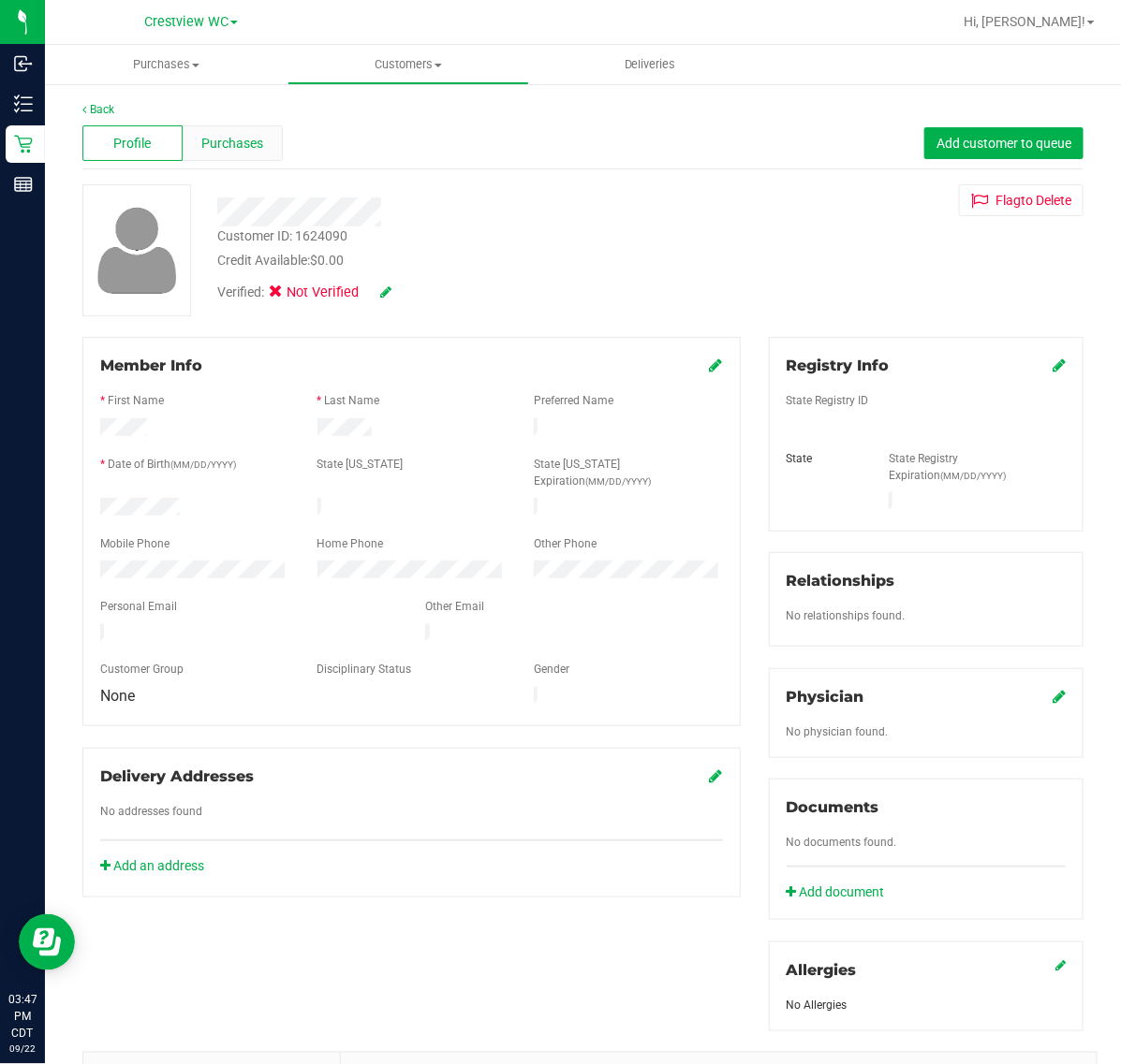
click at [250, 137] on span "Purchases" at bounding box center [233, 143] width 62 height 20
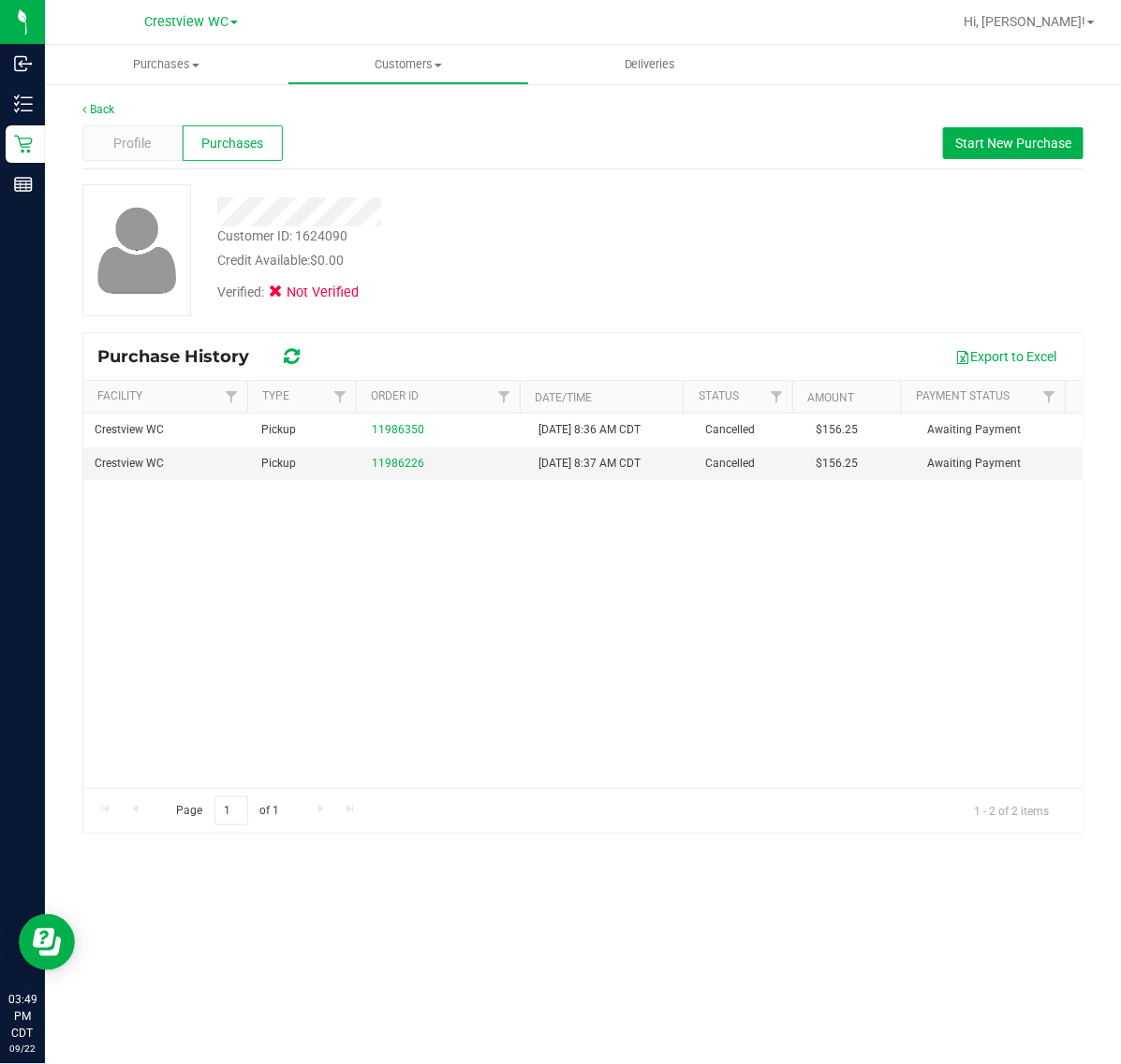
click at [221, 211] on div at bounding box center [461, 212] width 515 height 29
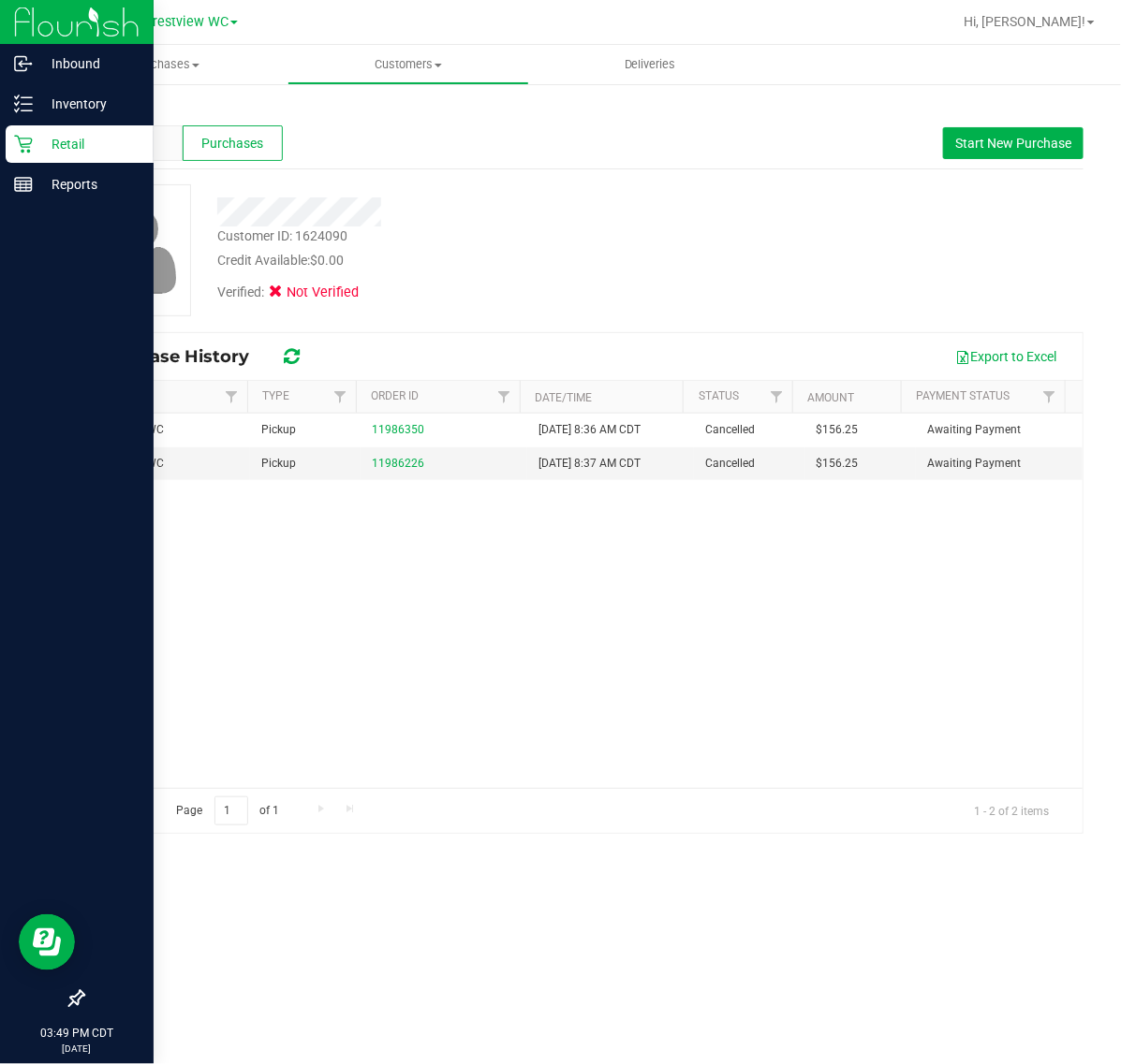
click at [38, 140] on p "Retail" at bounding box center [89, 144] width 112 height 23
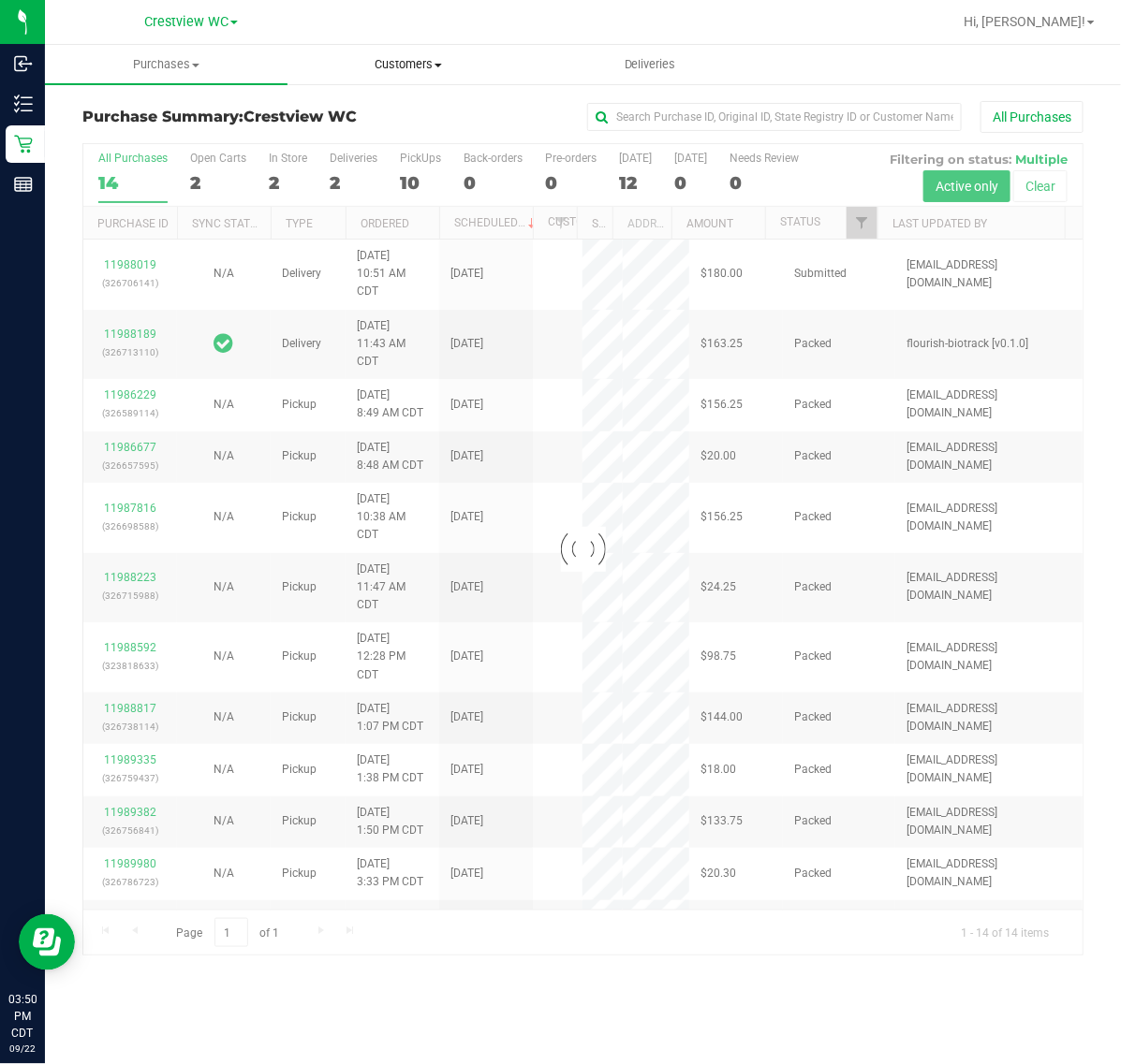
click at [408, 63] on span "Customers" at bounding box center [408, 65] width 240 height 17
click at [403, 102] on li "All customers" at bounding box center [408, 113] width 242 height 23
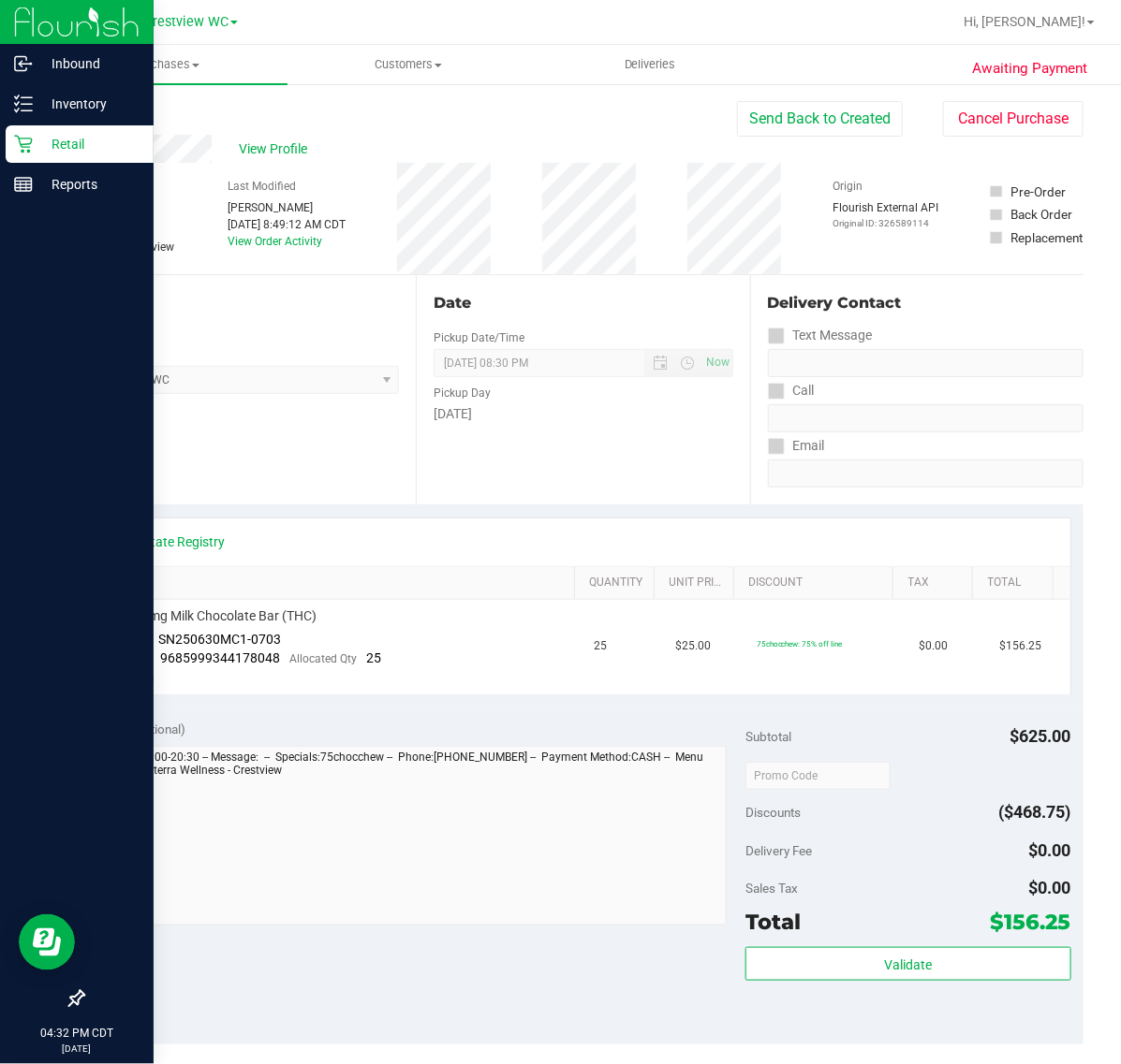
click at [30, 143] on icon at bounding box center [23, 144] width 18 height 18
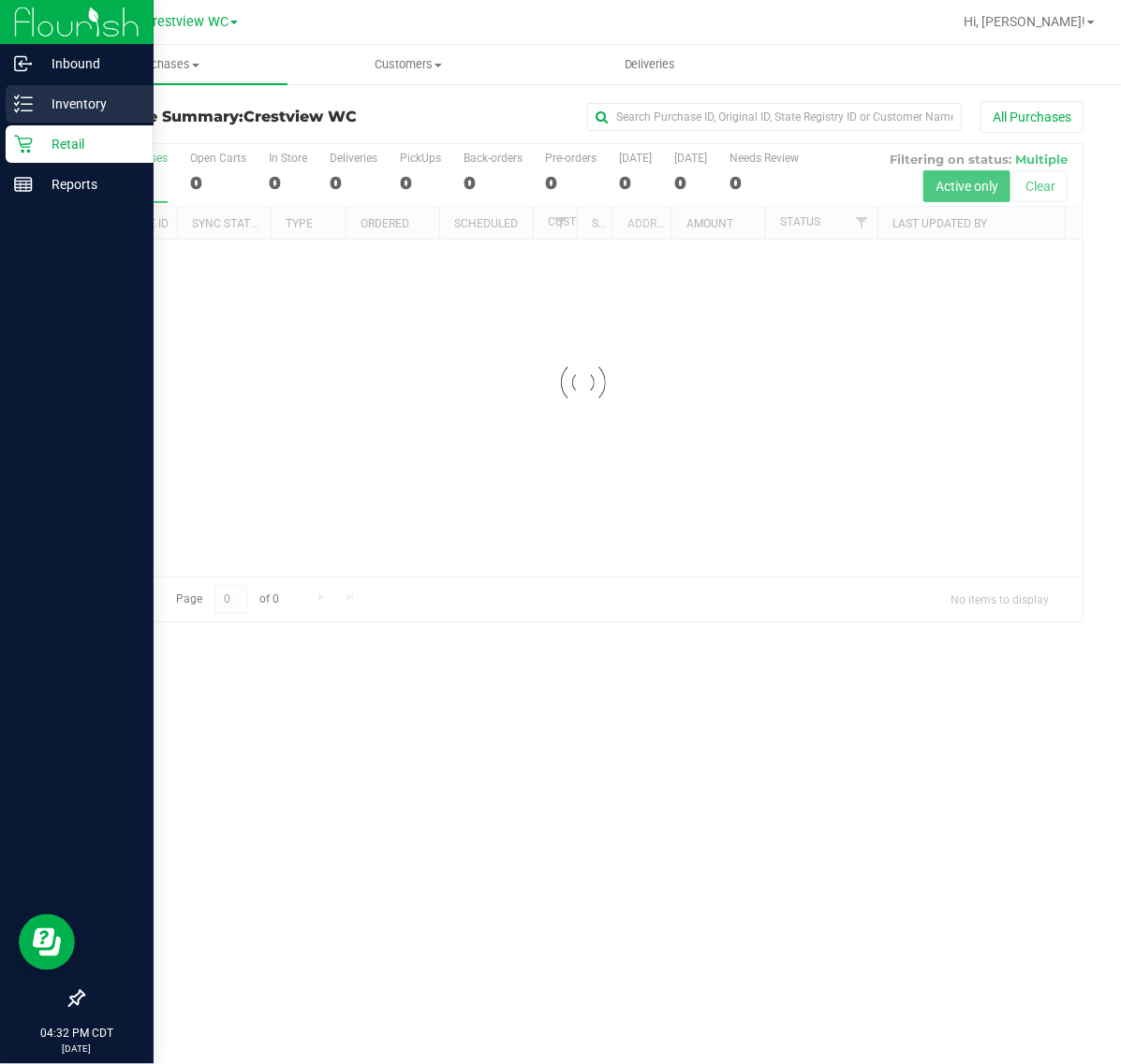
click at [50, 105] on p "Inventory" at bounding box center [89, 104] width 112 height 23
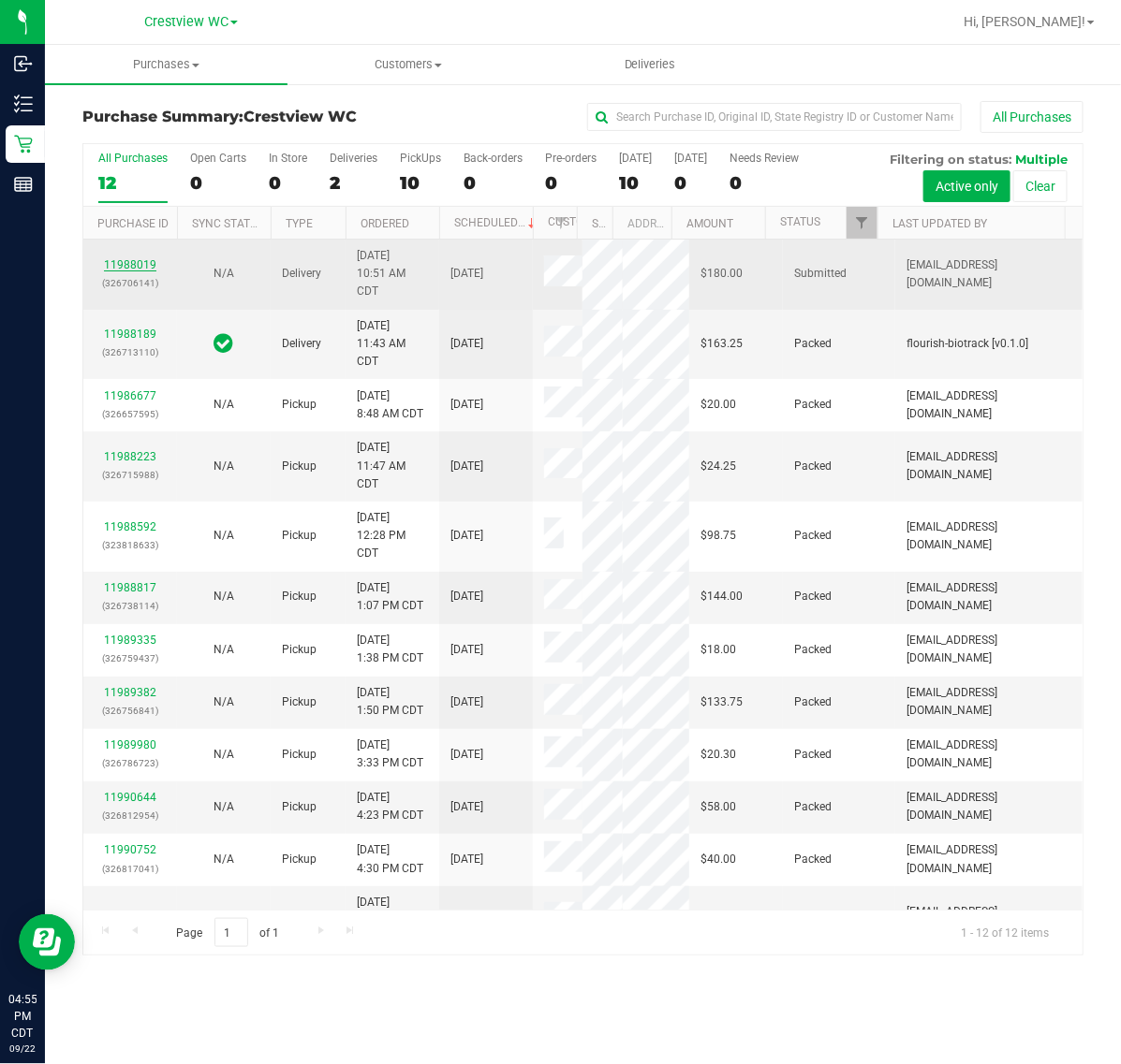
click at [150, 271] on link "11988019" at bounding box center [130, 265] width 53 height 13
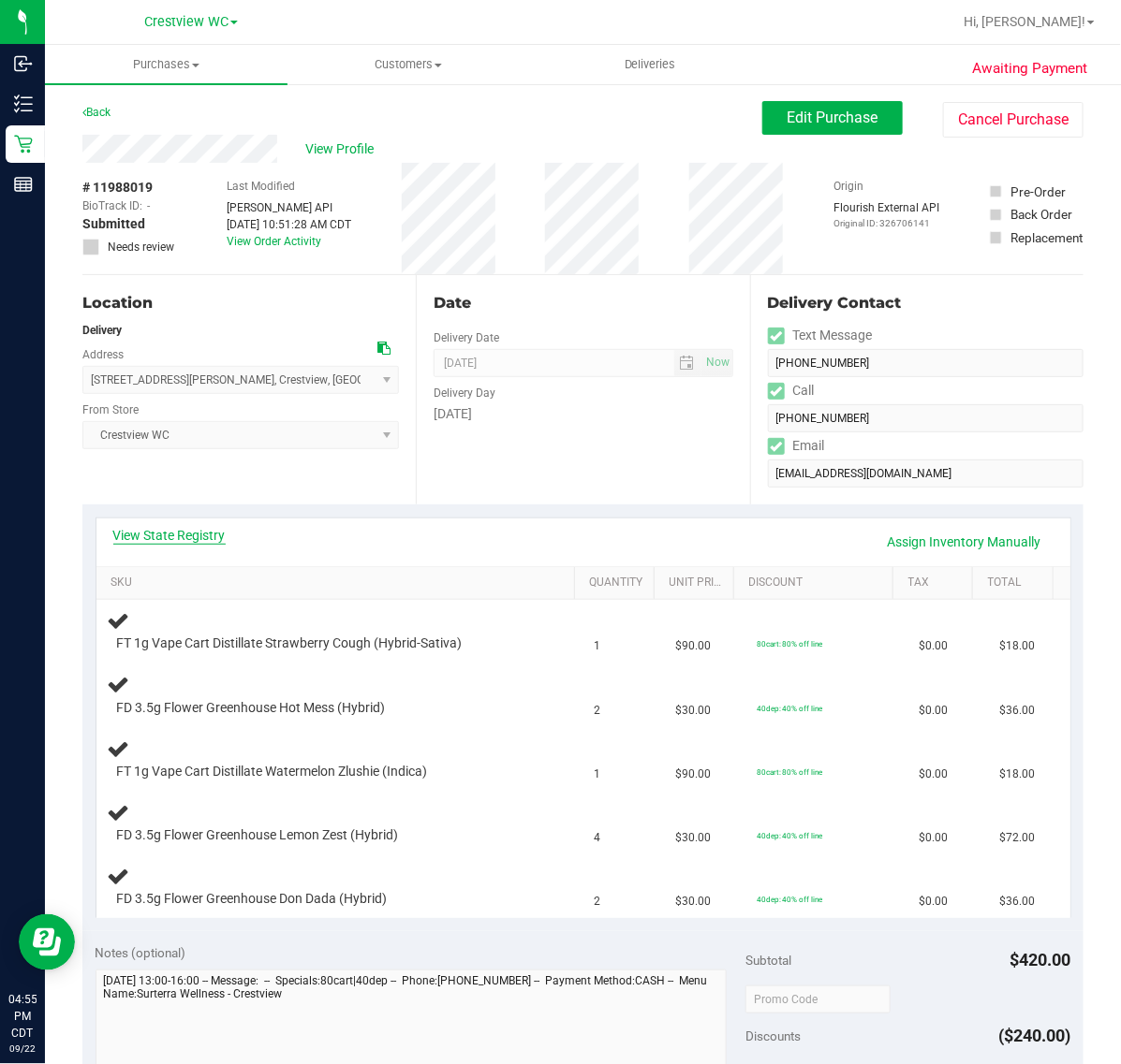
click at [171, 531] on link "View State Registry" at bounding box center [169, 535] width 112 height 19
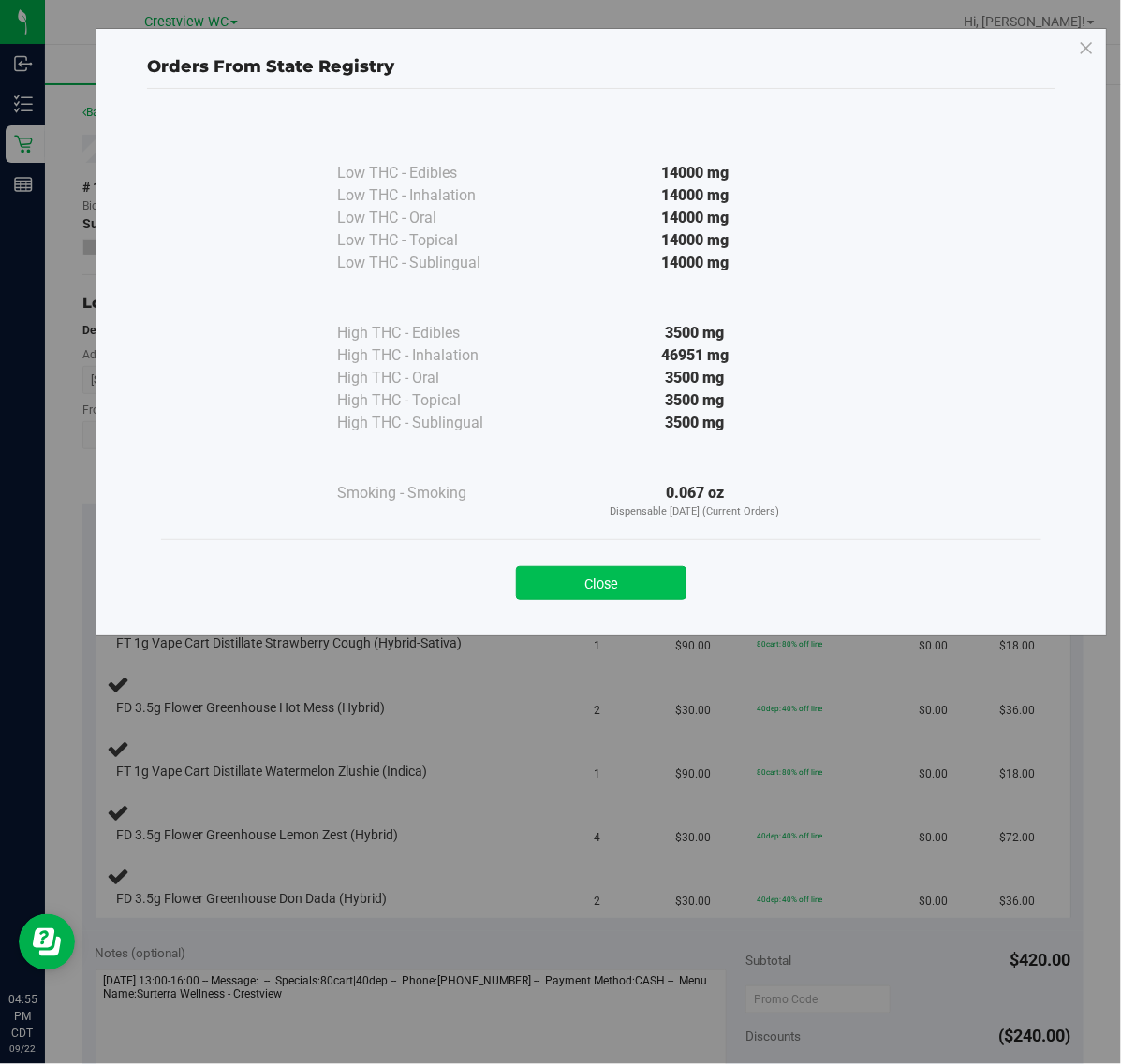
click at [574, 585] on button "Close" at bounding box center [601, 583] width 171 height 34
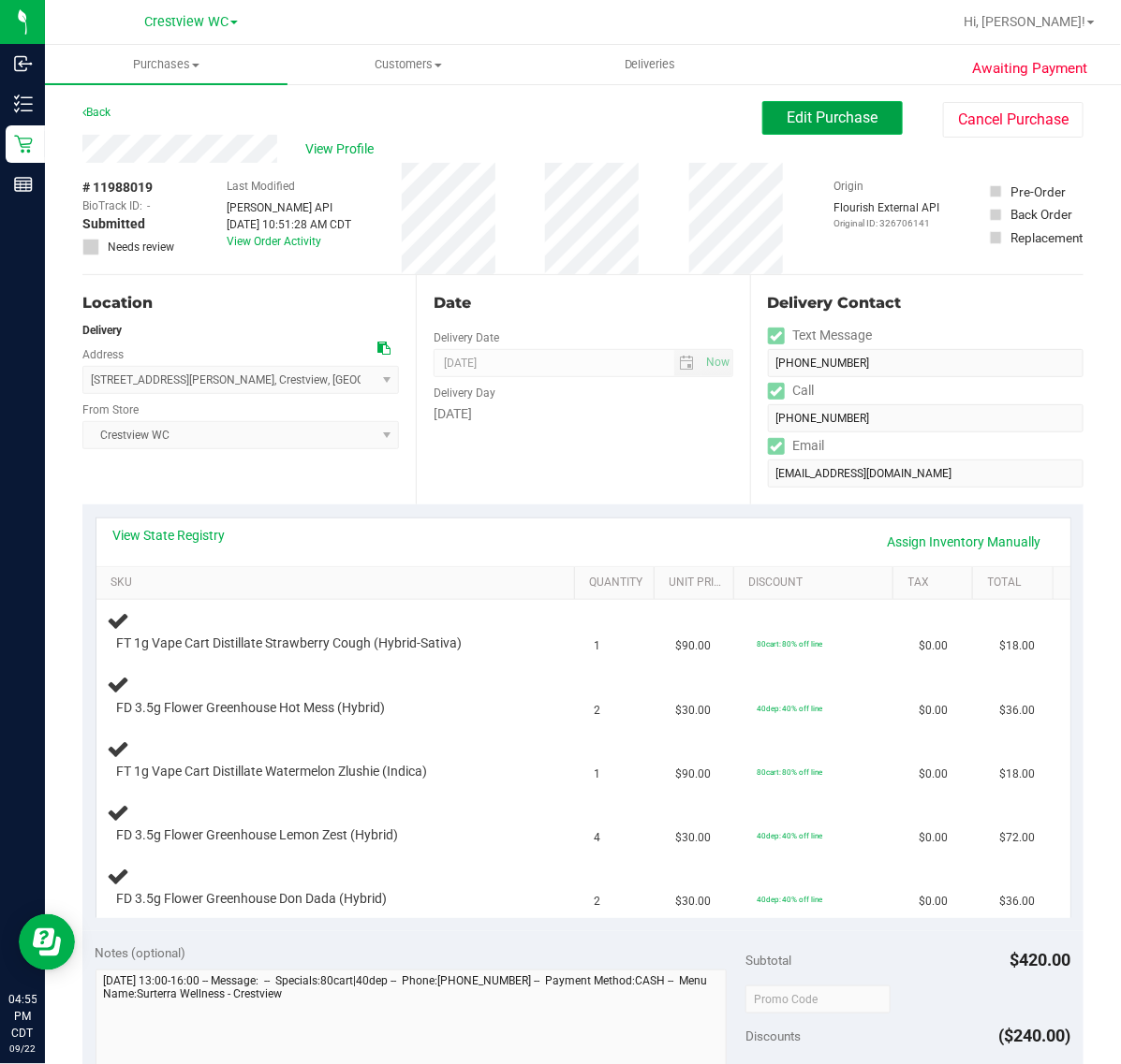
click at [783, 128] on button "Edit Purchase" at bounding box center [832, 118] width 140 height 34
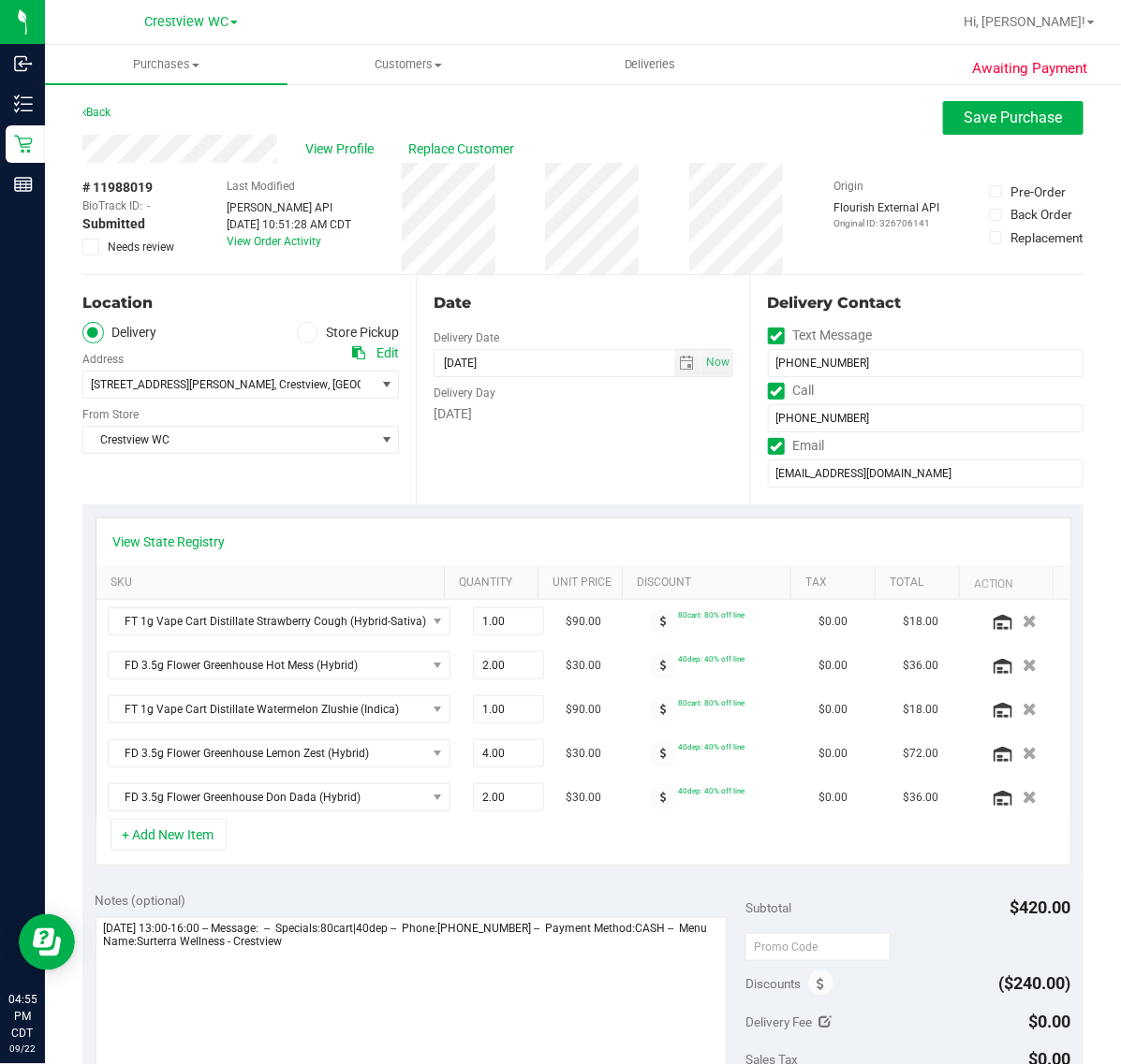
click at [153, 249] on span "Needs review" at bounding box center [140, 247] width 67 height 17
click at [0, 0] on input "Needs review" at bounding box center [0, 0] width 0 height 0
click at [188, 545] on link "View State Registry" at bounding box center [169, 541] width 112 height 19
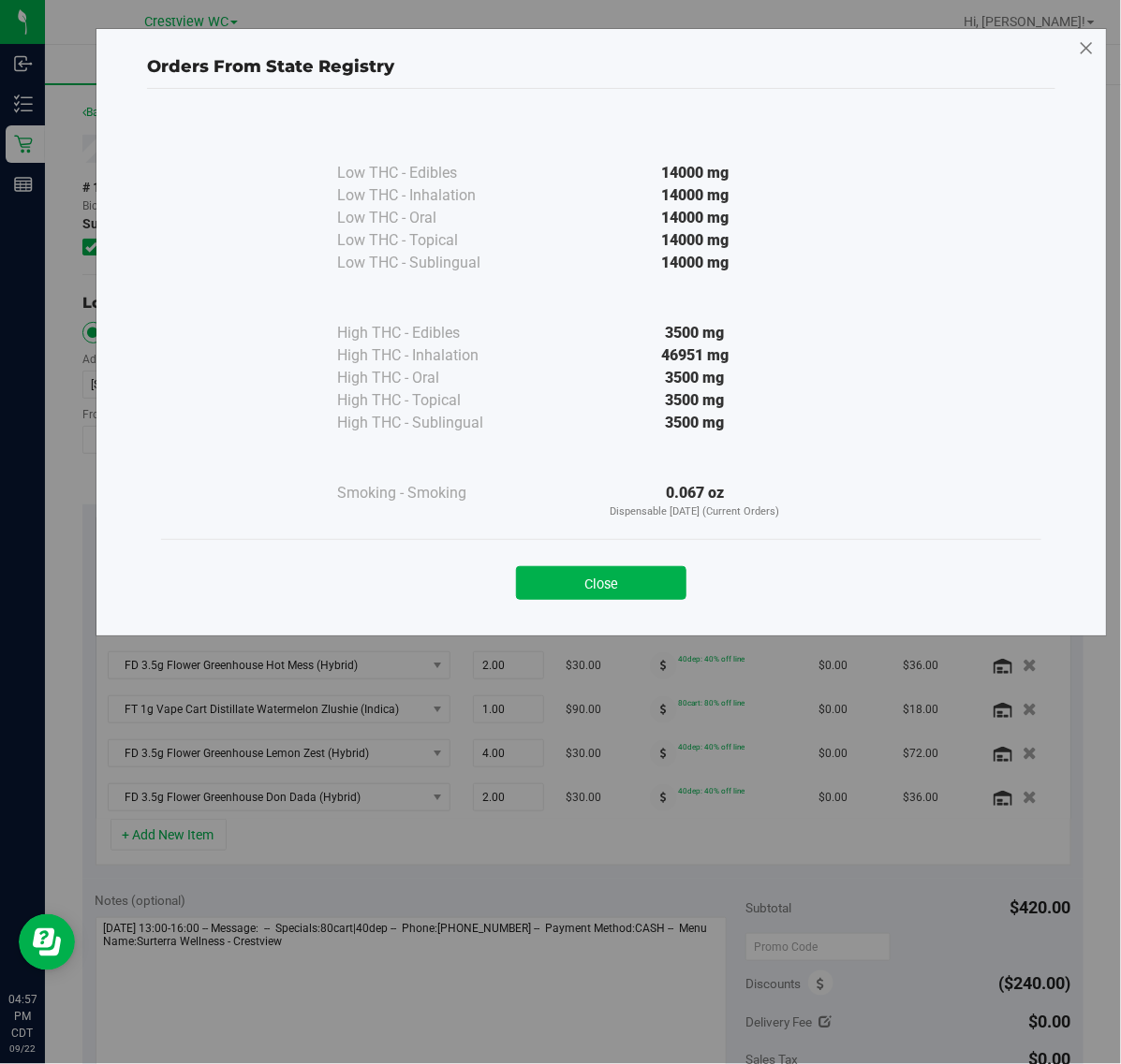
click at [1086, 42] on icon at bounding box center [1086, 49] width 17 height 30
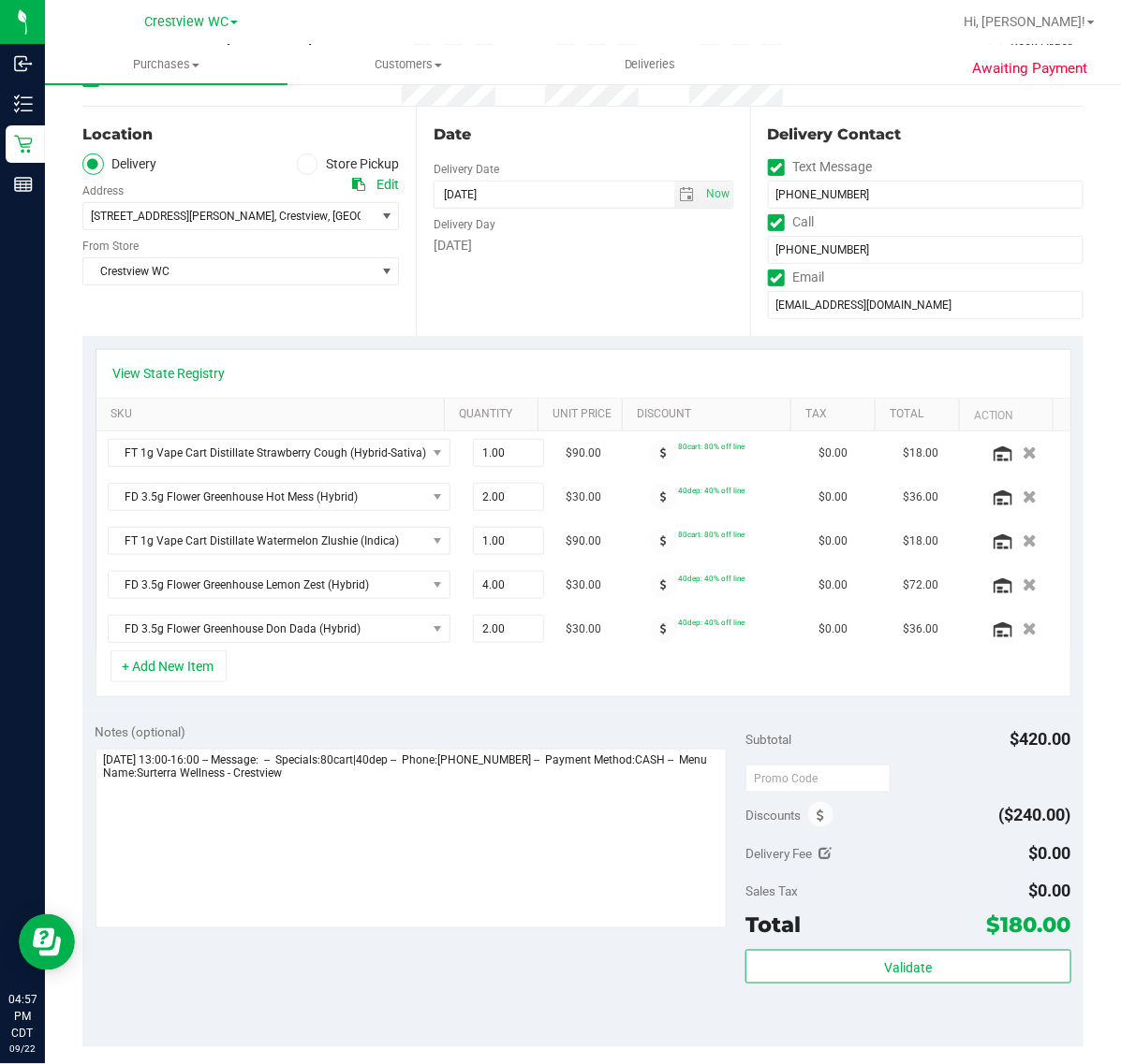
scroll to position [351, 0]
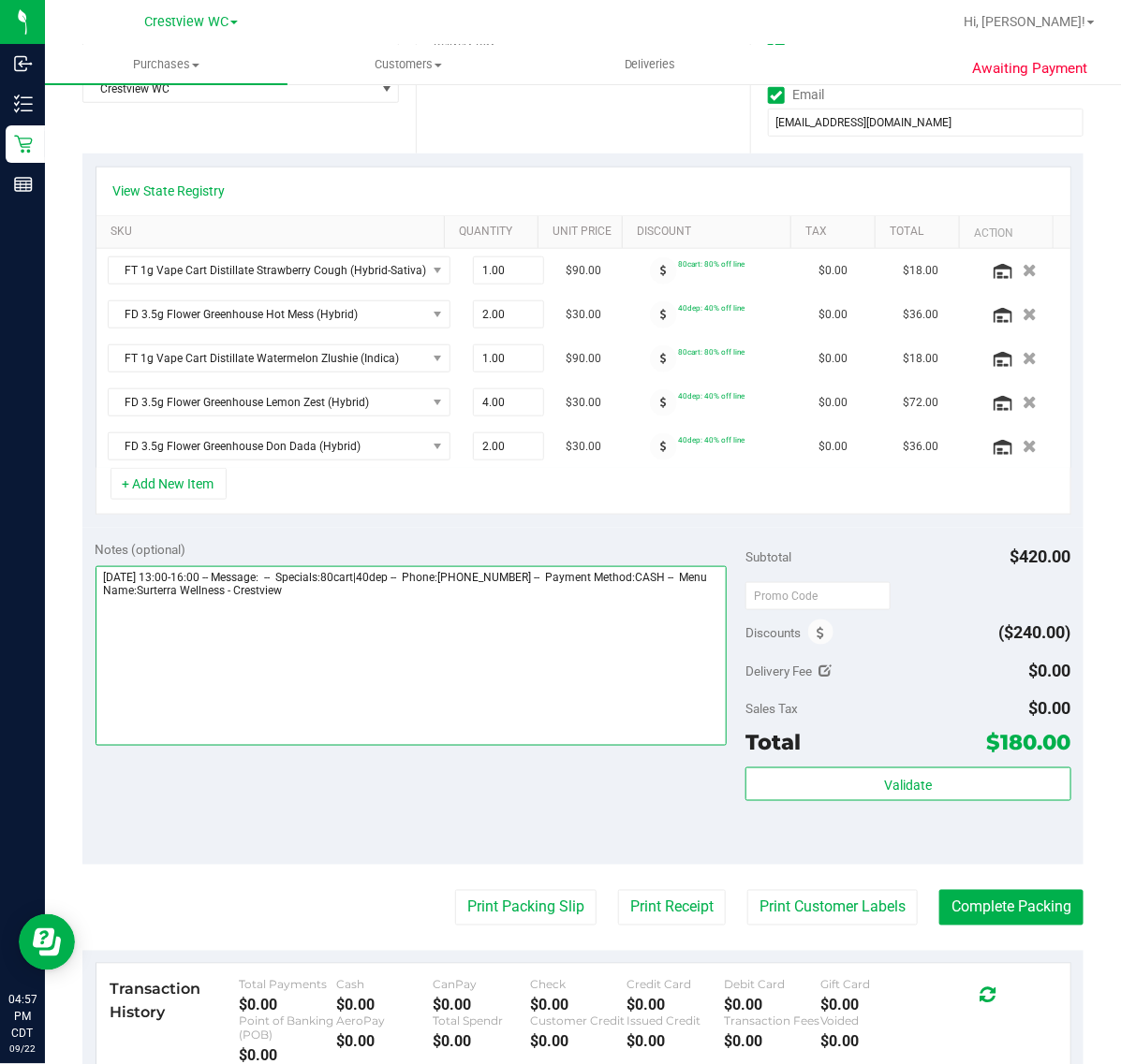
click at [476, 736] on textarea at bounding box center [411, 655] width 632 height 180
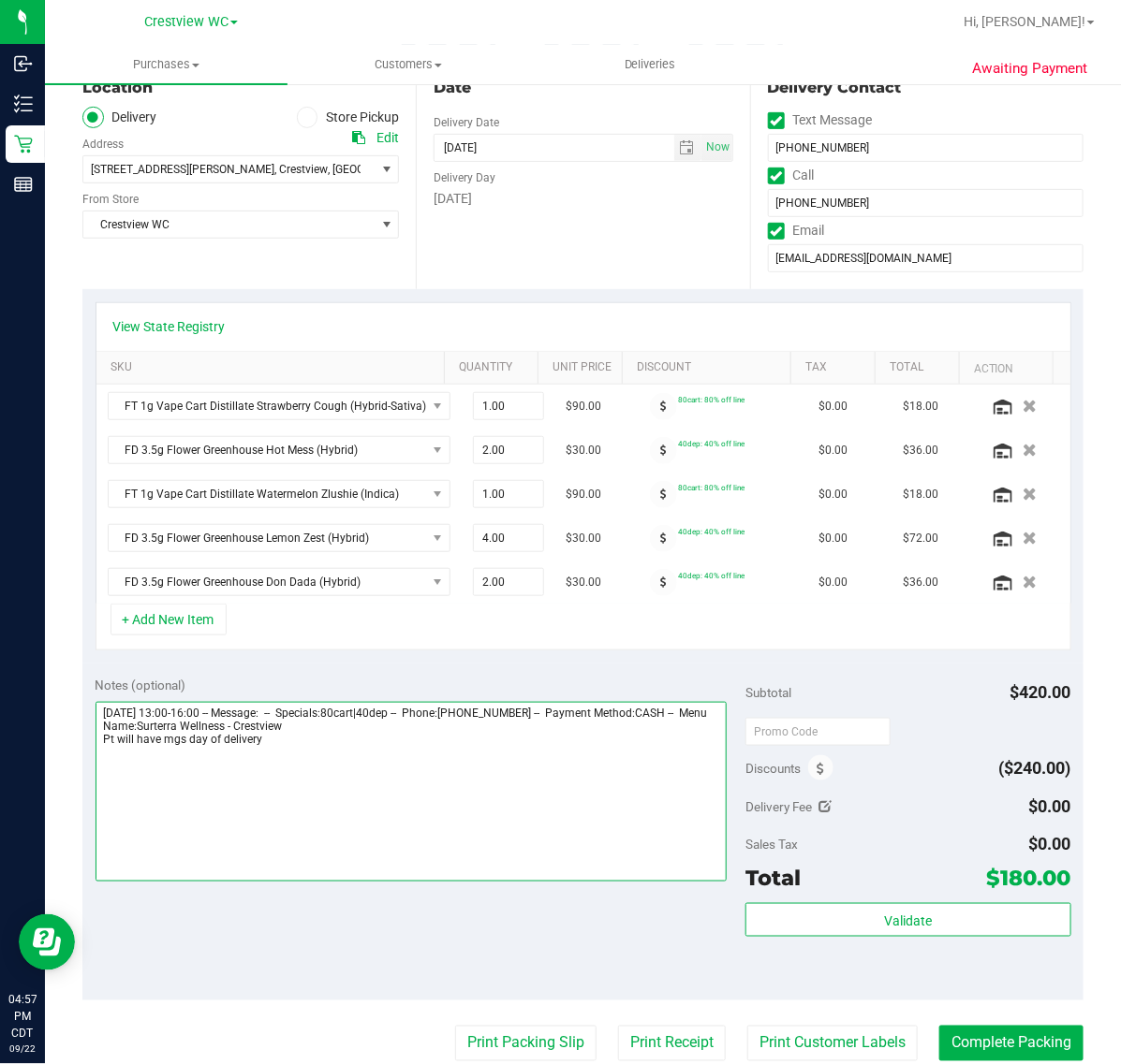
scroll to position [0, 0]
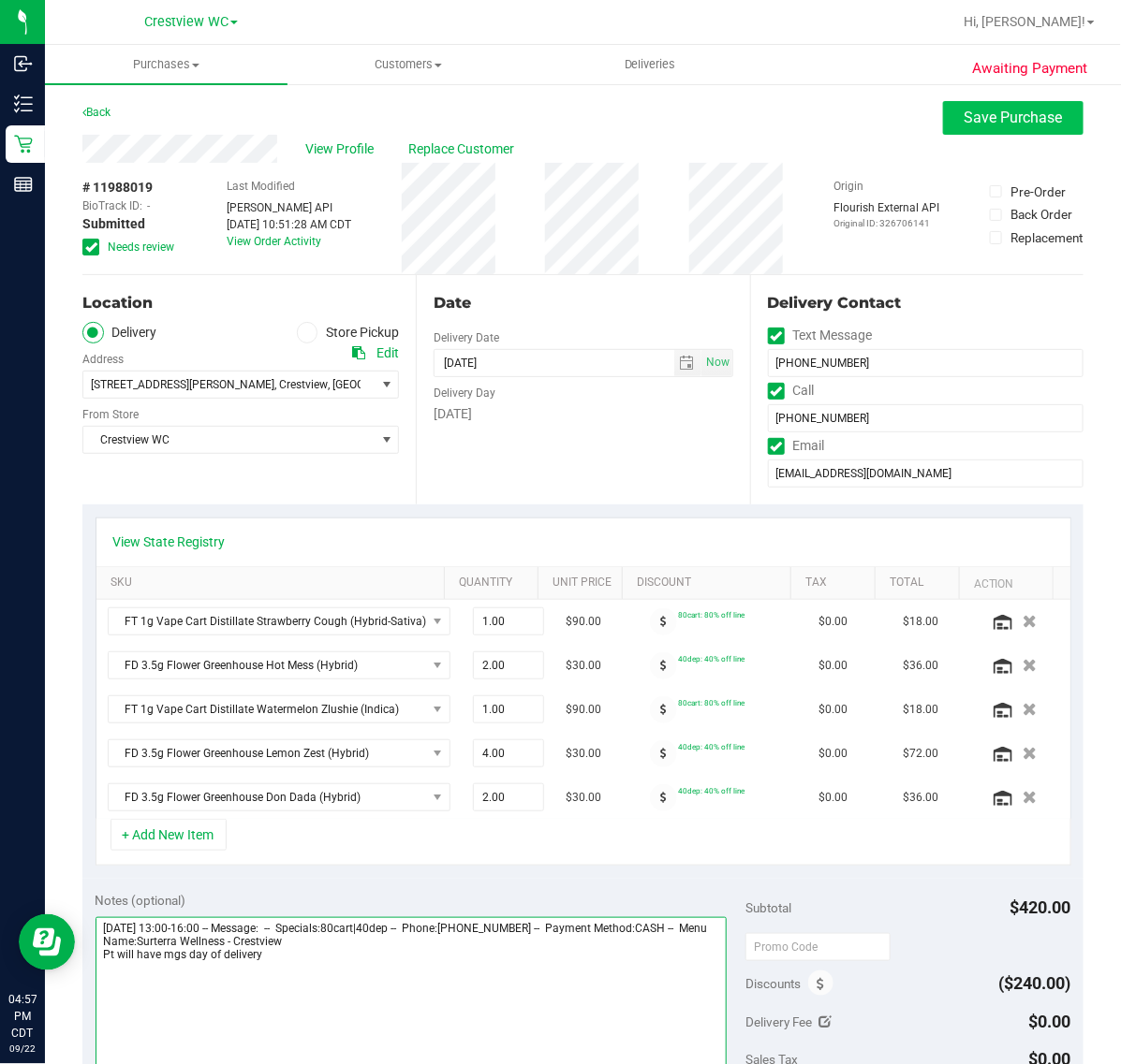
type textarea "[DATE] 13:00-16:00 -- Message: -- Specials:80cart|40dep -- Phone:[PHONE_NUMBER]…"
click at [957, 133] on button "Save Purchase" at bounding box center [1013, 118] width 140 height 34
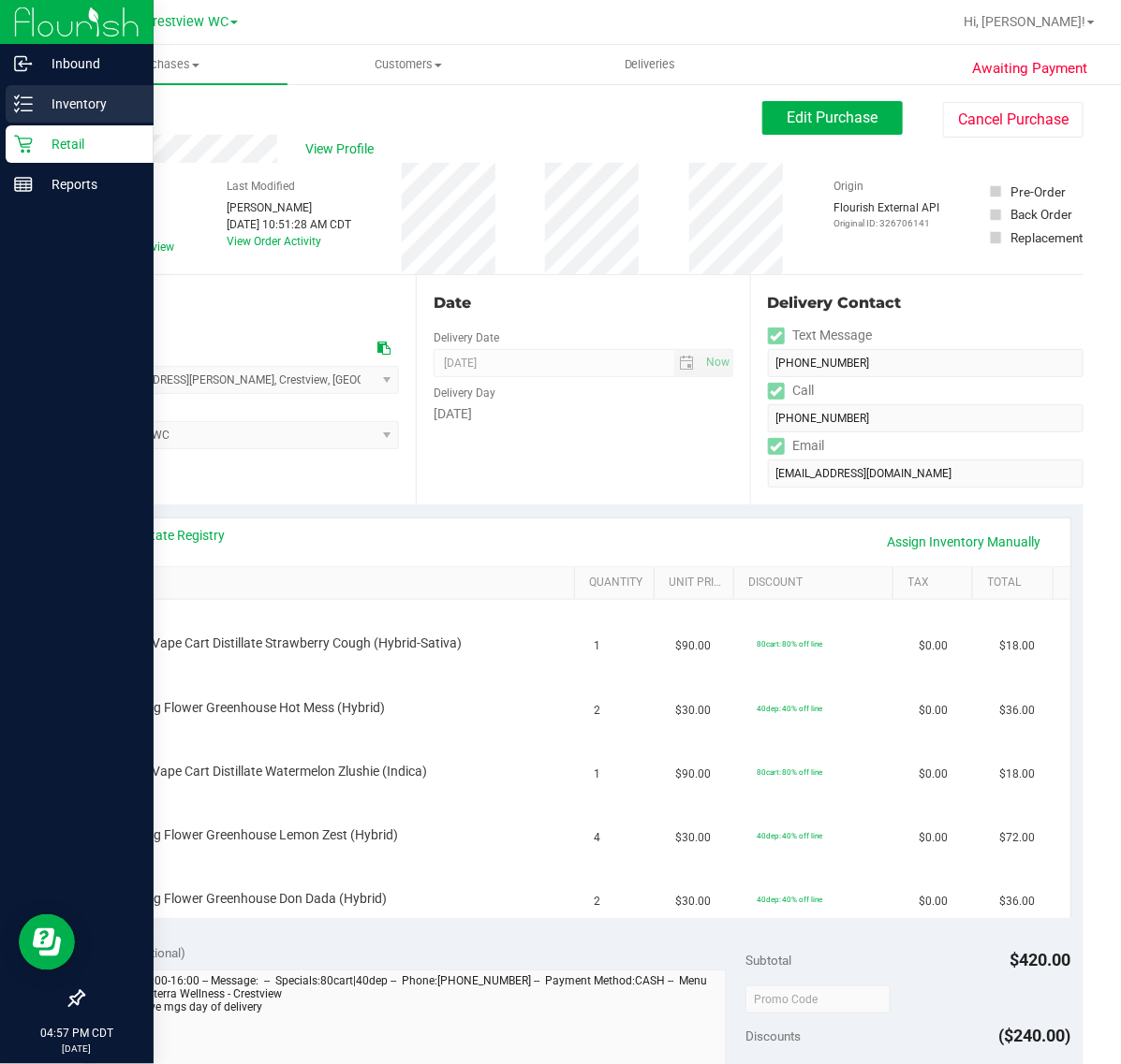
click at [29, 123] on link "Inventory" at bounding box center [76, 105] width 154 height 40
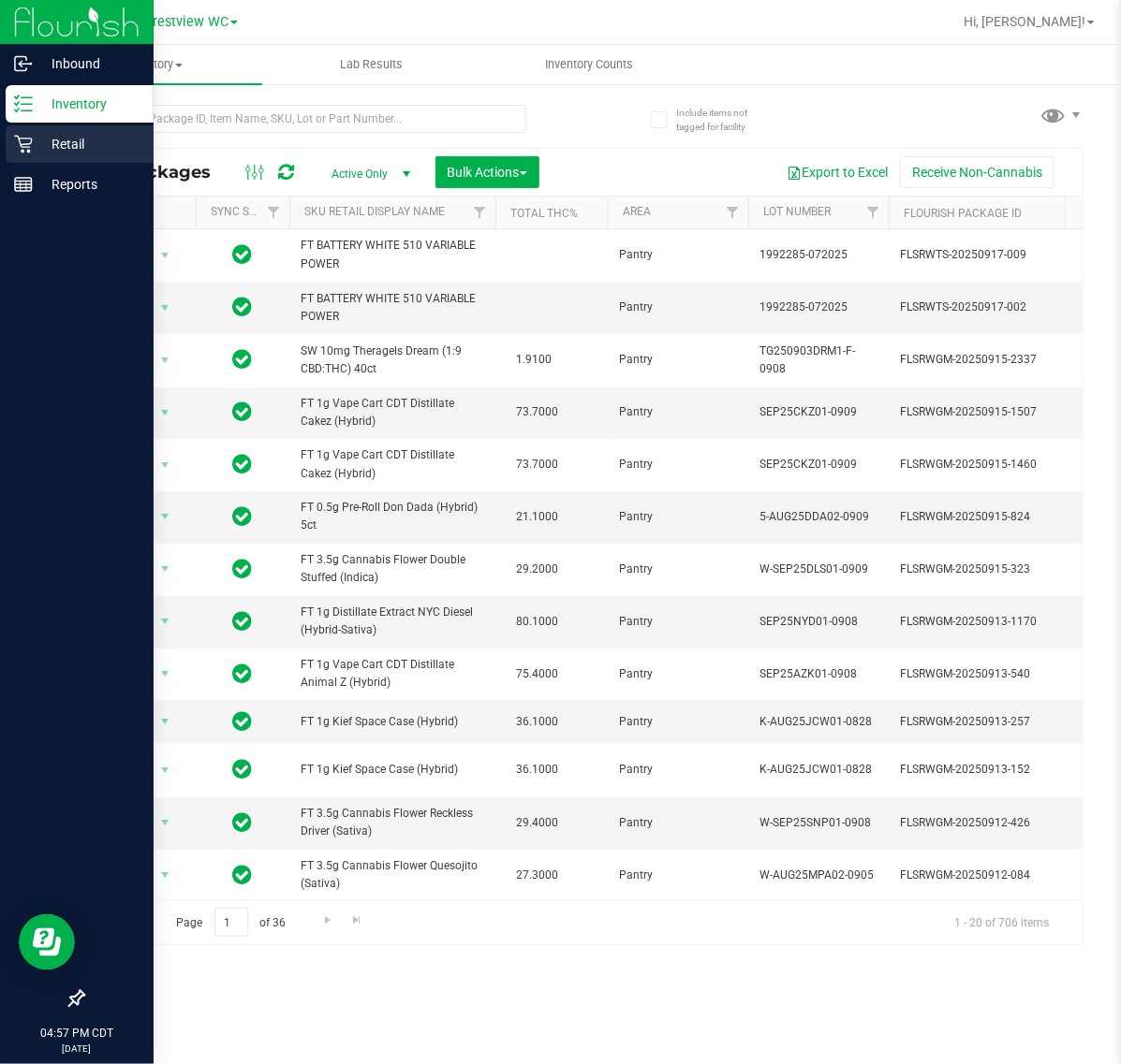
click at [44, 156] on div "Retail" at bounding box center [79, 144] width 148 height 38
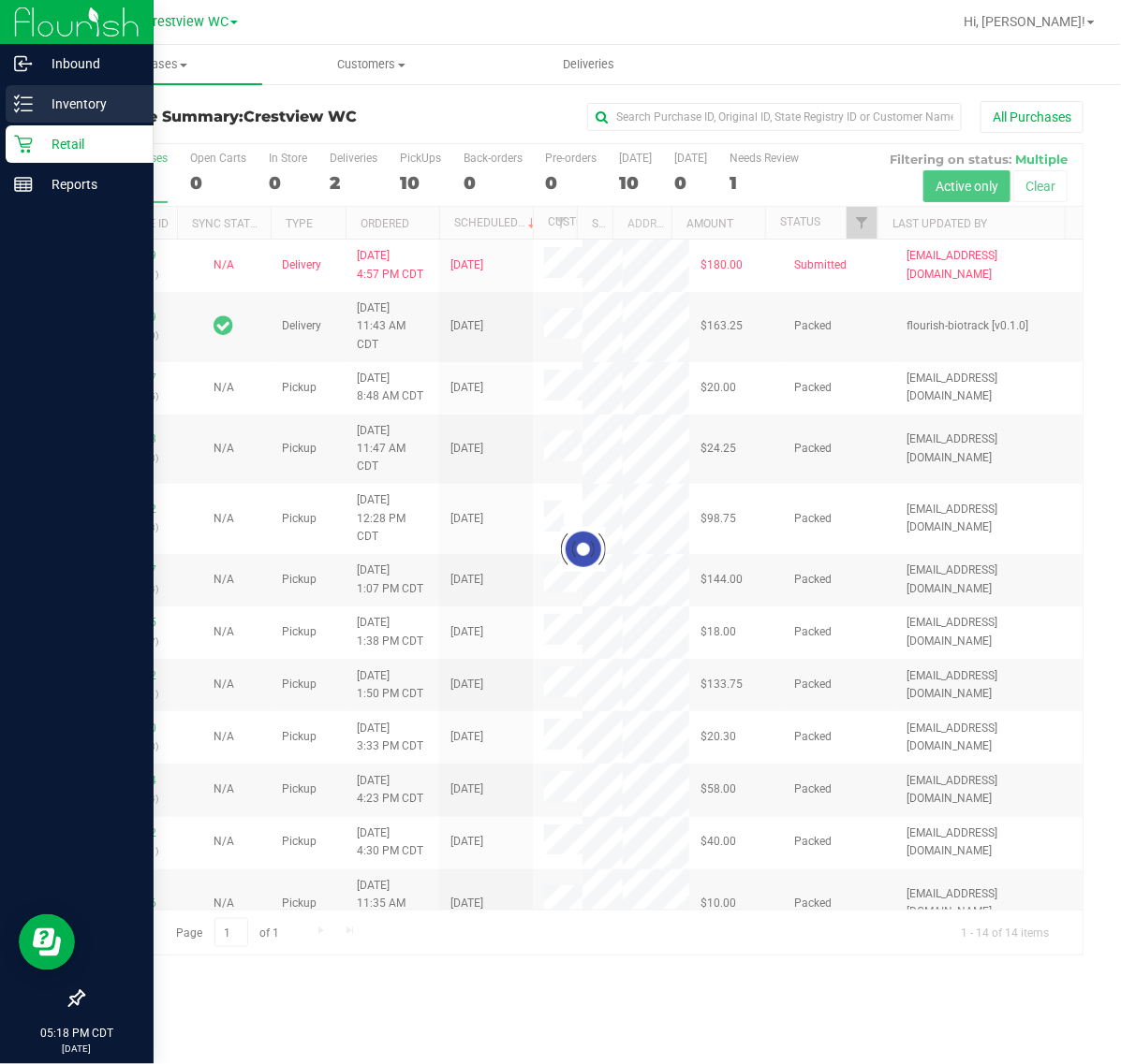
click at [40, 115] on div "Inventory" at bounding box center [79, 104] width 148 height 38
click at [24, 110] on line at bounding box center [26, 110] width 10 height 0
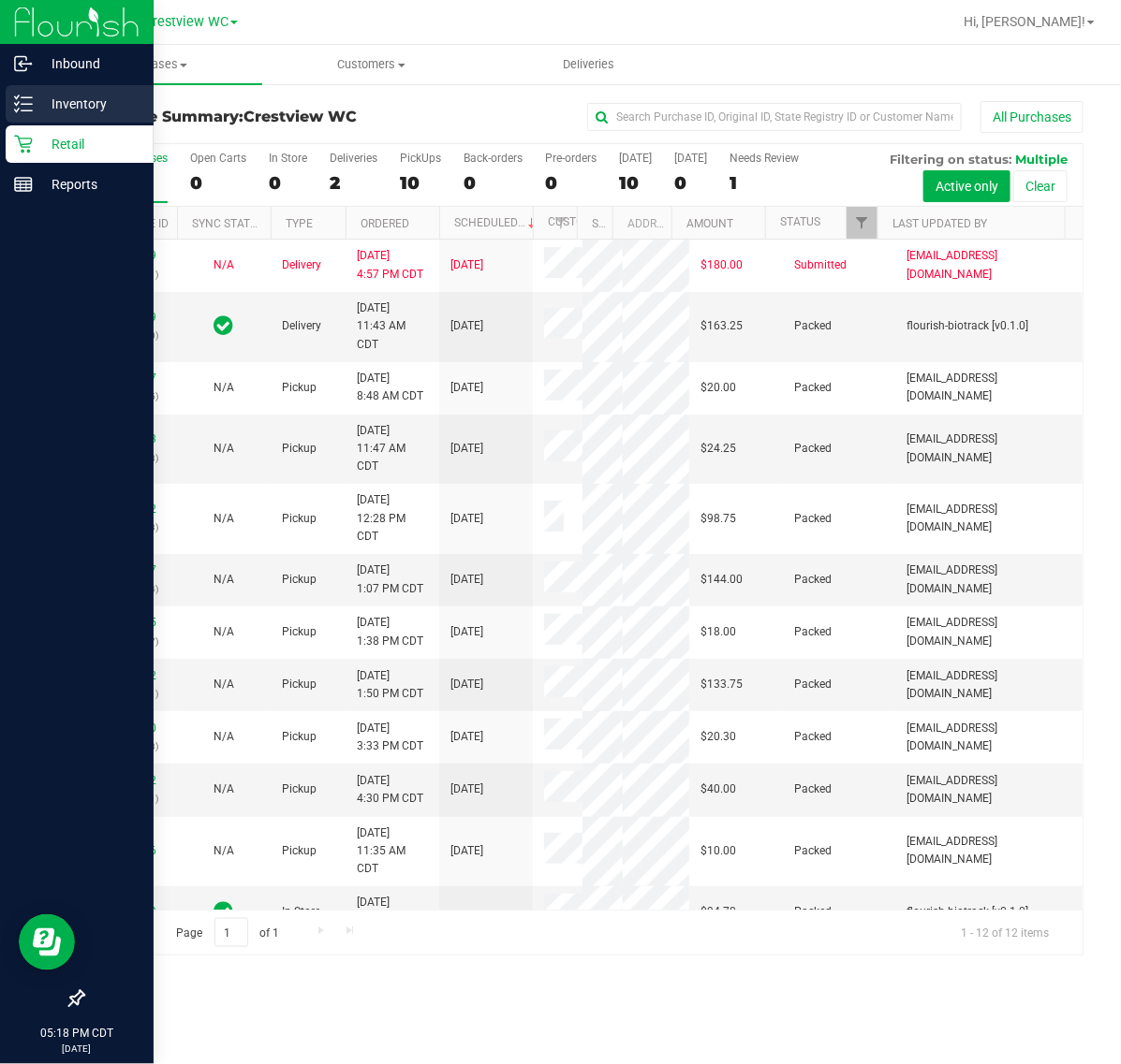
click at [14, 112] on icon at bounding box center [24, 104] width 19 height 19
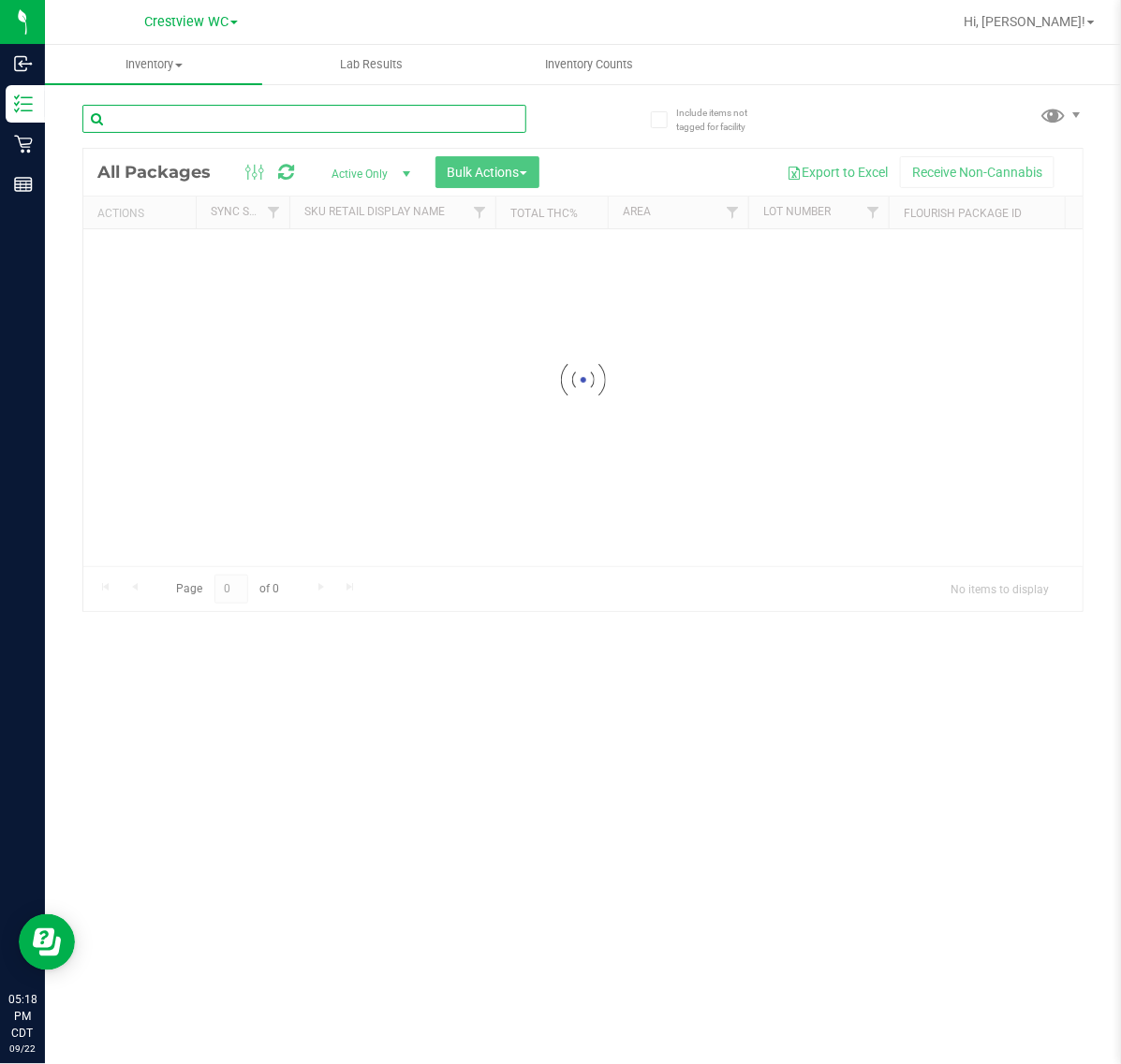
click at [282, 126] on input "text" at bounding box center [303, 119] width 444 height 28
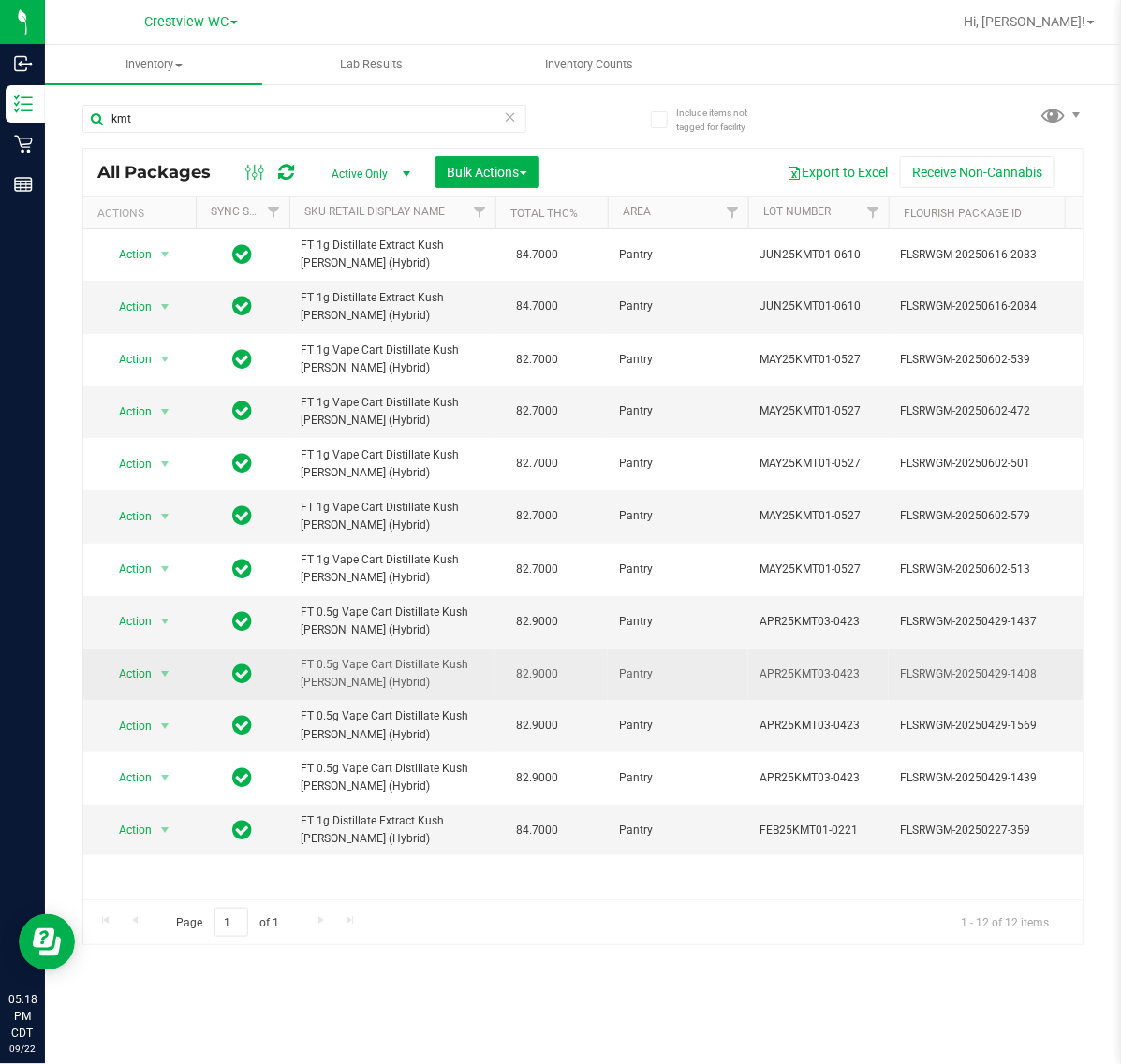
click at [342, 676] on span "FT 0.5g Vape Cart Distillate Kush [PERSON_NAME] (Hybrid)" at bounding box center [392, 674] width 184 height 36
copy td "FT 0.5g Vape Cart Distillate Kush [PERSON_NAME] (Hybrid)"
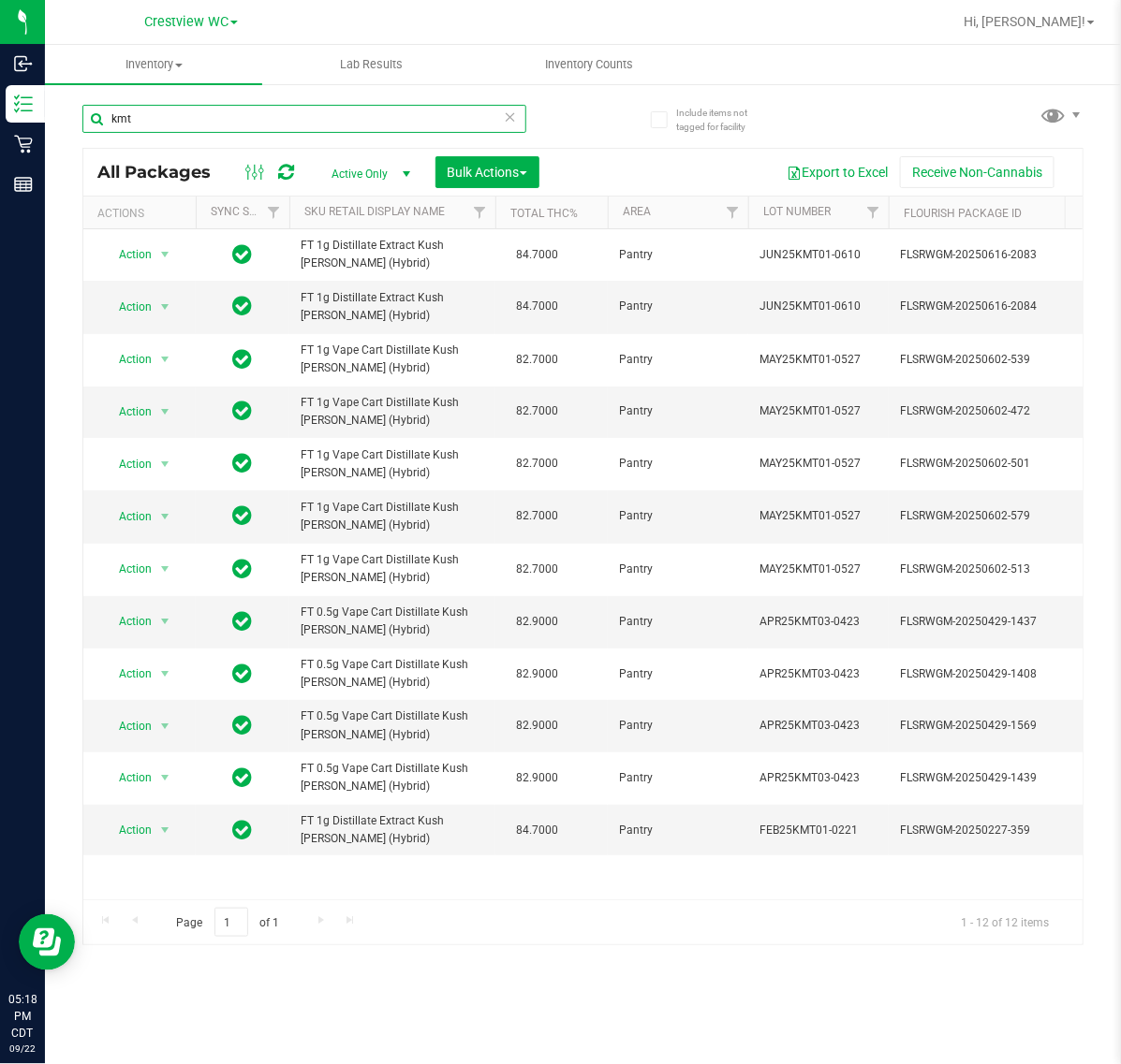
drag, startPoint x: 254, startPoint y: 119, endPoint x: -2, endPoint y: 212, distance: 272.4
click at [0, 212] on html "Inbound Inventory Retail Reports 05:18 PM CDT [DATE] 09/22 Crestview WC Hi, [PE…" at bounding box center [560, 532] width 1121 height 1064
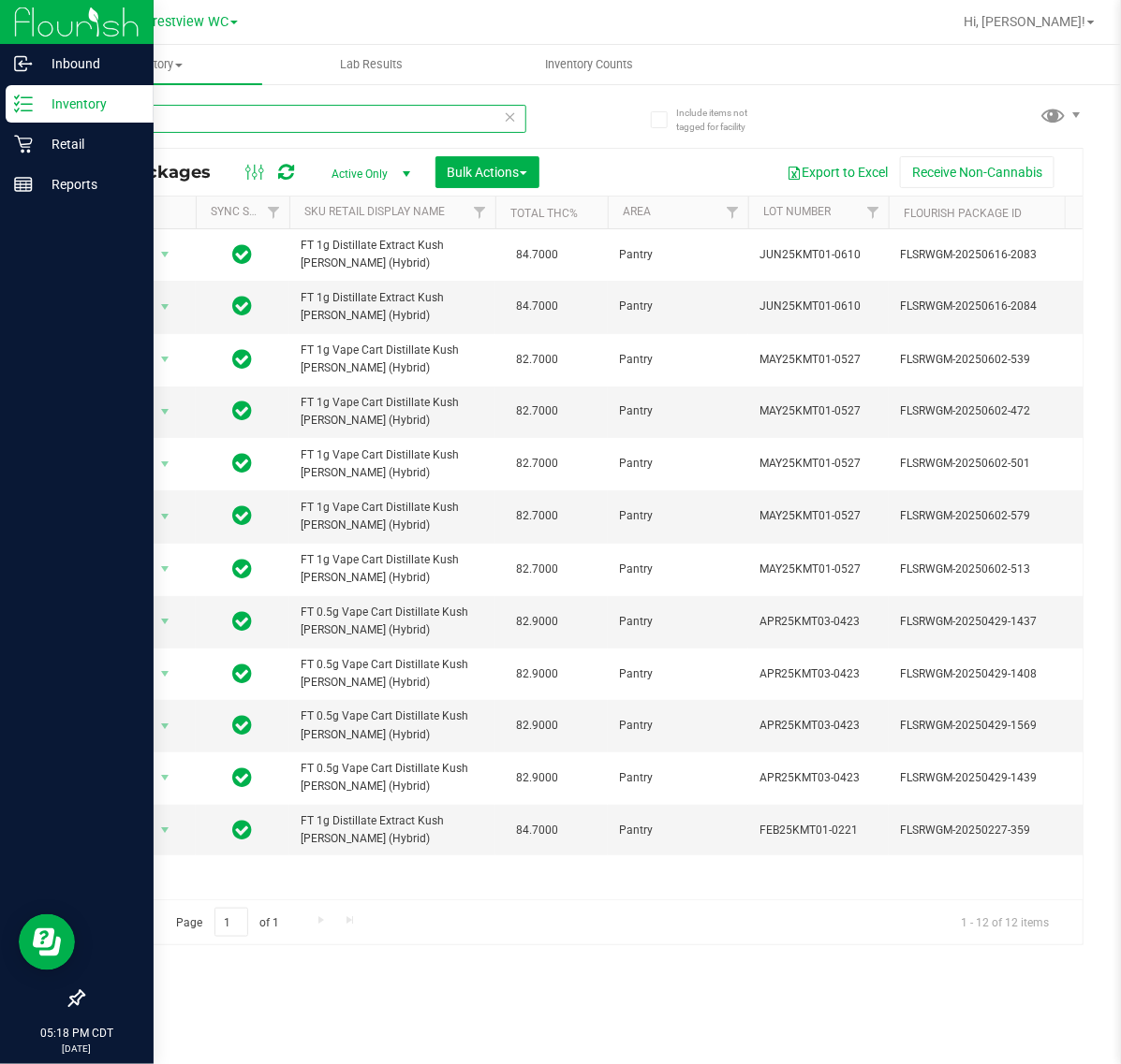
paste input "FT 0.5g Vape Cart Distillate Kush [PERSON_NAME] (Hybrid)"
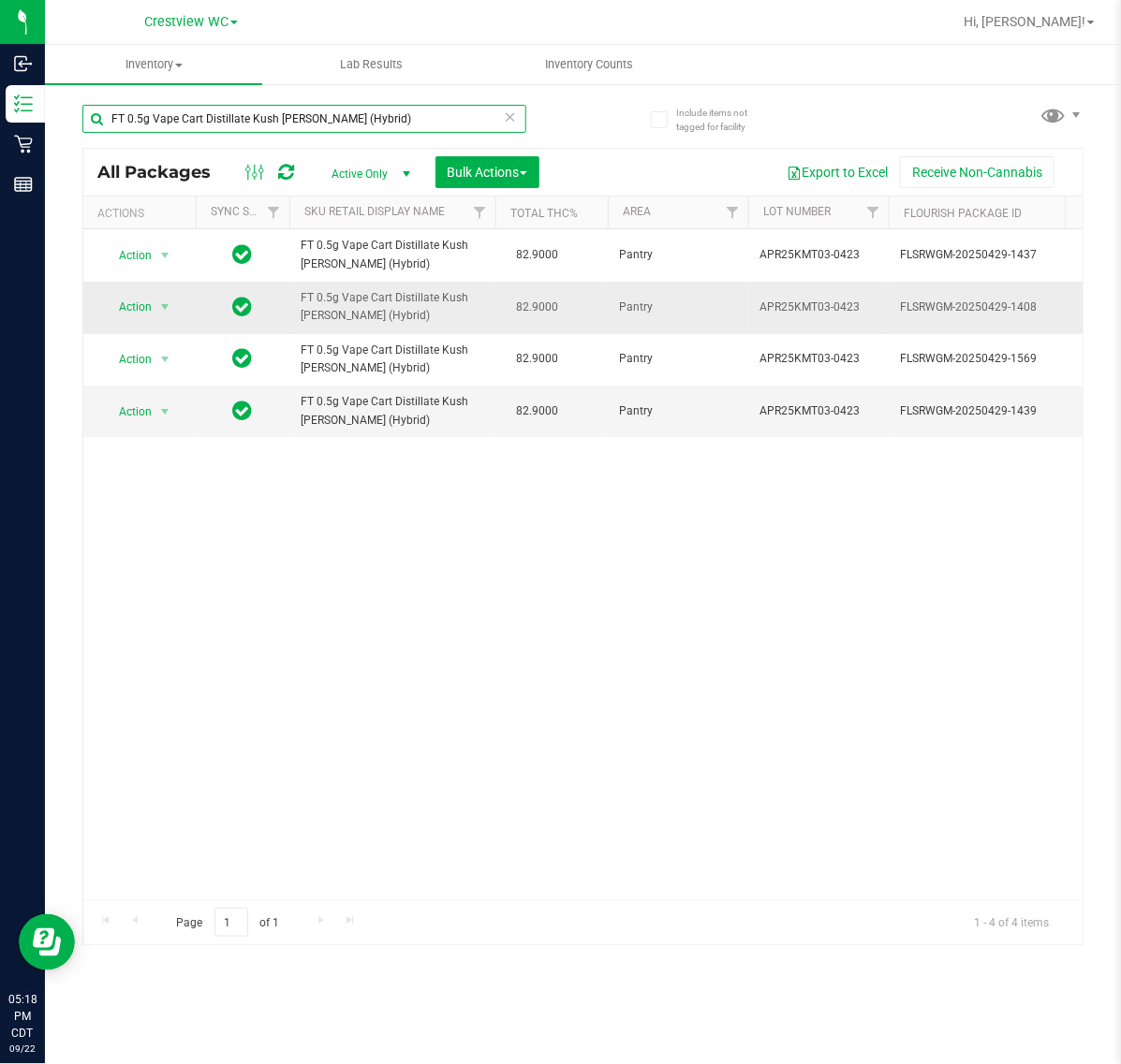
type input "FT 0.5g Vape Cart Distillate Kush [PERSON_NAME] (Hybrid)"
click at [129, 304] on span "Action" at bounding box center [127, 307] width 51 height 26
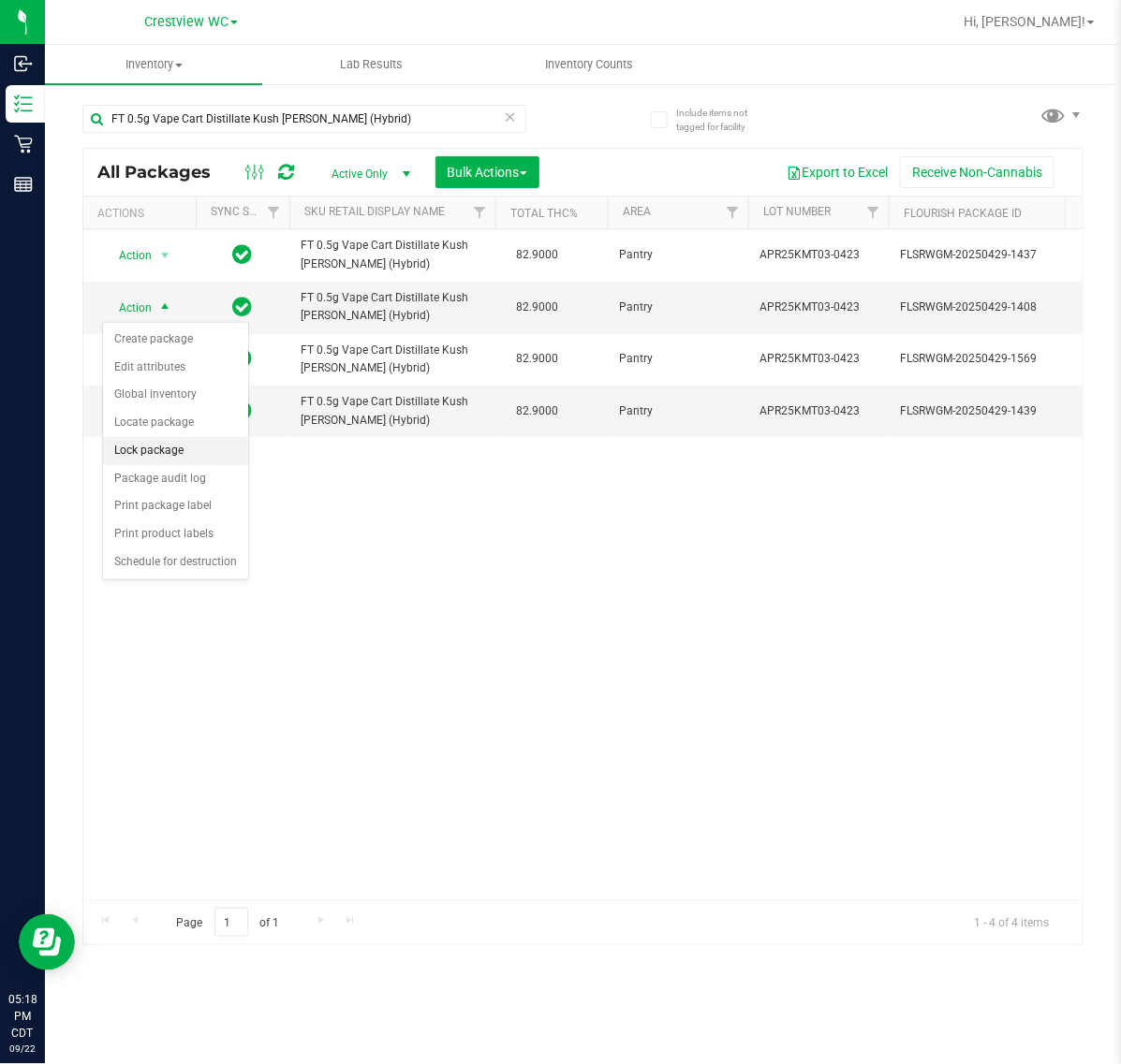
click at [193, 459] on li "Lock package" at bounding box center [175, 451] width 145 height 28
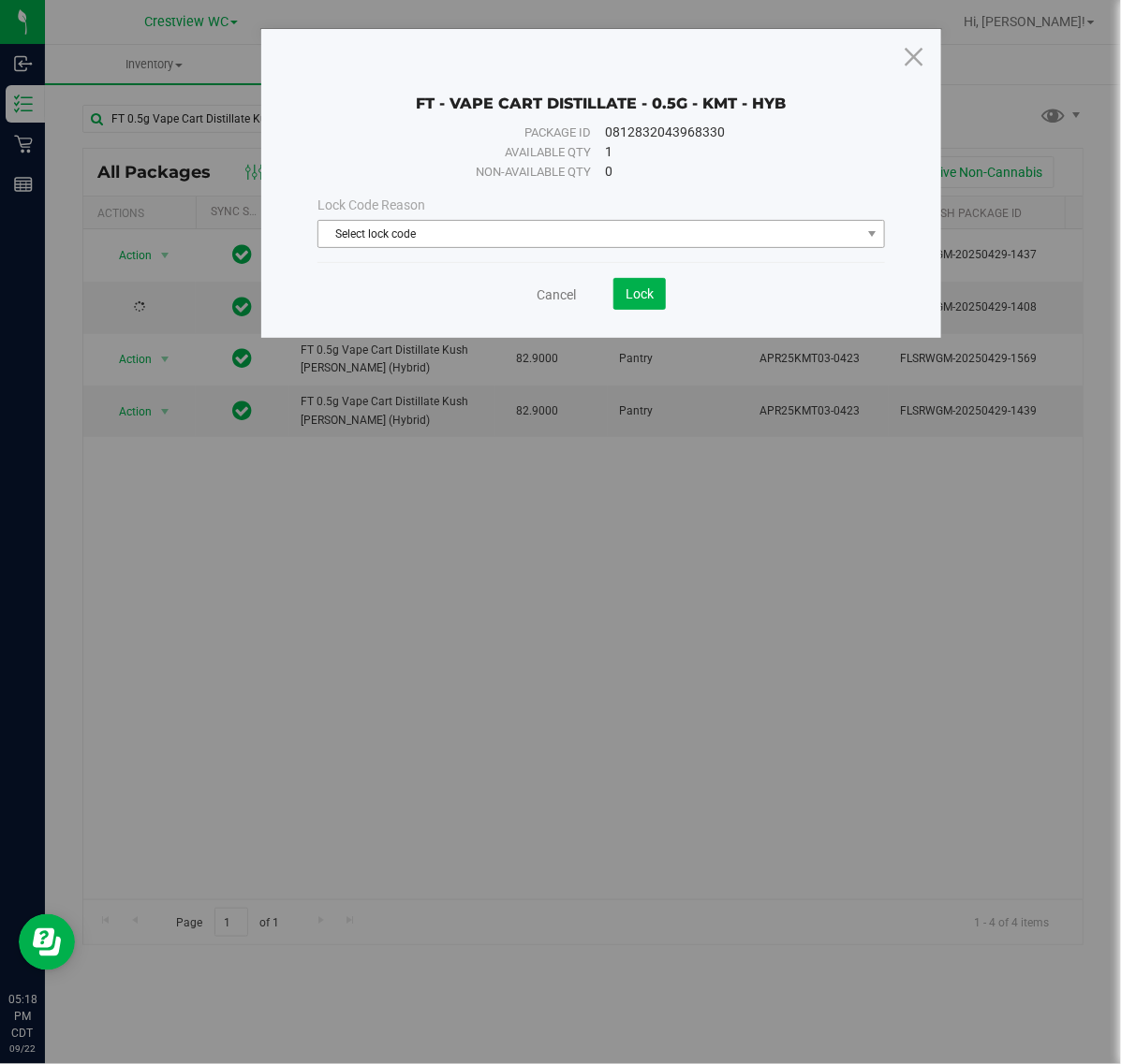
click at [496, 220] on span "Select lock code" at bounding box center [600, 234] width 566 height 28
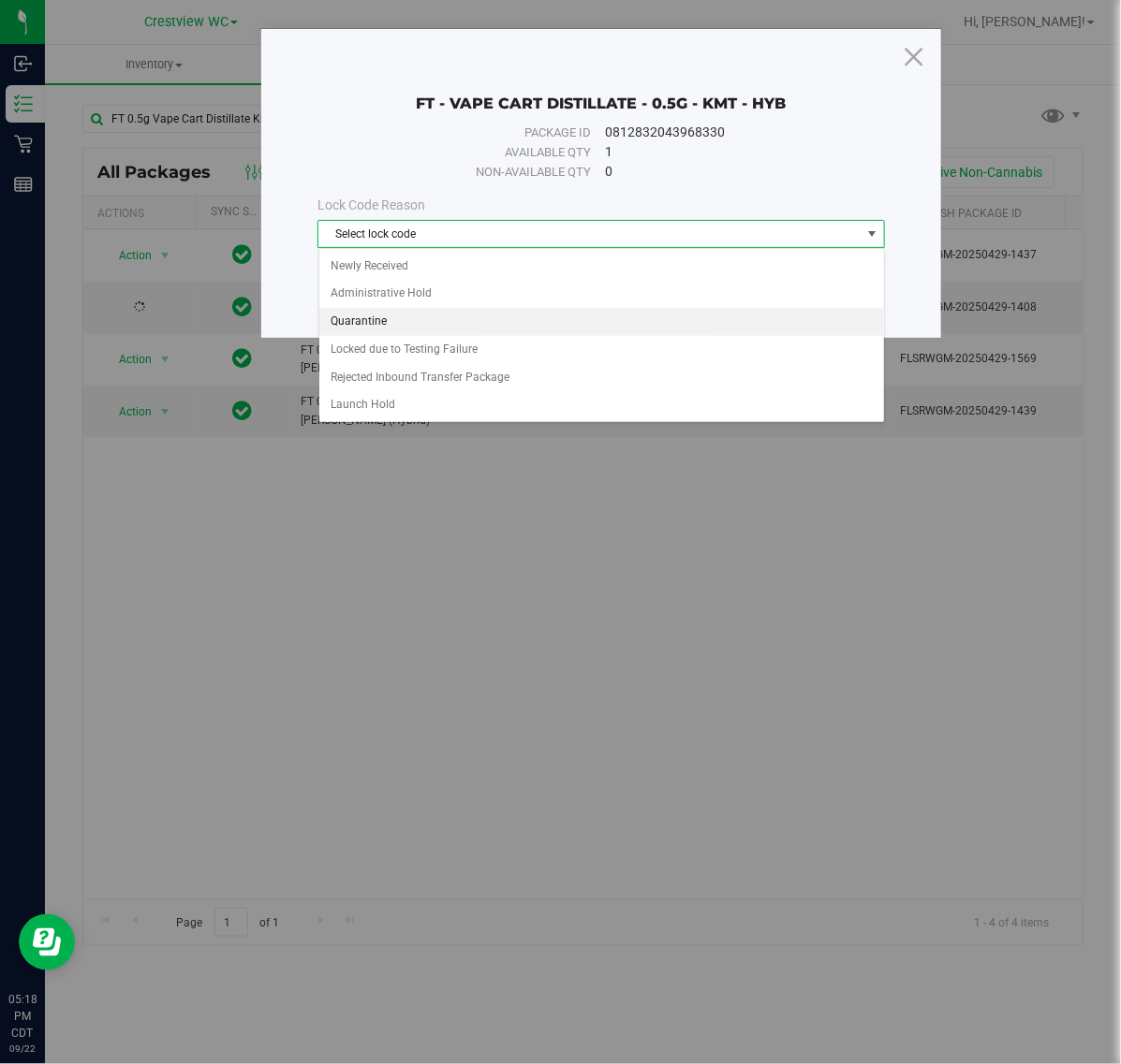
click at [421, 309] on li "Quarantine" at bounding box center [601, 322] width 564 height 28
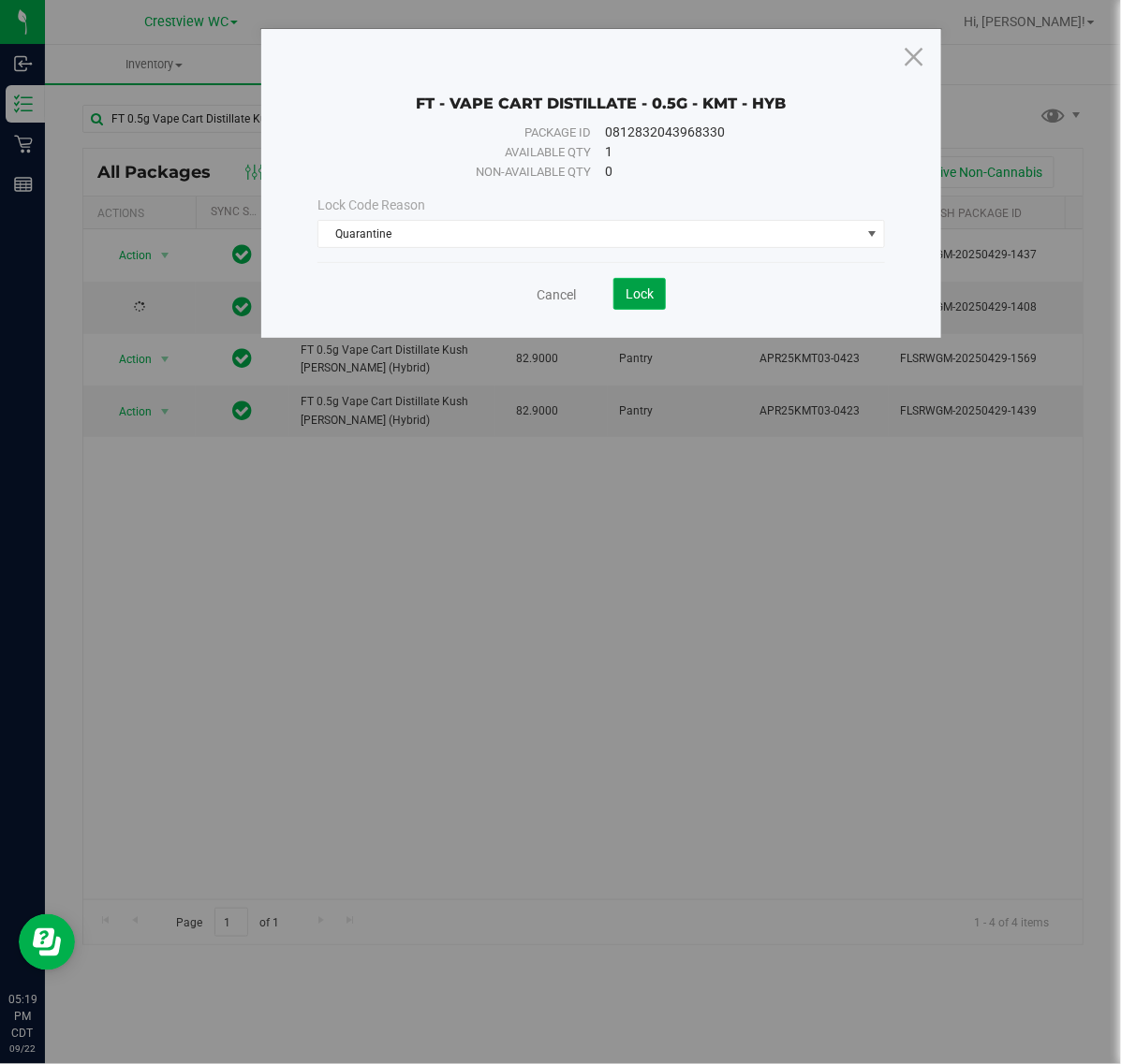
click at [629, 293] on span "Lock" at bounding box center [640, 294] width 28 height 15
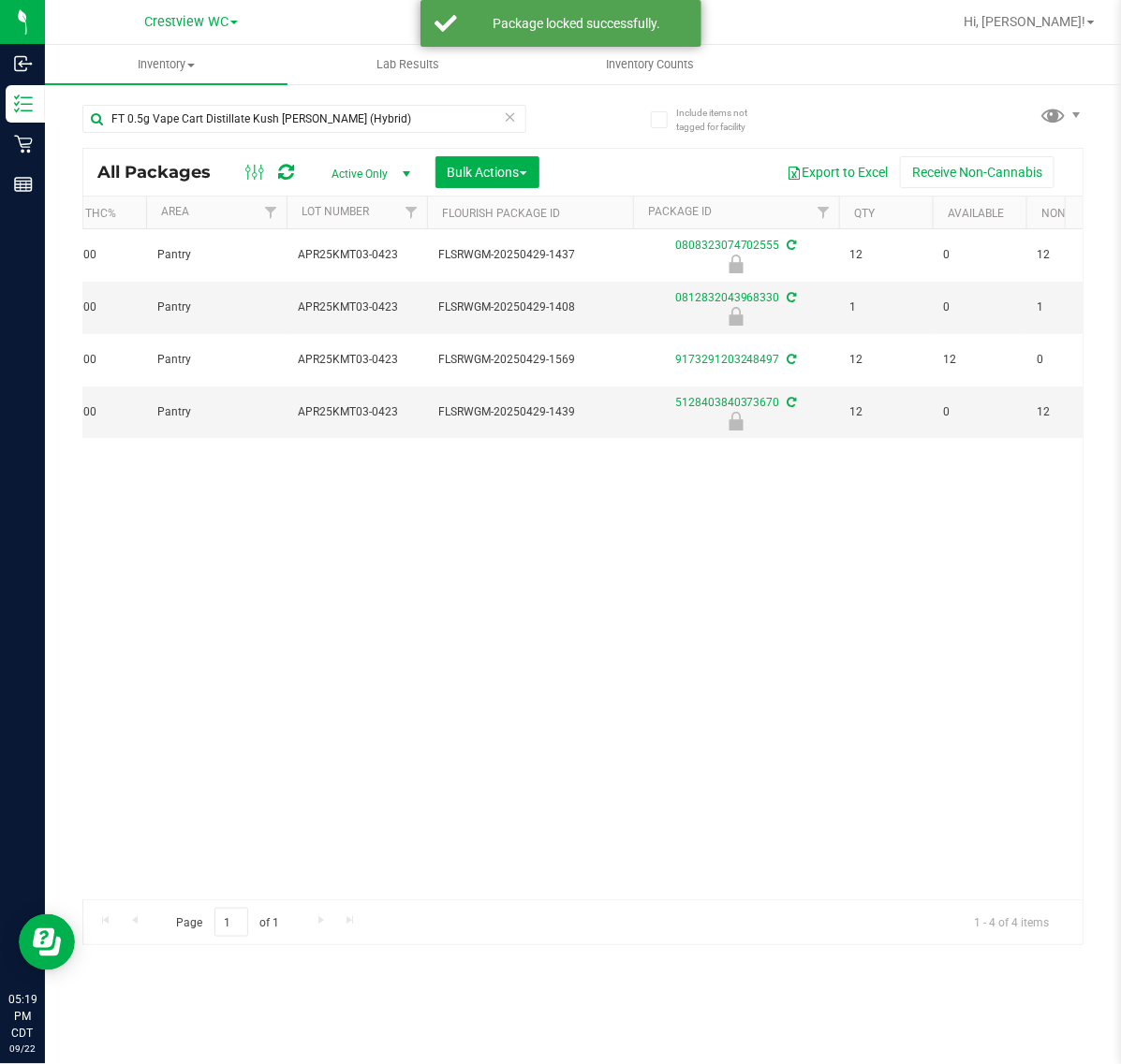
scroll to position [0, 527]
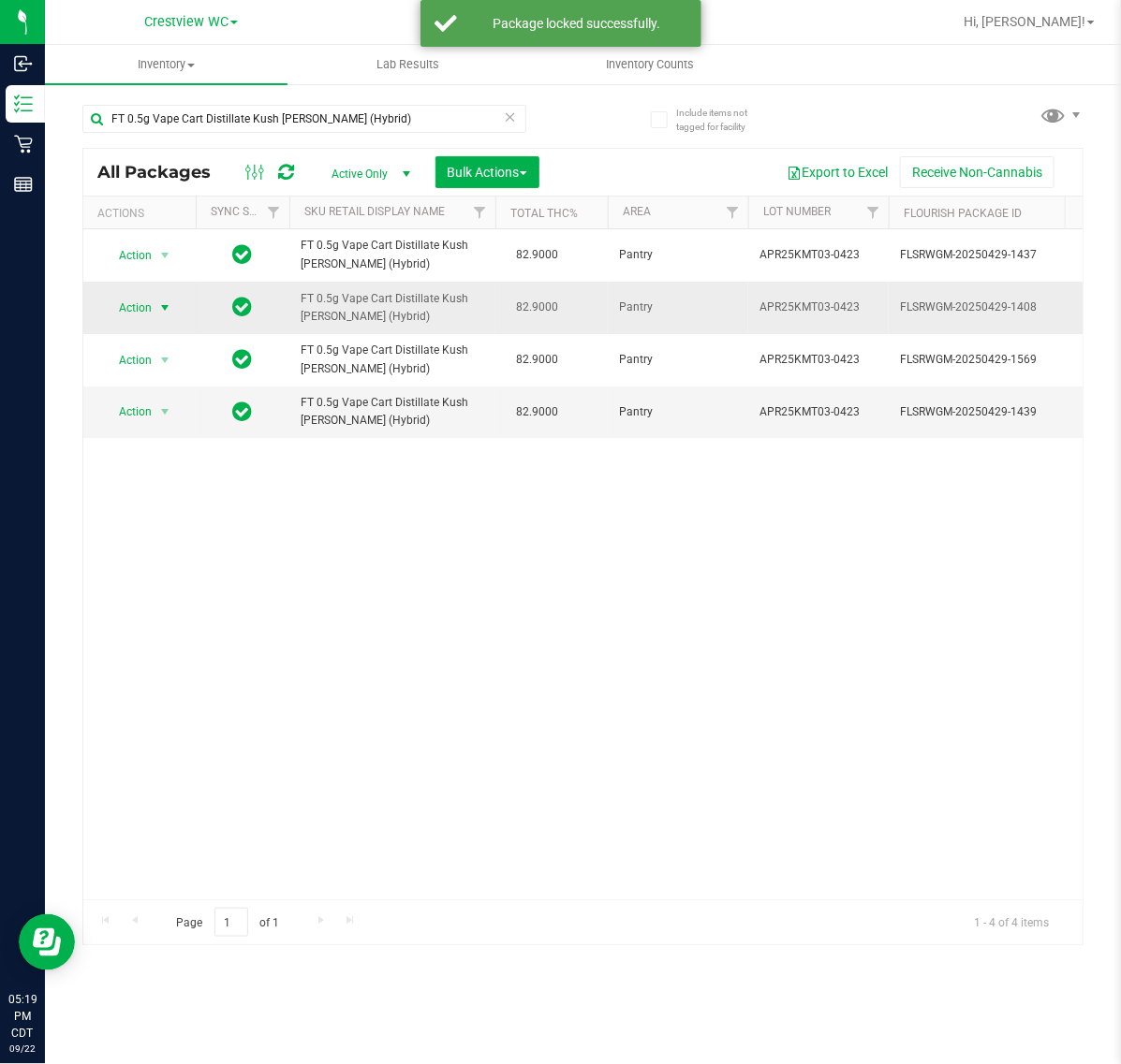
click at [160, 307] on span "select" at bounding box center [165, 308] width 15 height 15
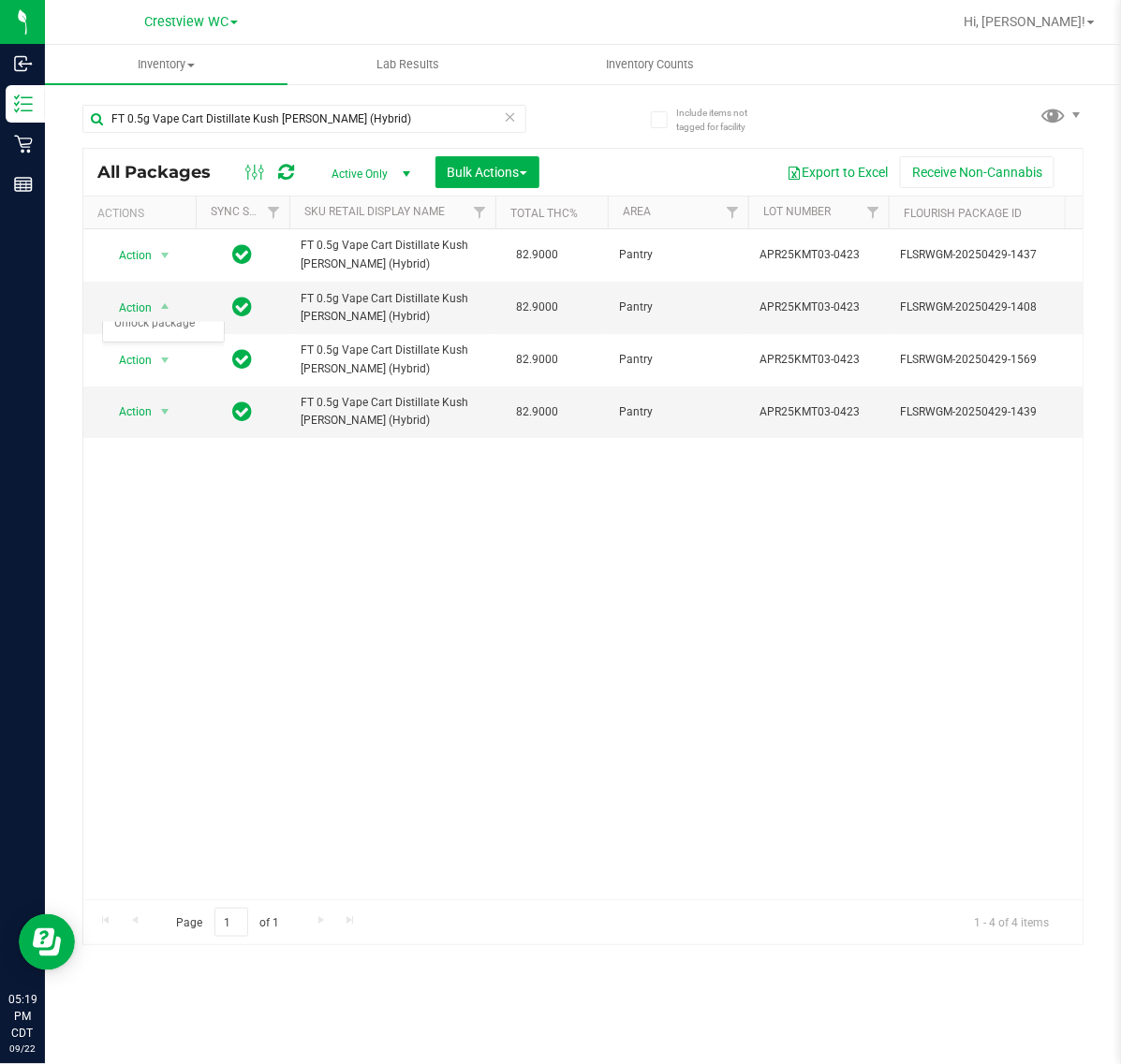
click at [291, 713] on div "Action Action Edit attributes Global inventory Locate package Package audit log…" at bounding box center [582, 564] width 999 height 670
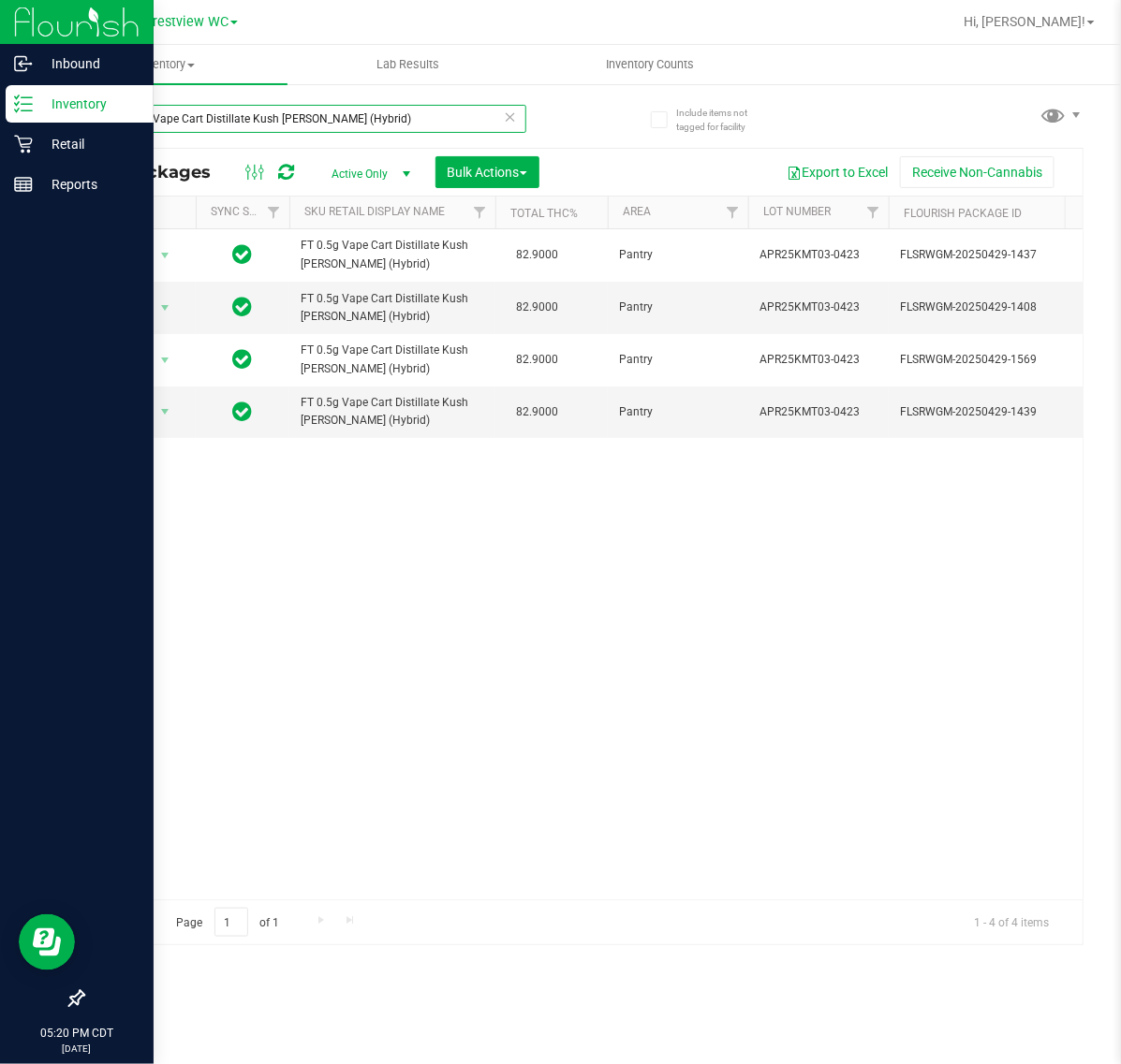
drag, startPoint x: 424, startPoint y: 115, endPoint x: 6, endPoint y: 259, distance: 442.1
click at [0, 277] on html "Inbound Inventory Retail Reports 05:20 PM CDT [DATE] 09/22 Crestview WC Hi, [PE…" at bounding box center [560, 532] width 1121 height 1064
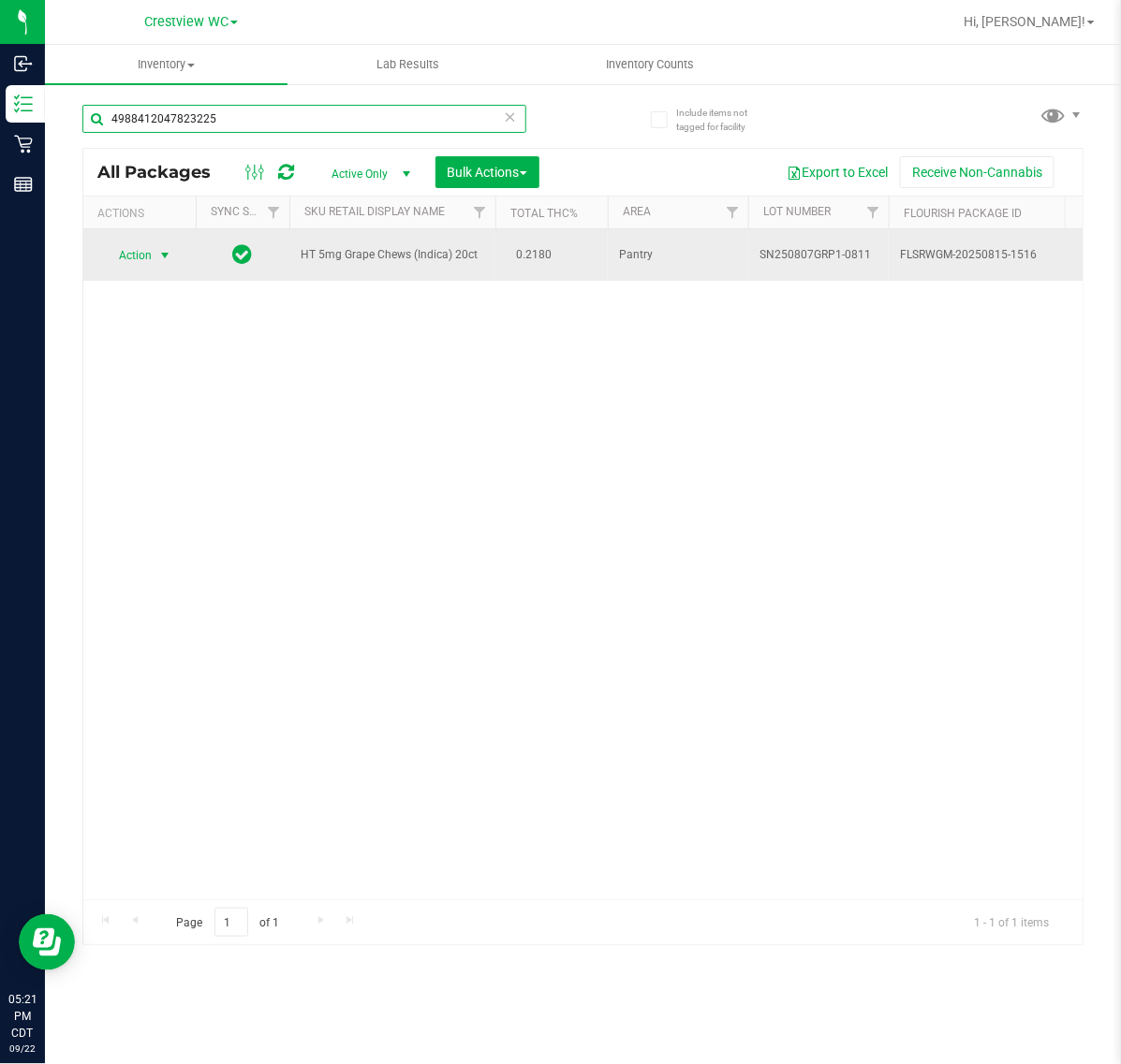
type input "4988412047823225"
click at [134, 248] on span "Action" at bounding box center [127, 255] width 51 height 26
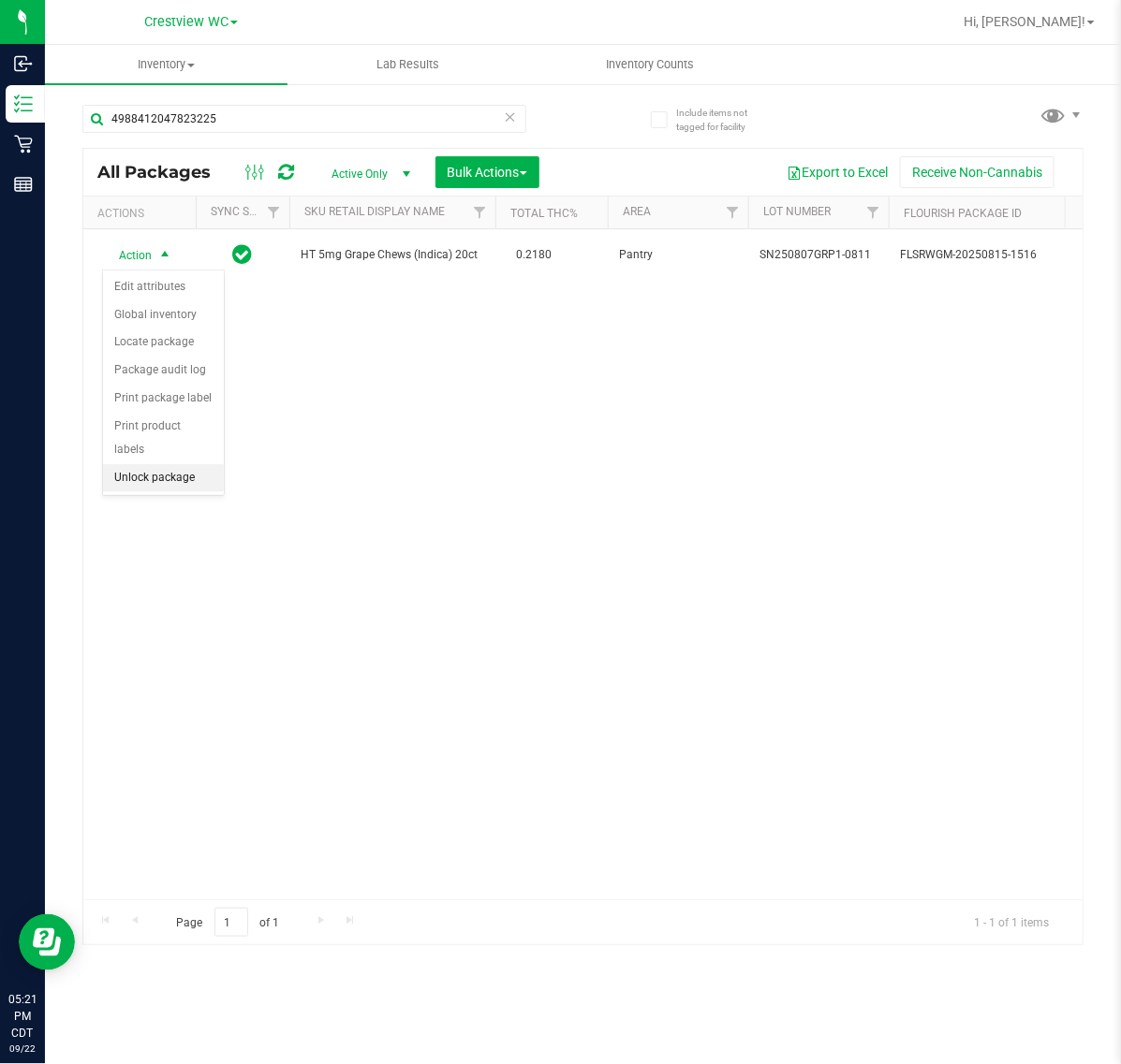
click at [167, 464] on li "Unlock package" at bounding box center [163, 478] width 121 height 28
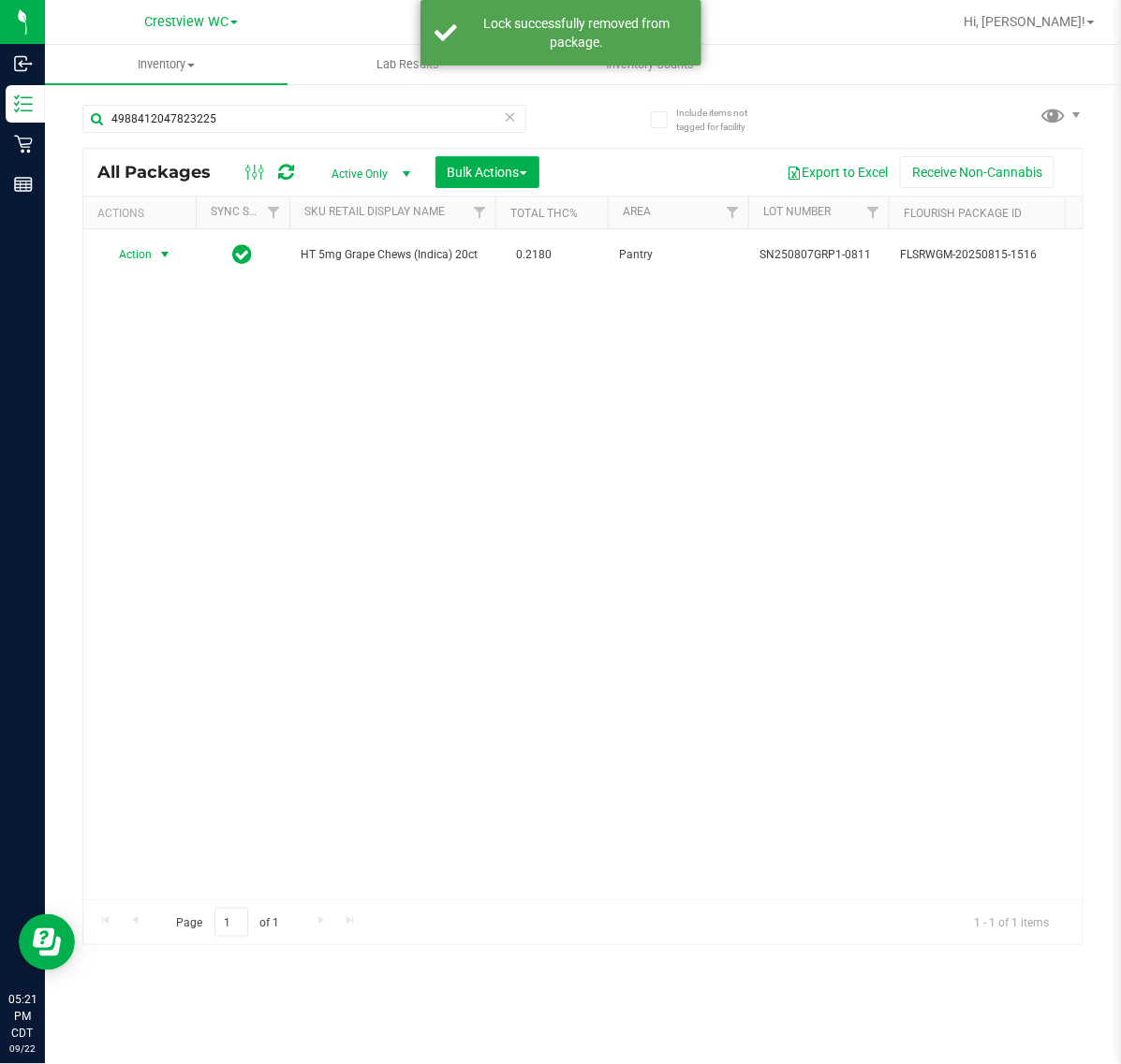
click at [148, 257] on span "Action" at bounding box center [127, 254] width 51 height 26
click at [154, 447] on li "Print package label" at bounding box center [175, 454] width 145 height 28
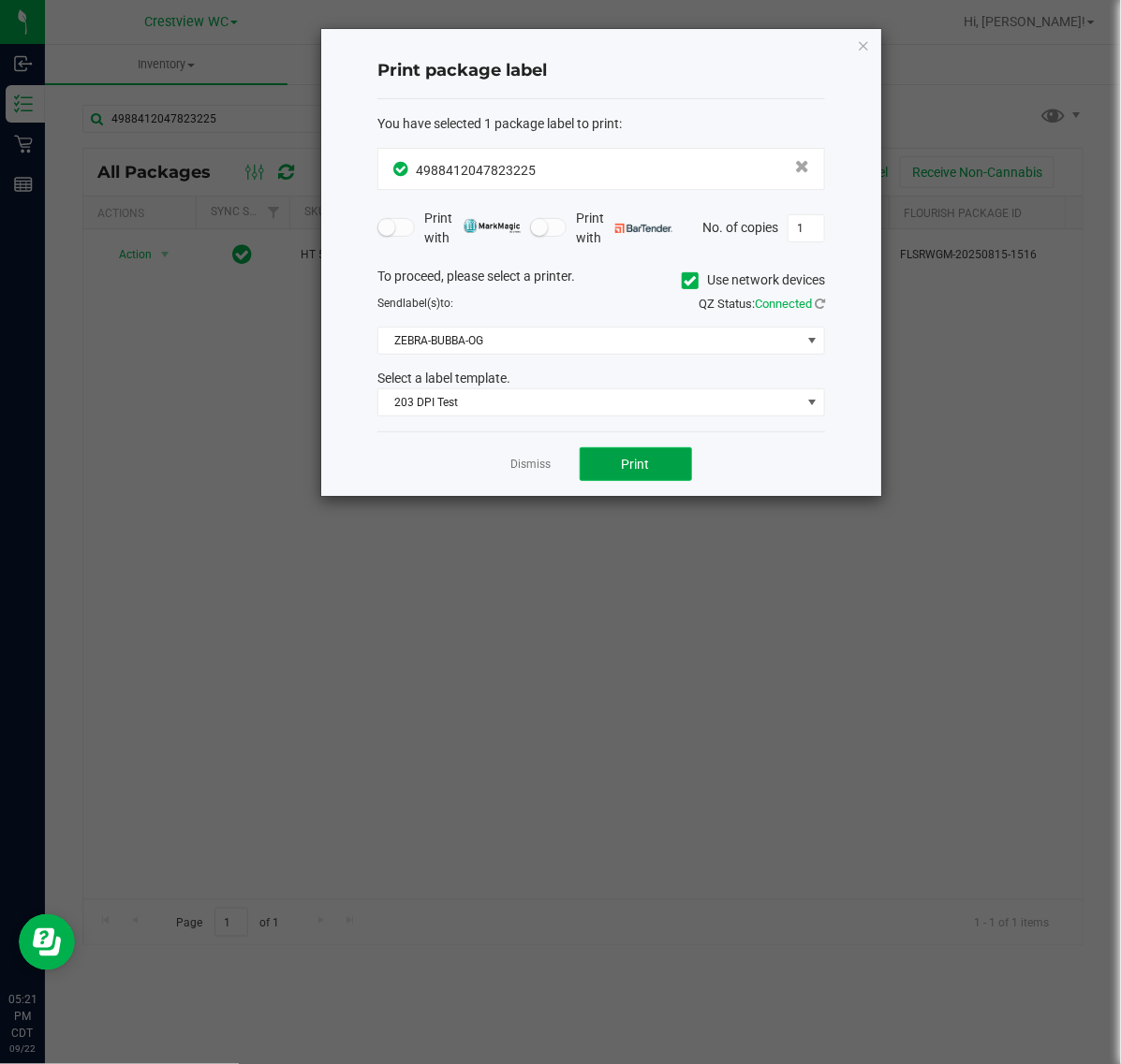
click at [637, 468] on span "Print" at bounding box center [636, 464] width 28 height 15
click at [894, 58] on ngb-modal-window "Print package label You have selected 1 package label to print : 49884120478232…" at bounding box center [567, 532] width 1134 height 1064
click at [863, 55] on icon "button" at bounding box center [863, 45] width 13 height 23
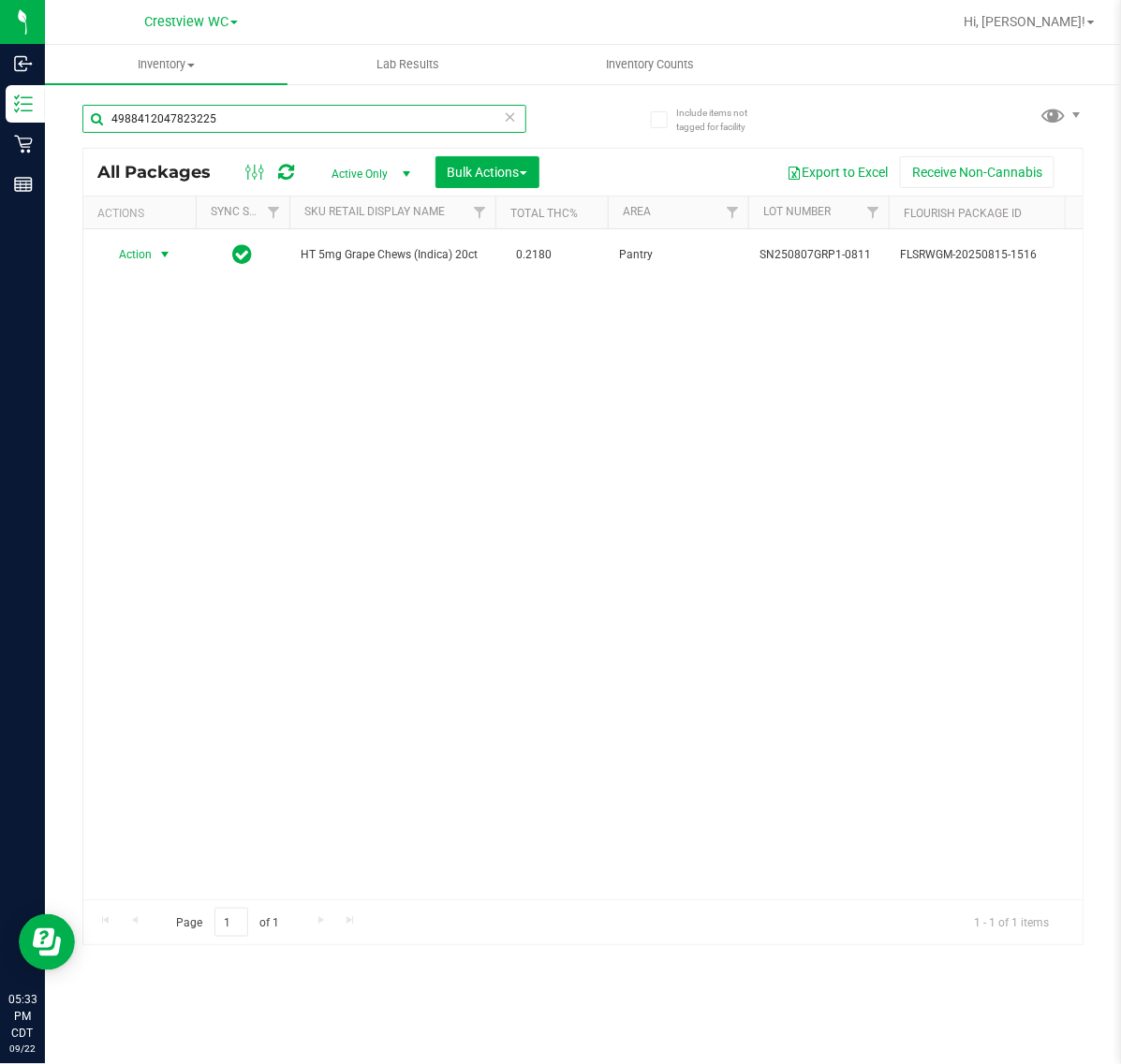
click at [359, 119] on input "4988412047823225" at bounding box center [303, 119] width 444 height 28
type input "4"
type input "oze"
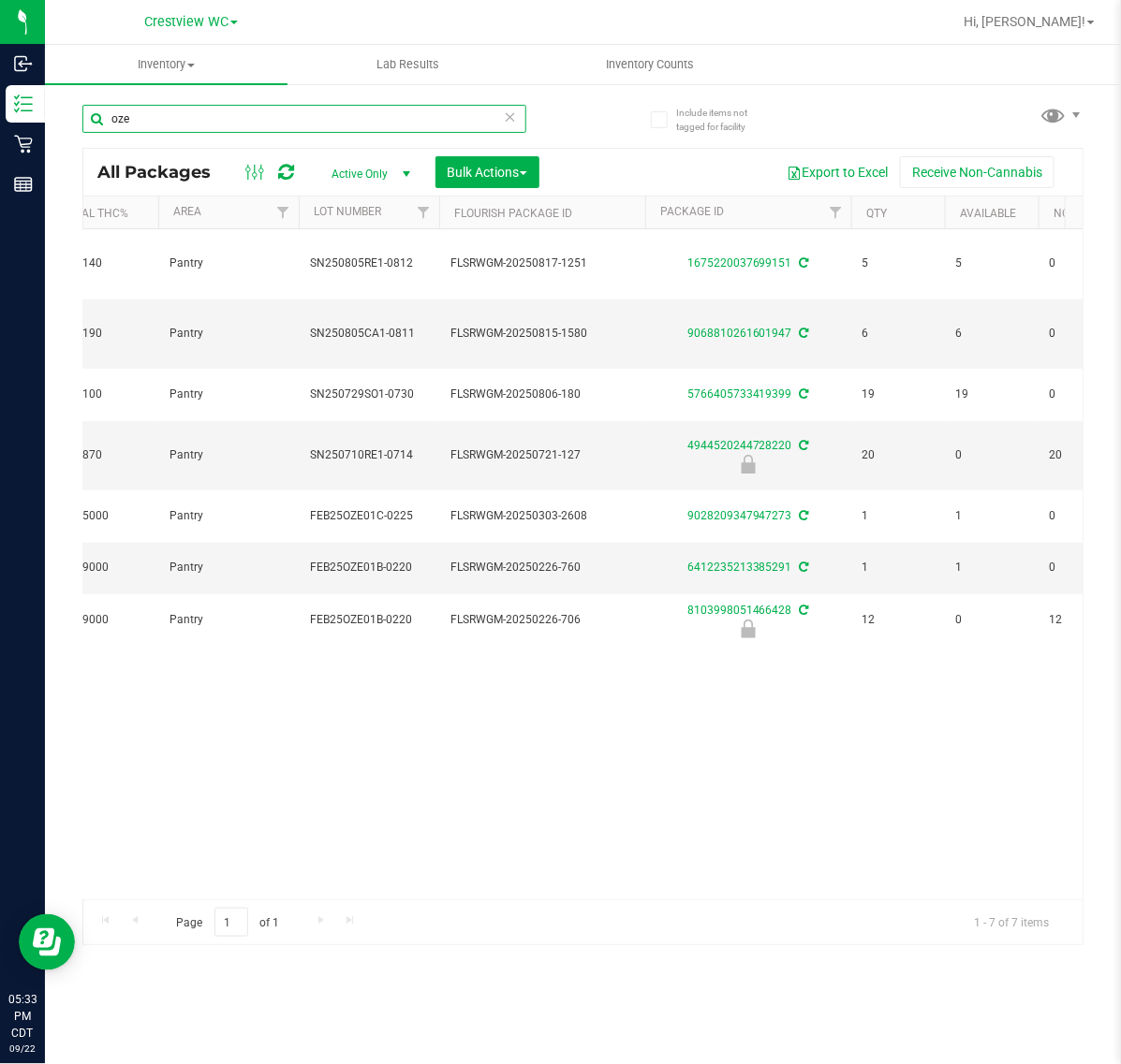
scroll to position [0, 454]
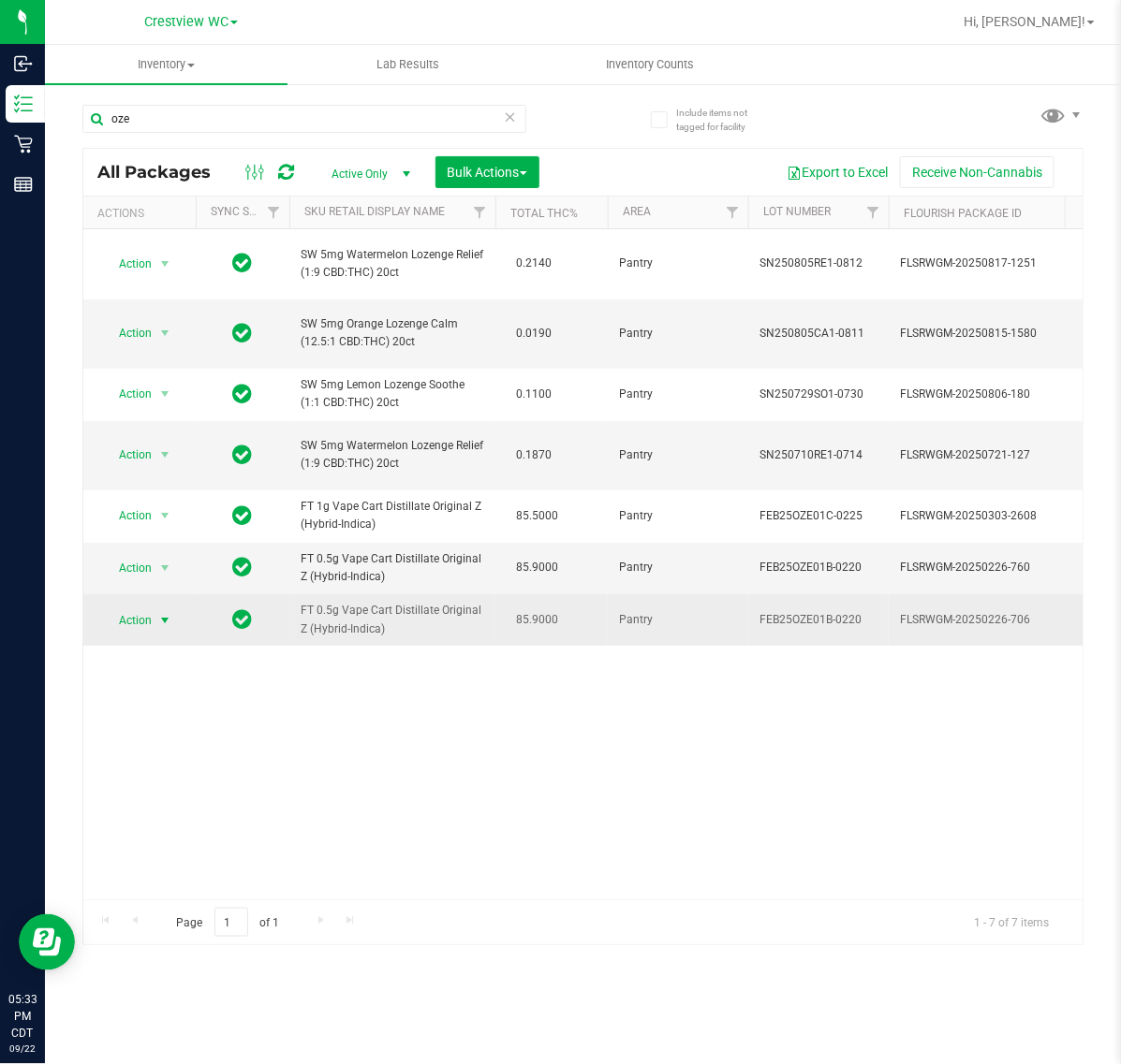
click at [152, 634] on span "Action" at bounding box center [127, 621] width 51 height 26
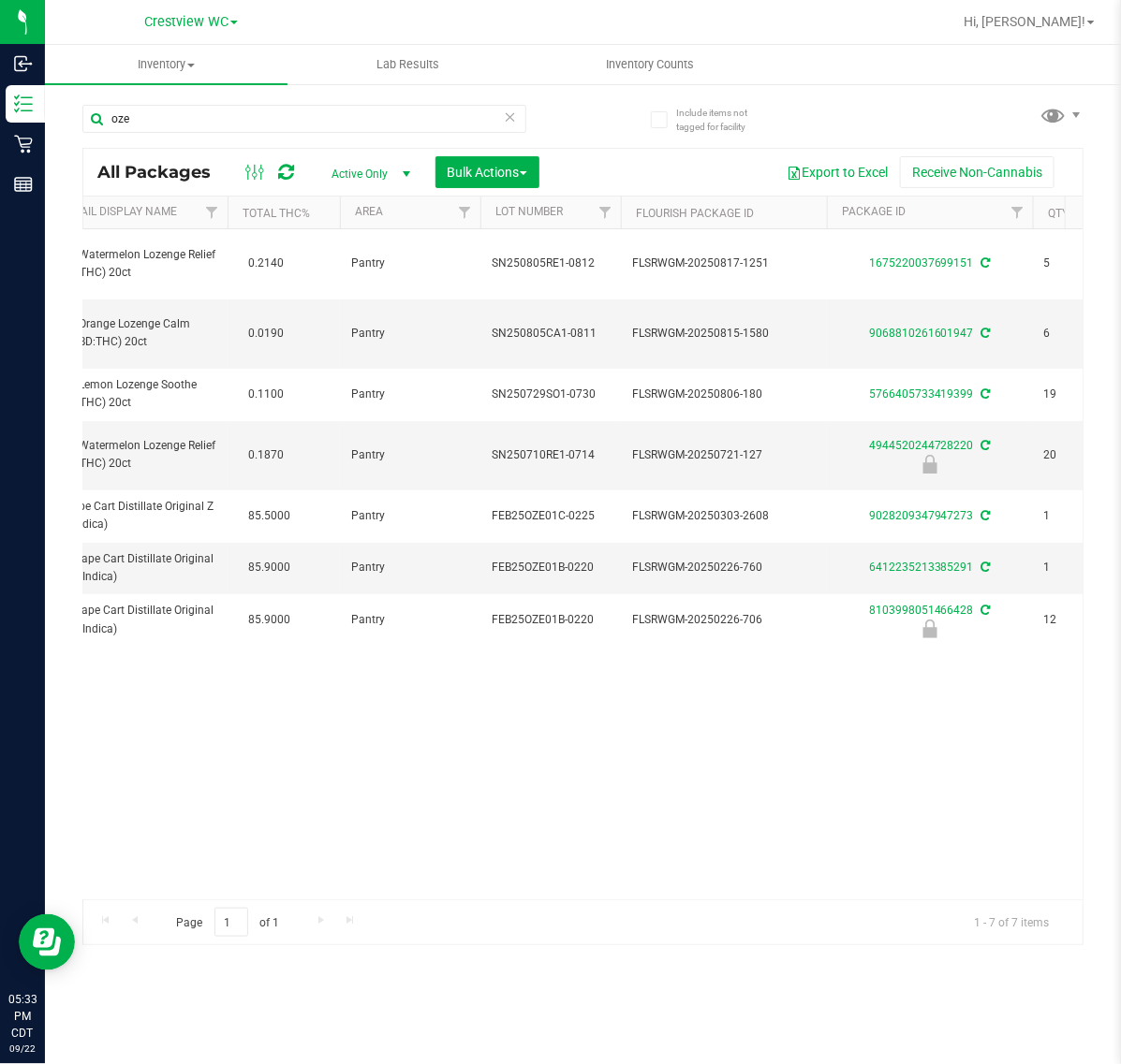
scroll to position [0, 0]
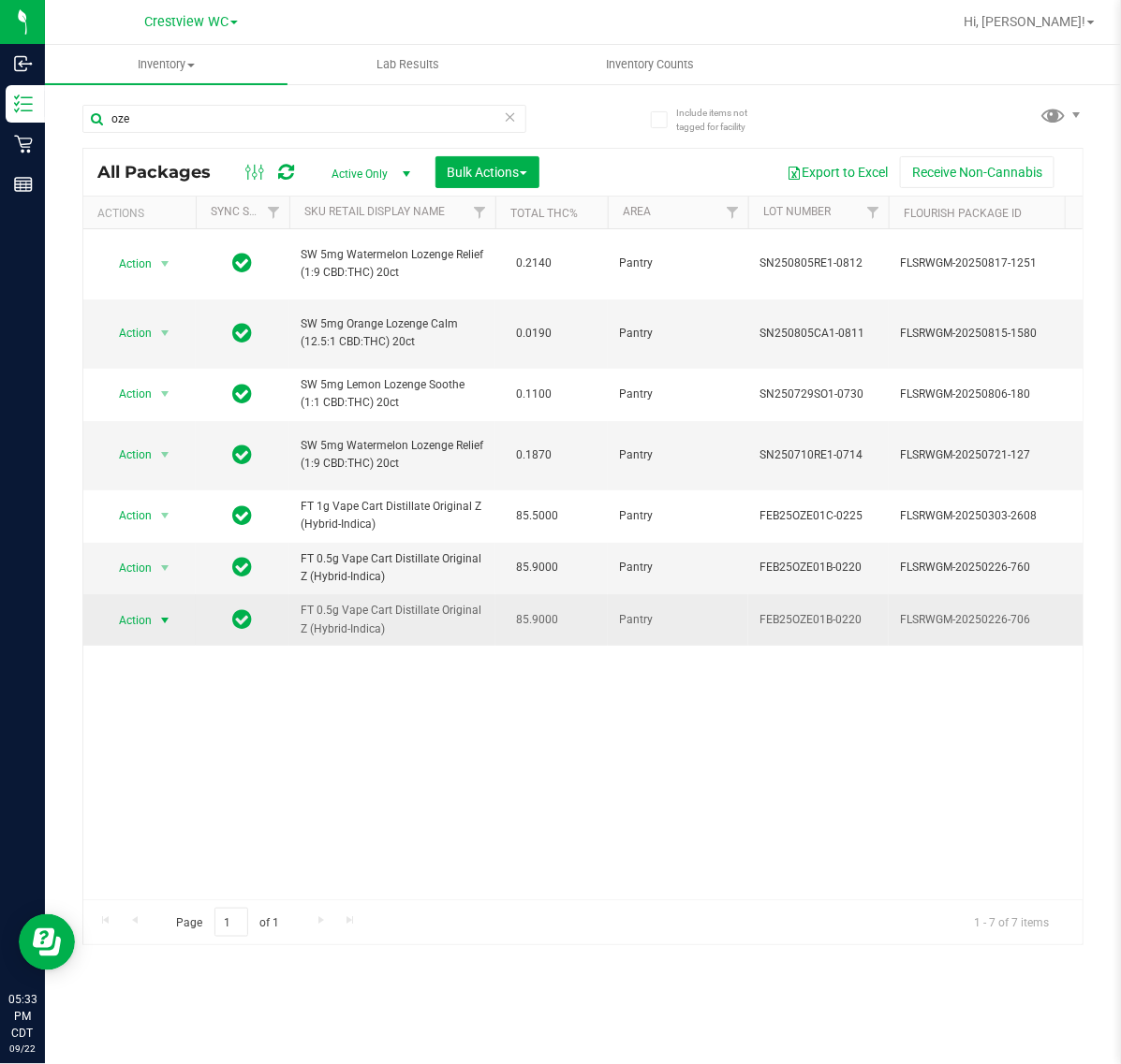
click at [157, 628] on span "select" at bounding box center [165, 621] width 15 height 15
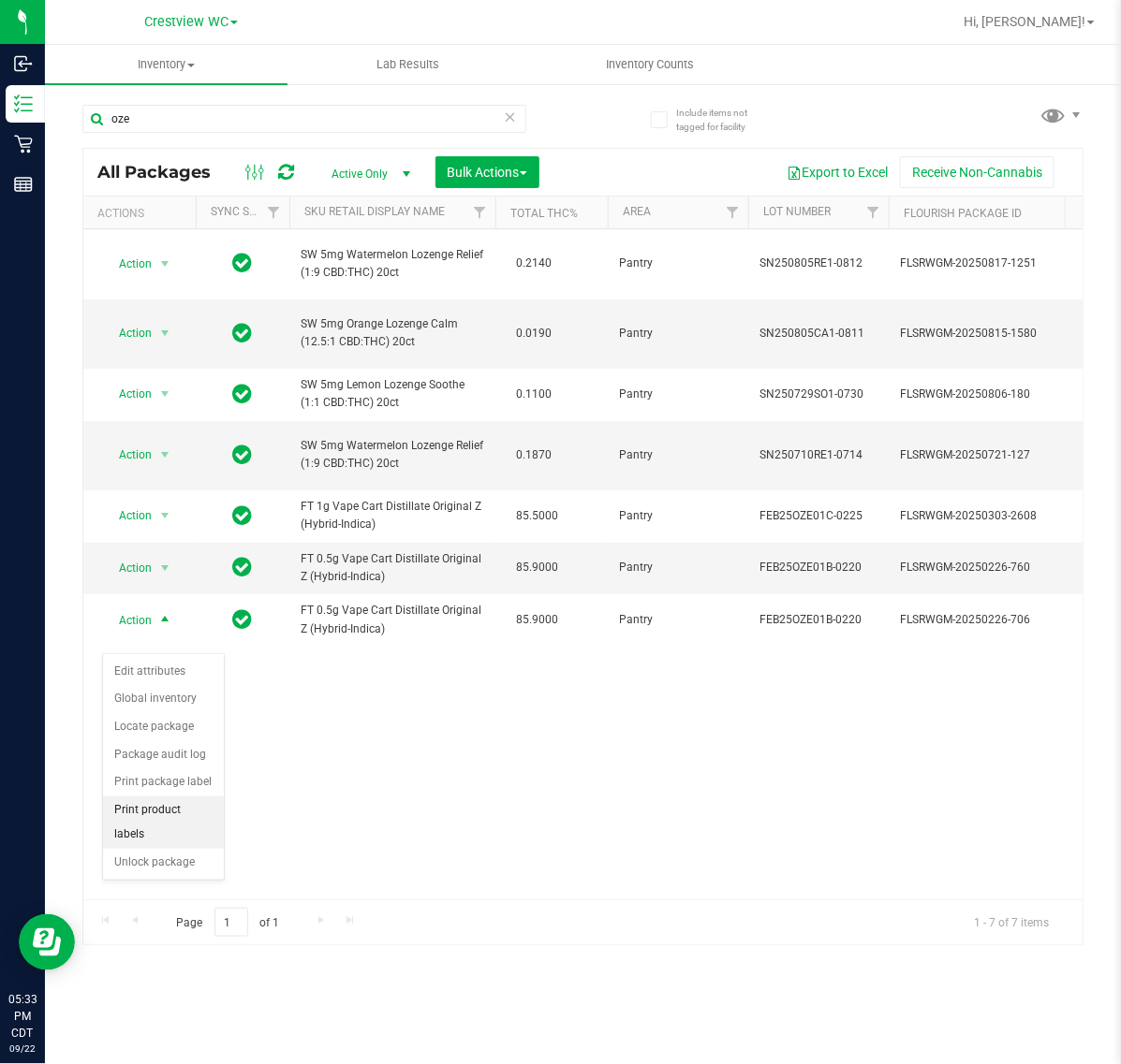
click at [194, 812] on li "Print product labels" at bounding box center [163, 822] width 121 height 52
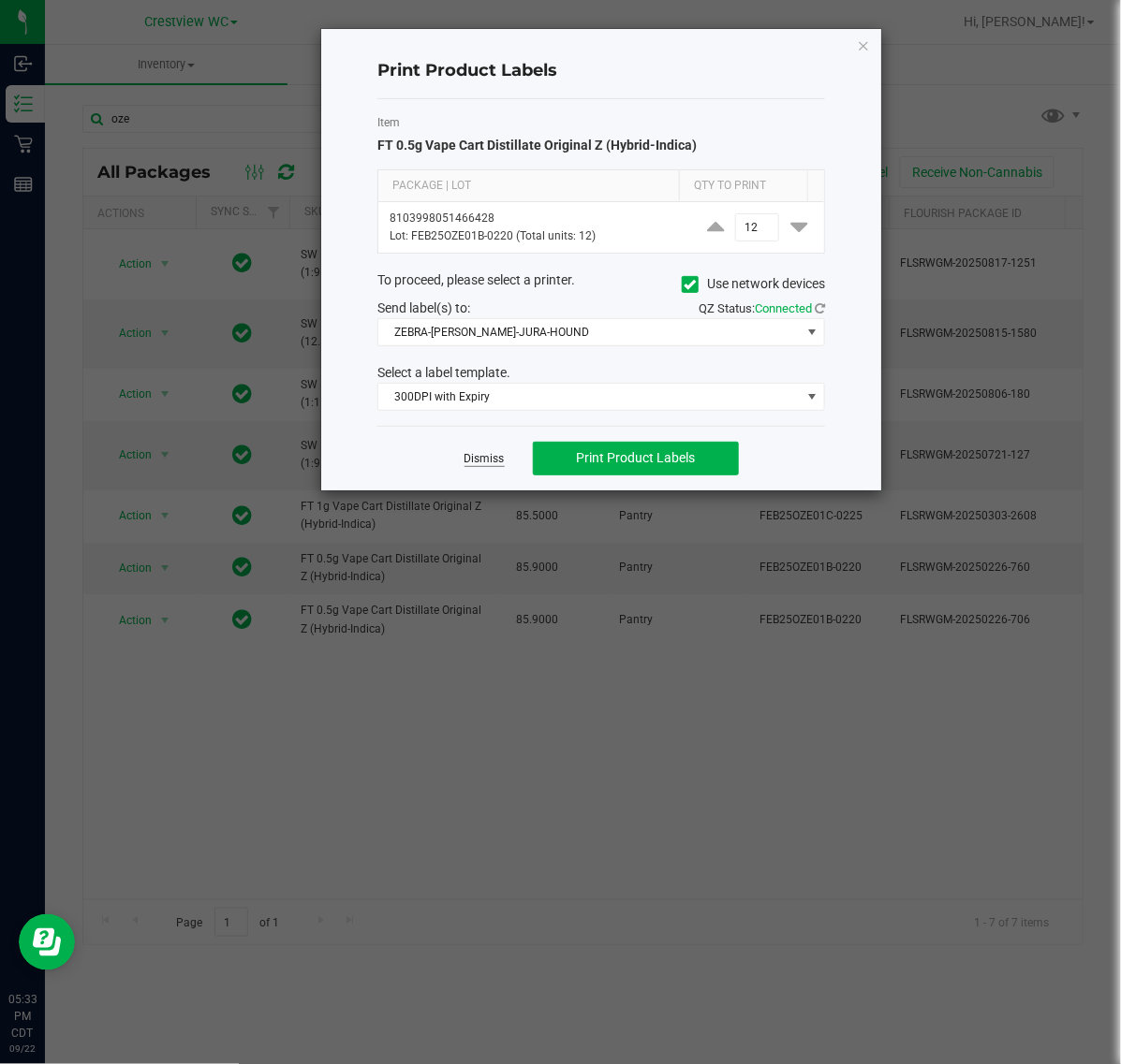
click at [483, 456] on link "Dismiss" at bounding box center [484, 459] width 41 height 16
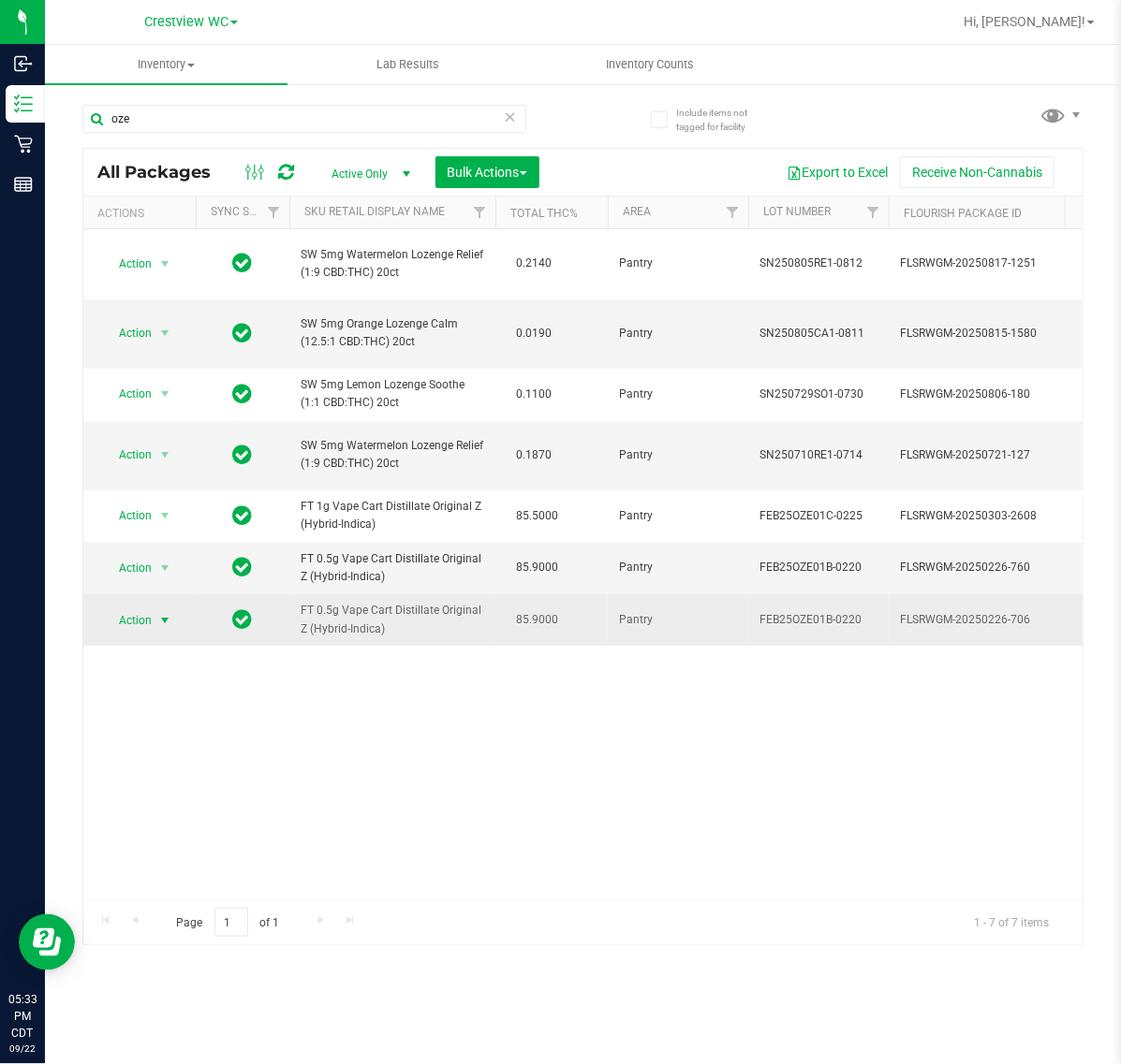
click at [159, 628] on span "select" at bounding box center [165, 621] width 15 height 15
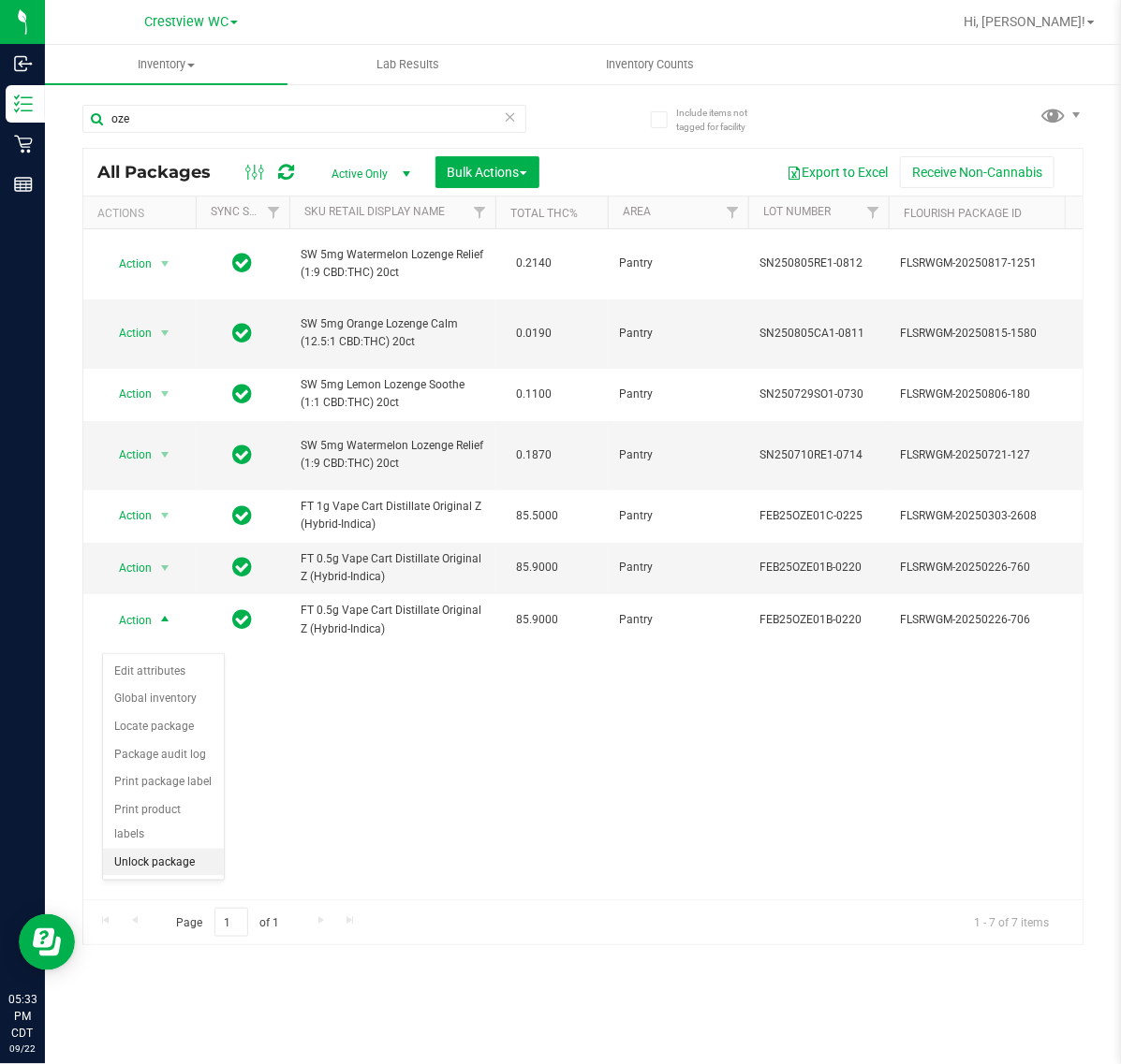
click at [180, 848] on li "Unlock package" at bounding box center [163, 862] width 121 height 28
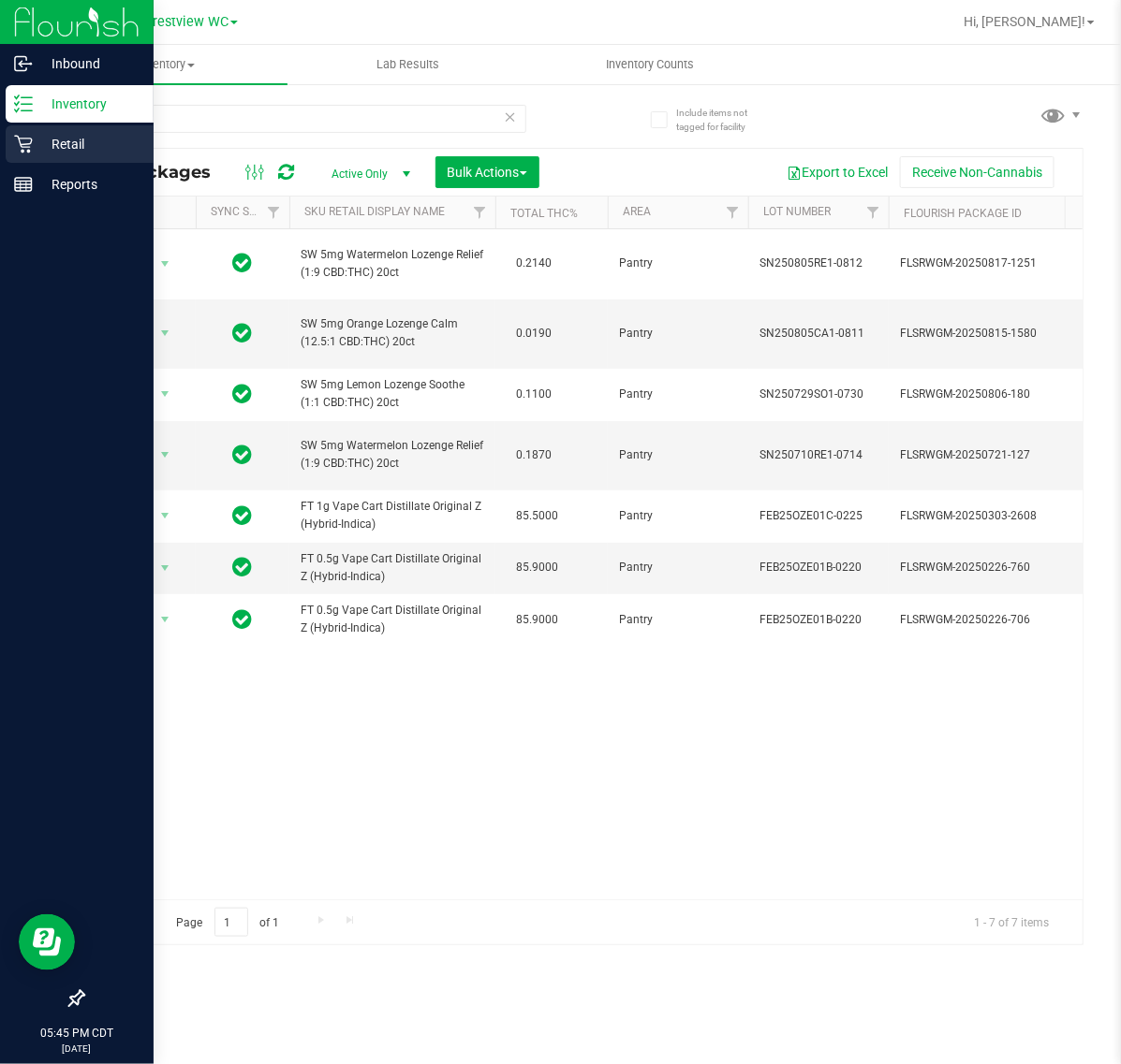
click at [29, 133] on div "Retail" at bounding box center [79, 144] width 148 height 38
